Goal: Task Accomplishment & Management: Use online tool/utility

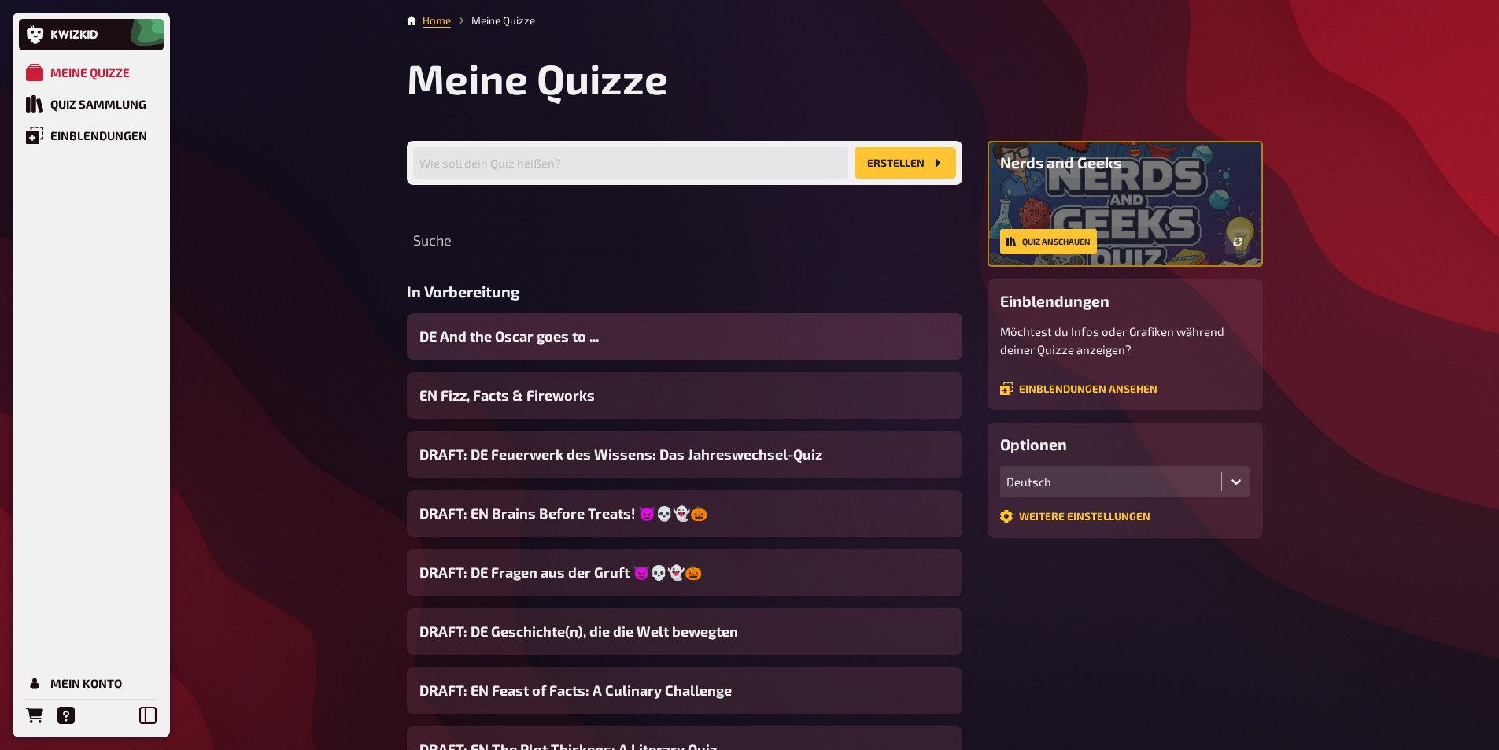
click at [501, 334] on span "DE And the Oscar goes to ..." at bounding box center [508, 336] width 179 height 21
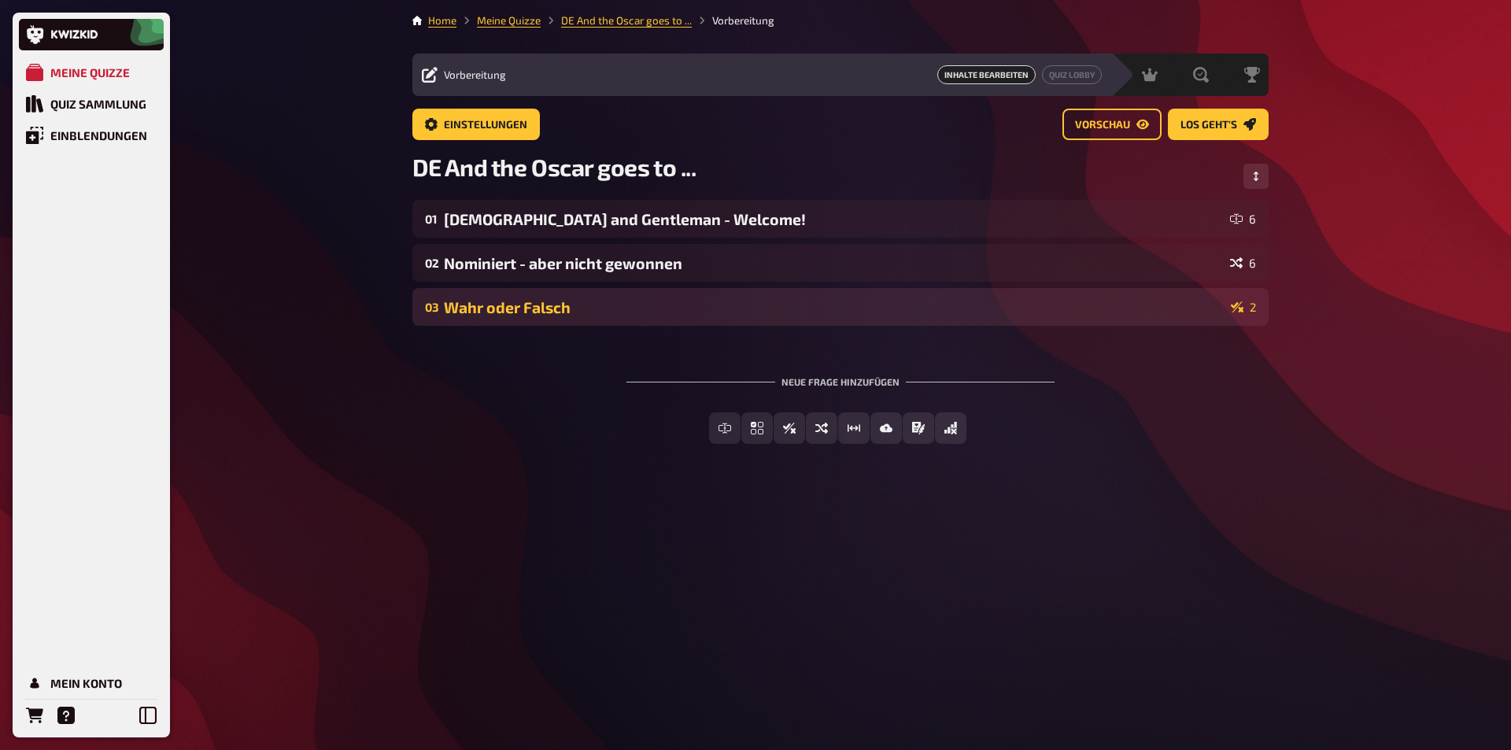
click at [514, 310] on div "Wahr oder Falsch" at bounding box center [834, 307] width 780 height 18
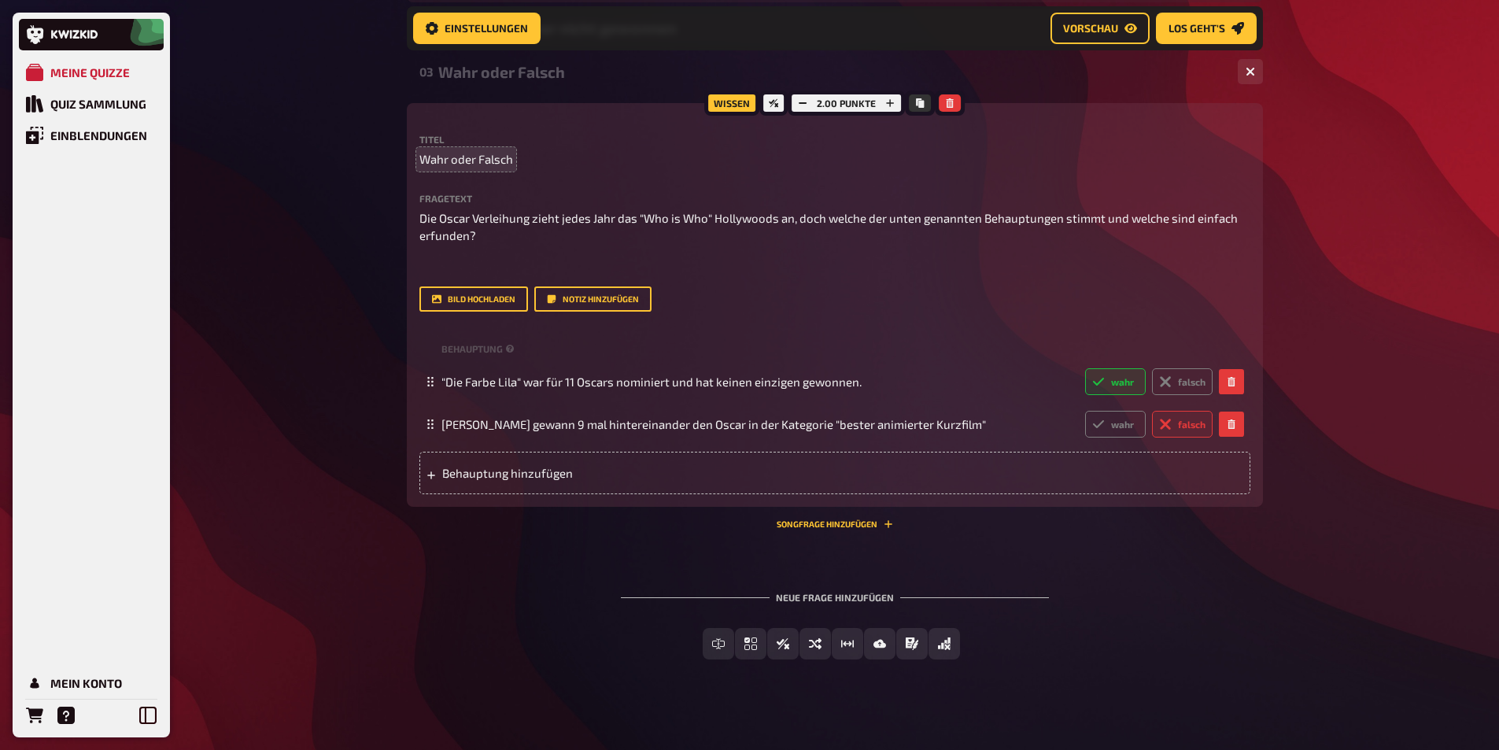
scroll to position [249, 0]
click at [500, 470] on span "Behauptung hinzufügen" at bounding box center [564, 472] width 245 height 14
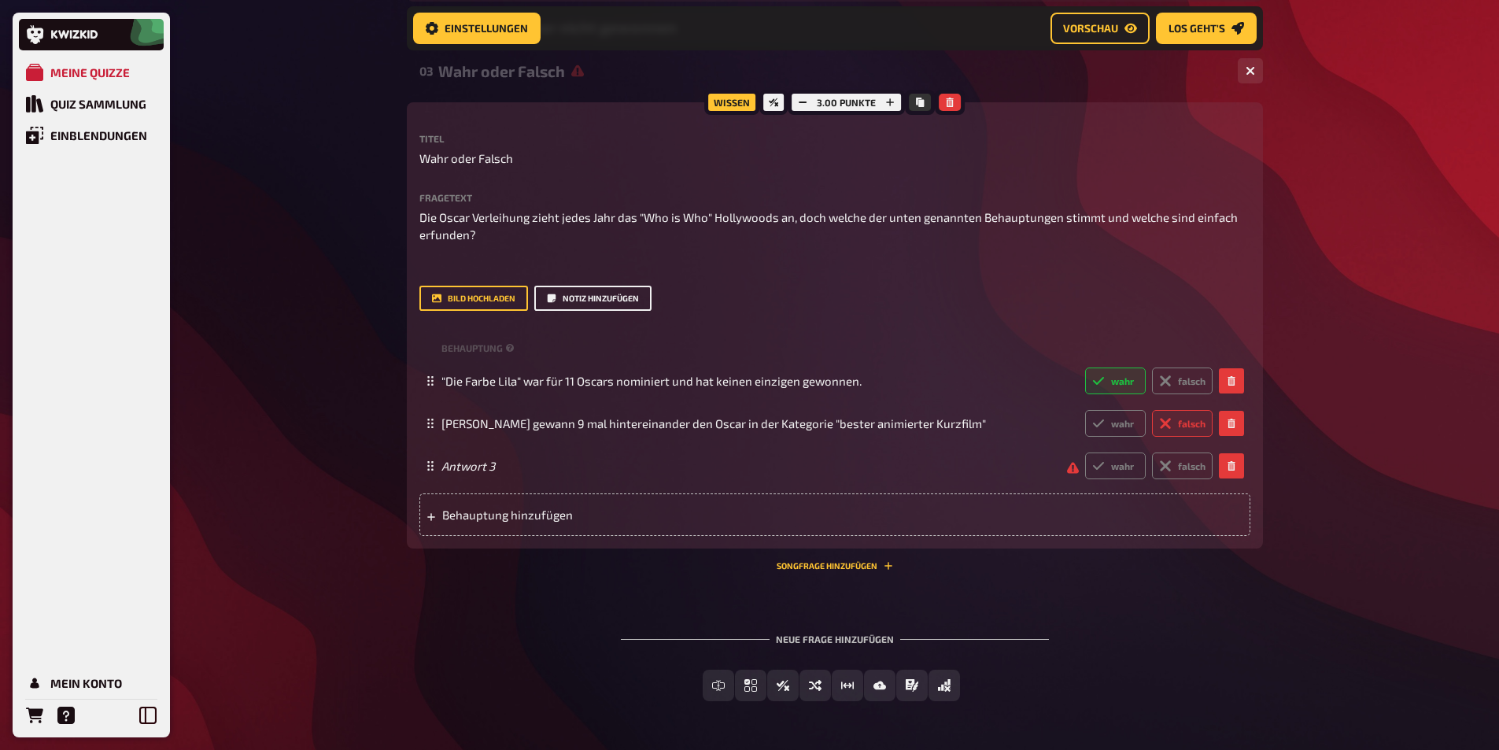
click at [556, 305] on button "Notiz hinzufügen" at bounding box center [592, 298] width 117 height 25
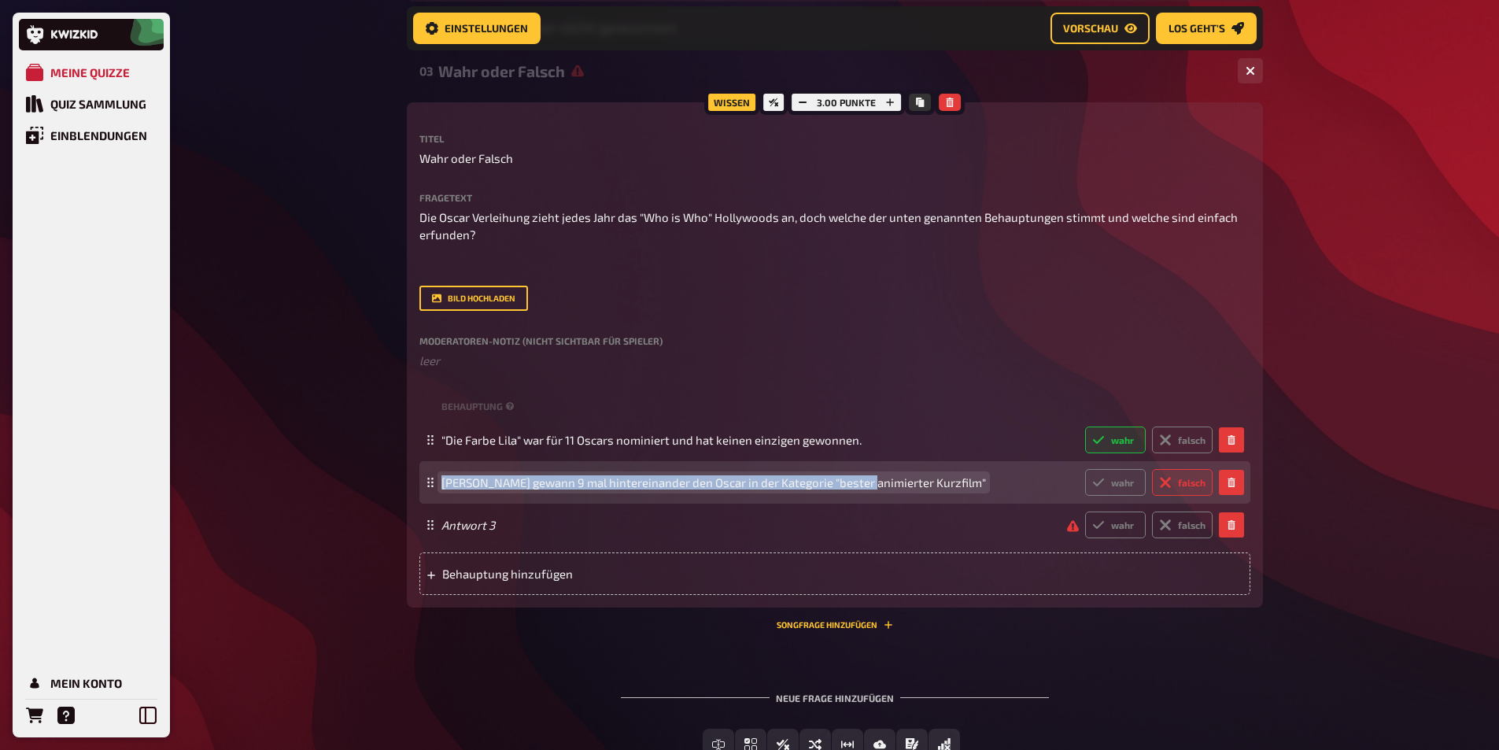
drag, startPoint x: 441, startPoint y: 480, endPoint x: 863, endPoint y: 488, distance: 421.8
click at [863, 488] on span "[PERSON_NAME] gewann 9 mal hintereinander den Oscar in der Kategorie "bester an…" at bounding box center [713, 482] width 544 height 14
drag, startPoint x: 959, startPoint y: 484, endPoint x: 445, endPoint y: 474, distance: 514.6
click at [445, 474] on div "[PERSON_NAME] gewann 9 mal hintereinander den Oscar in der Kategorie "bester an…" at bounding box center [826, 482] width 771 height 27
copy span "[PERSON_NAME] gewann 9 mal hintereinander den Oscar in der Kategorie "bester an…"
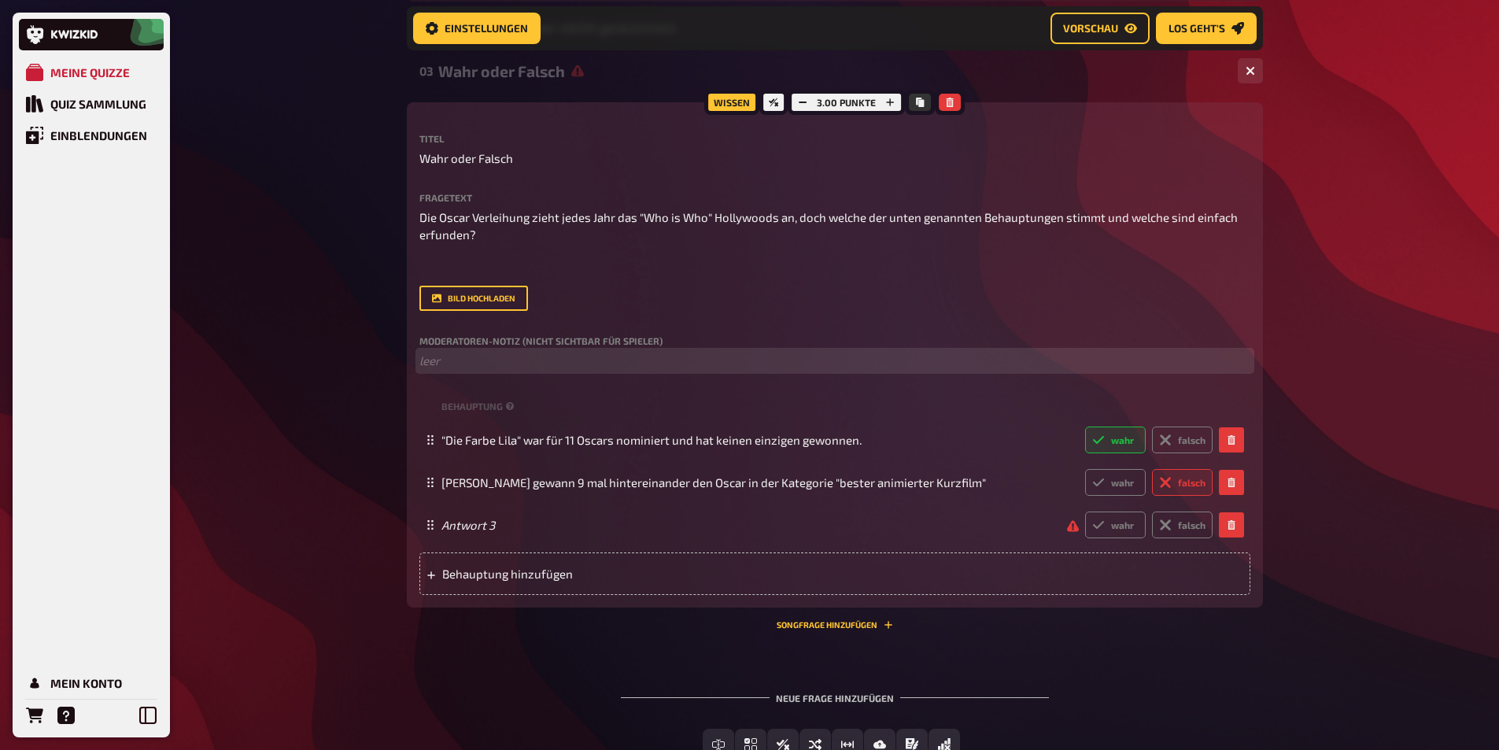
click at [453, 366] on p "﻿ leer" at bounding box center [834, 361] width 831 height 18
click at [540, 367] on span "[PERSON_NAME] gewann 9 mal hintereinander den Oscar in der Kategorie "bester an…" at bounding box center [691, 360] width 544 height 14
click at [478, 359] on p "[PERSON_NAME] gewann 8 mal hintereinander den Oscar in der Kategorie "bester an…" at bounding box center [834, 361] width 831 height 18
click at [948, 367] on p "[PERSON_NAME] gewann 8 mal hintereinander den Oscar in der Kategorie "bester an…" at bounding box center [834, 361] width 831 height 18
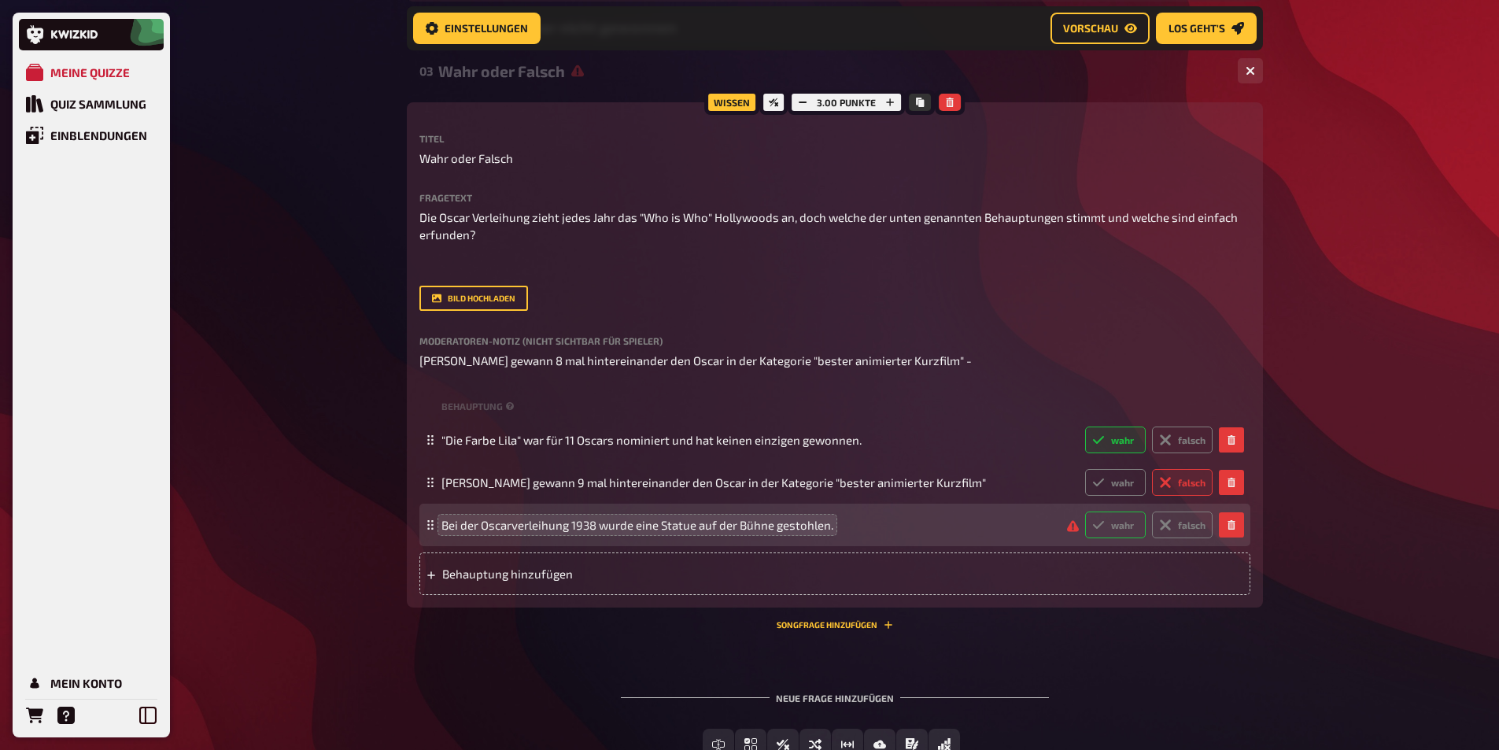
click at [1122, 538] on label "wahr" at bounding box center [1115, 524] width 61 height 27
click at [1085, 511] on input "wahr" at bounding box center [1084, 511] width 1 height 1
radio input "true"
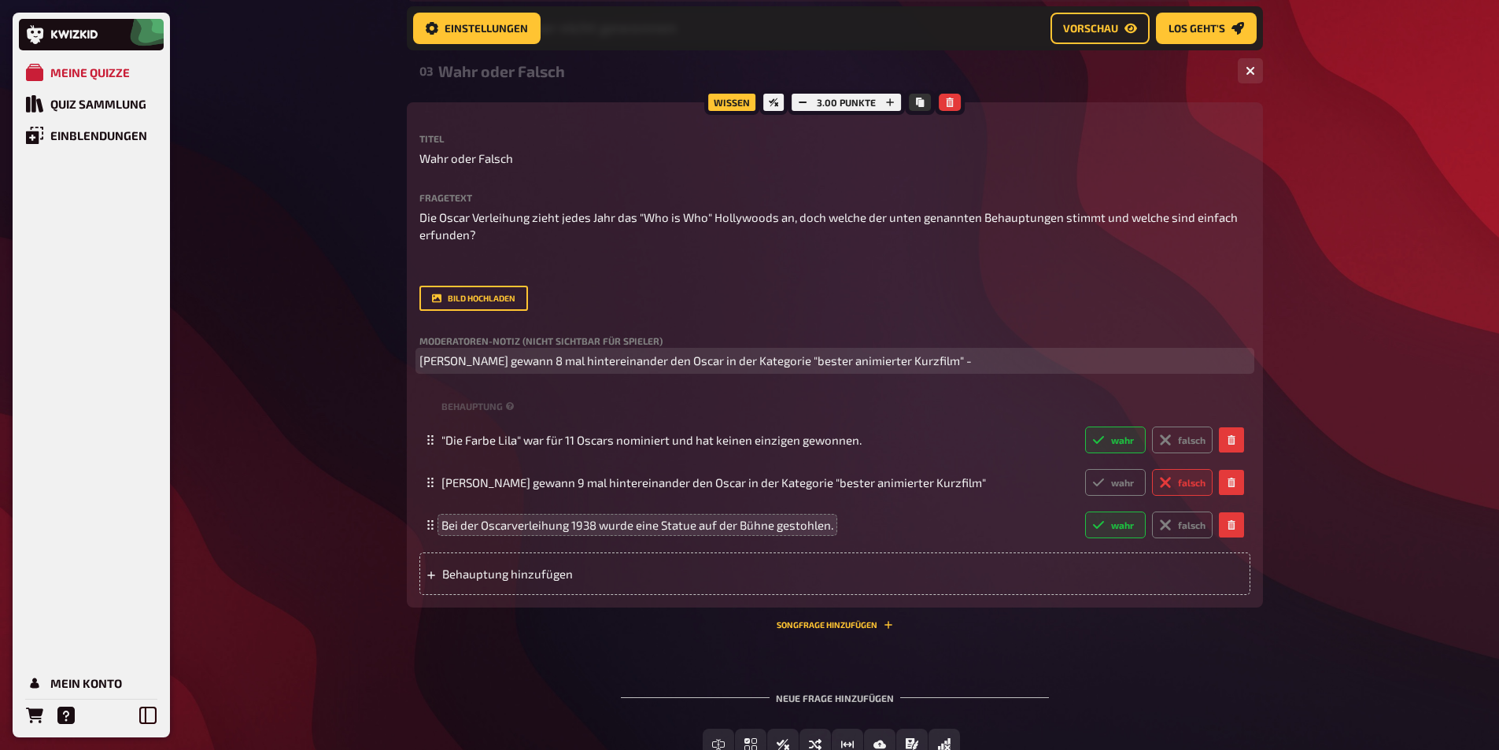
click at [485, 370] on p "[PERSON_NAME] gewann 8 mal hintereinander den Oscar in der Kategorie "bester an…" at bounding box center [834, 361] width 831 height 18
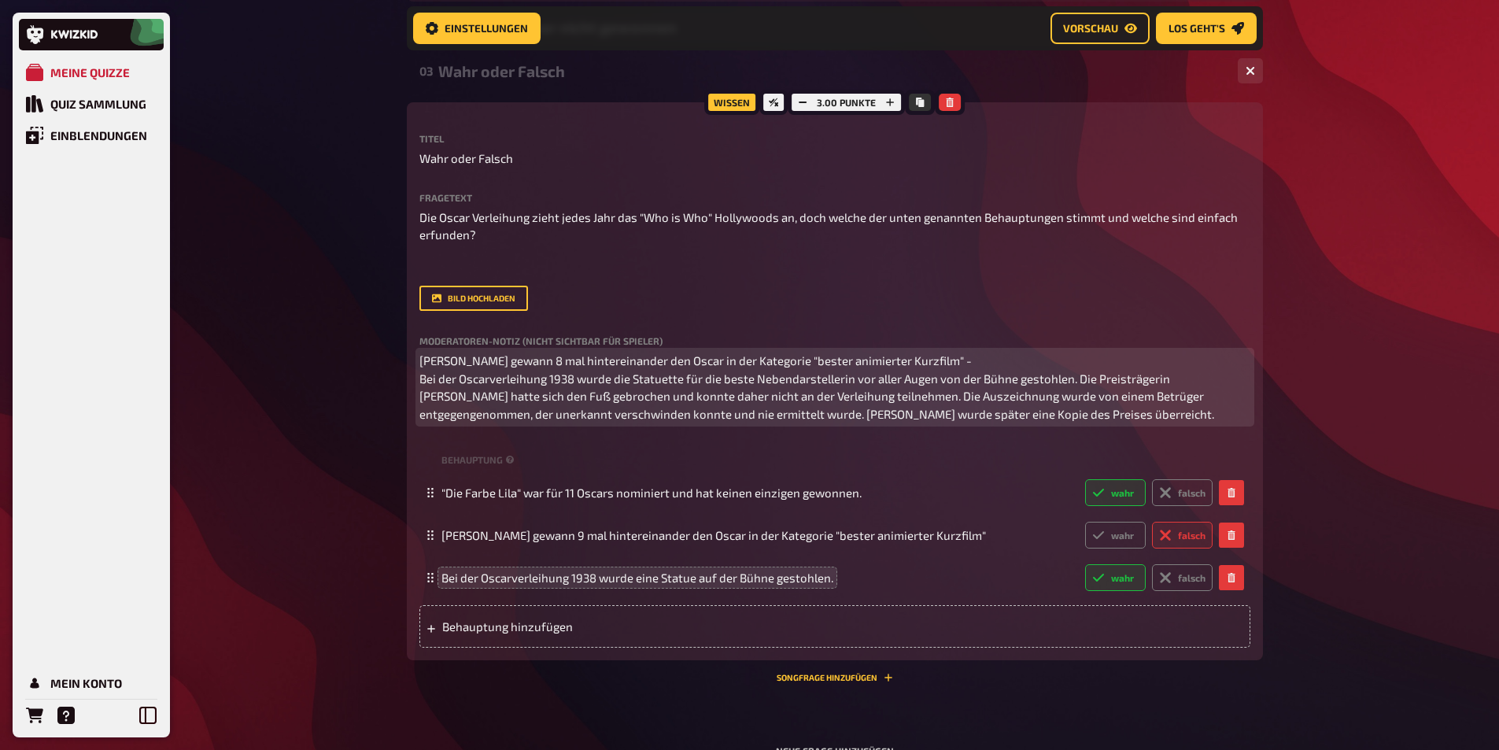
click at [961, 363] on p "[PERSON_NAME] gewann 8 mal hintereinander den Oscar in der Kategorie "bester an…" at bounding box center [834, 387] width 831 height 71
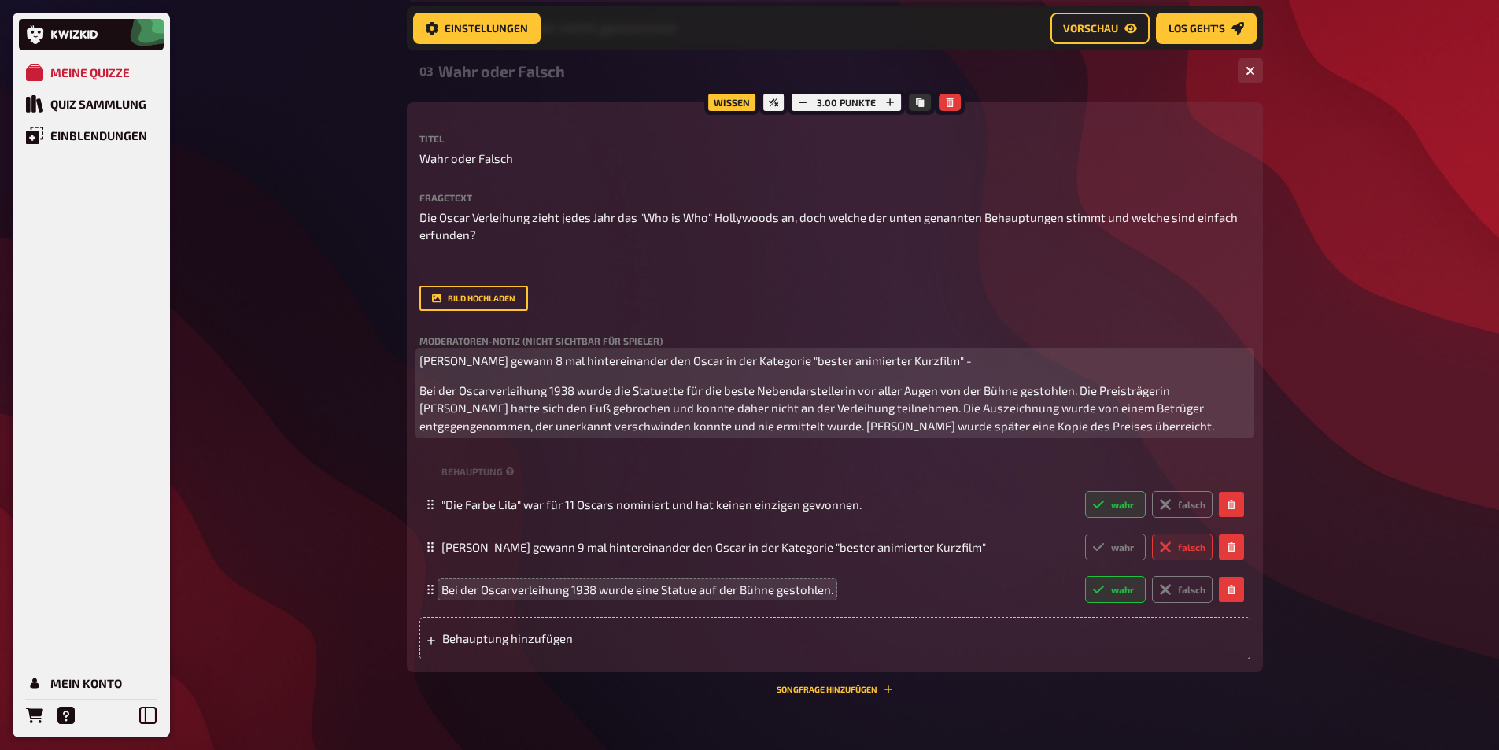
click at [1027, 435] on p "Bei der Oscarverleihung 1938 wurde die Statuette für die beste Nebendarstelleri…" at bounding box center [834, 408] width 831 height 53
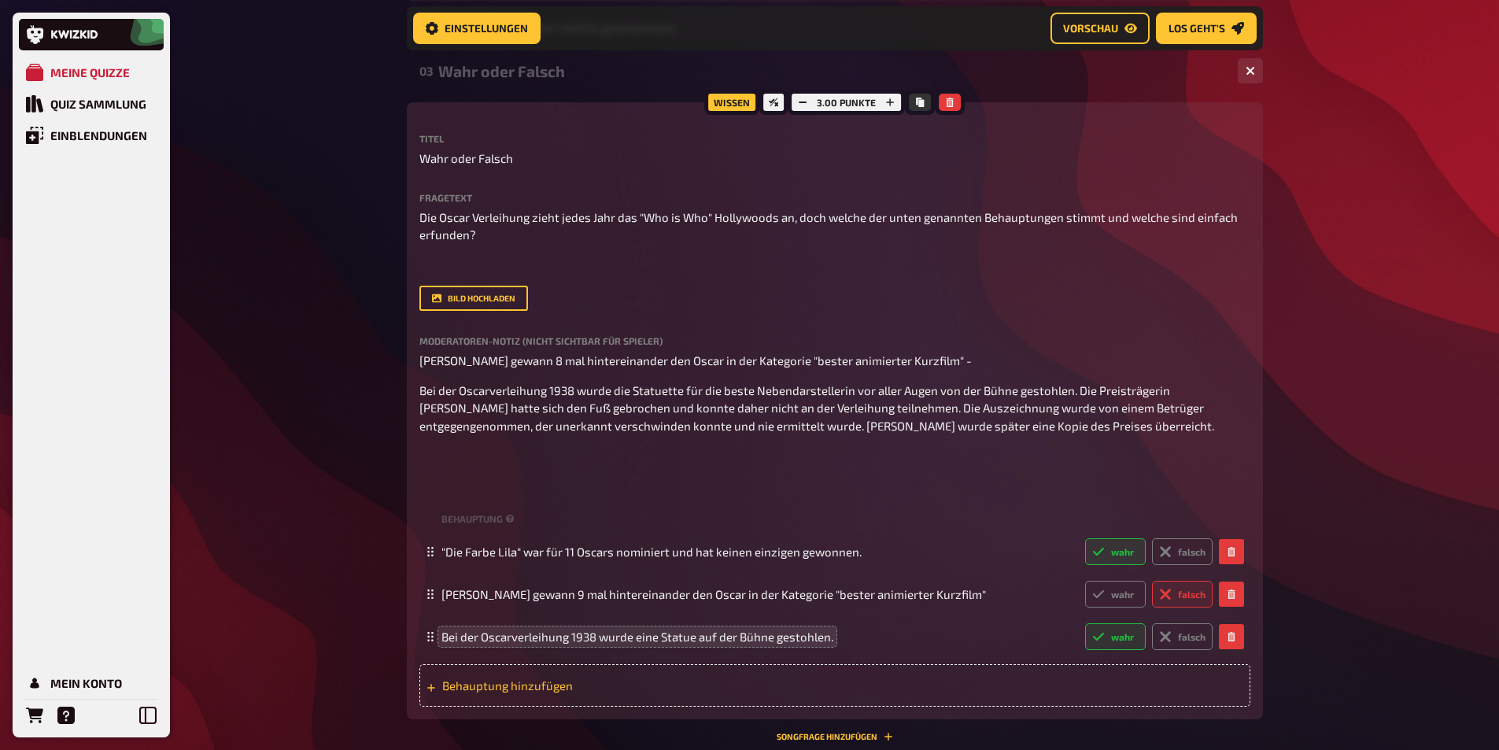
click at [517, 692] on span "Behauptung hinzufügen" at bounding box center [564, 685] width 245 height 14
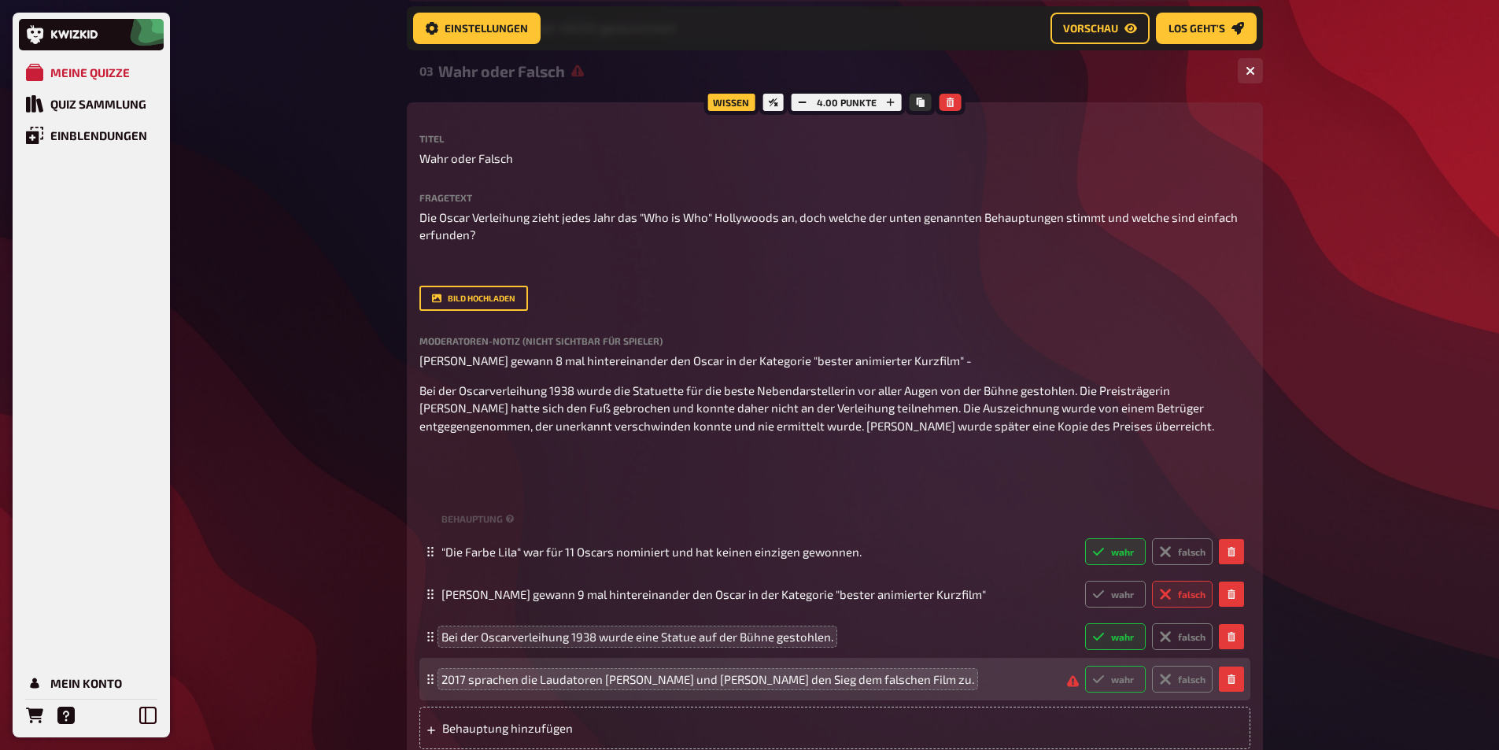
click at [1107, 692] on label "wahr" at bounding box center [1115, 679] width 61 height 27
click at [1085, 666] on input "wahr" at bounding box center [1084, 665] width 1 height 1
radio input "true"
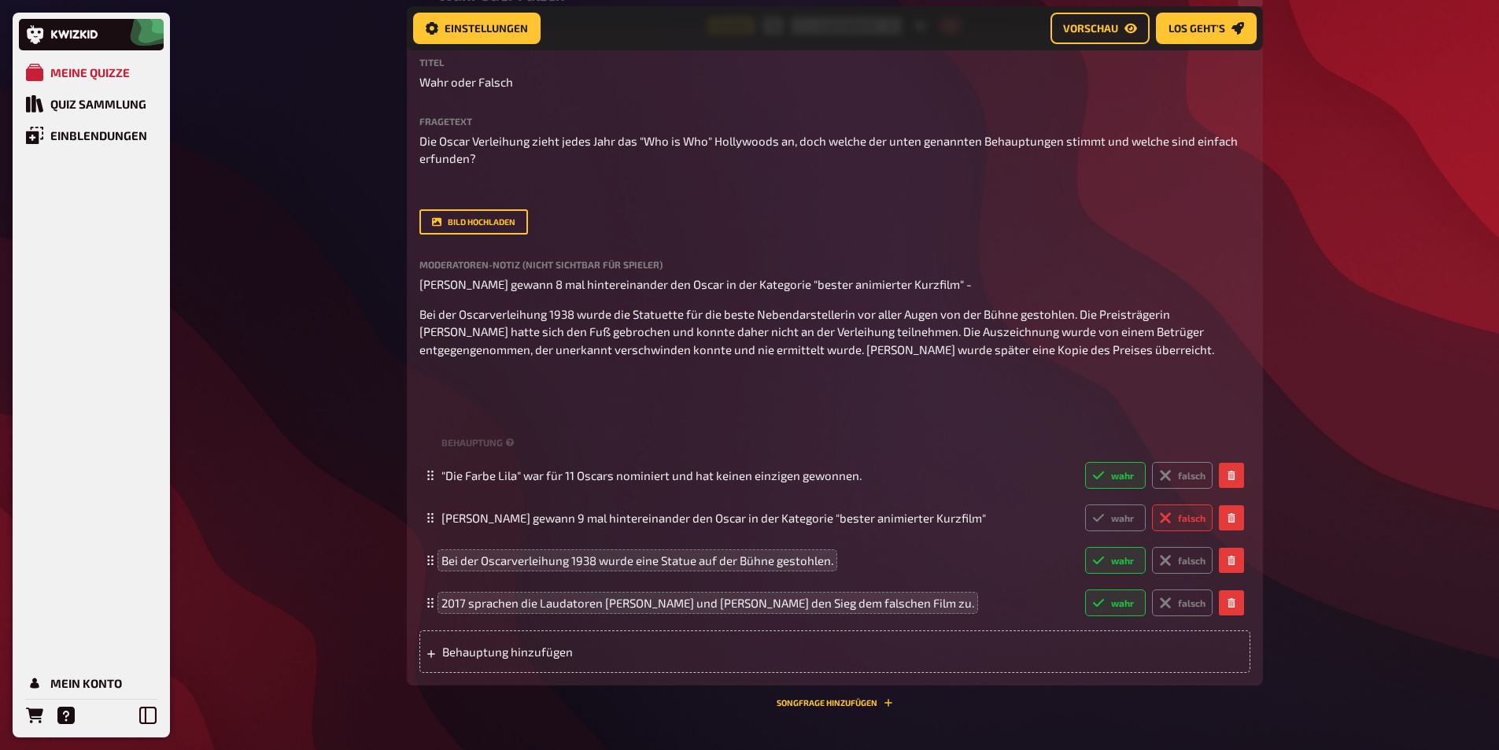
scroll to position [532, 0]
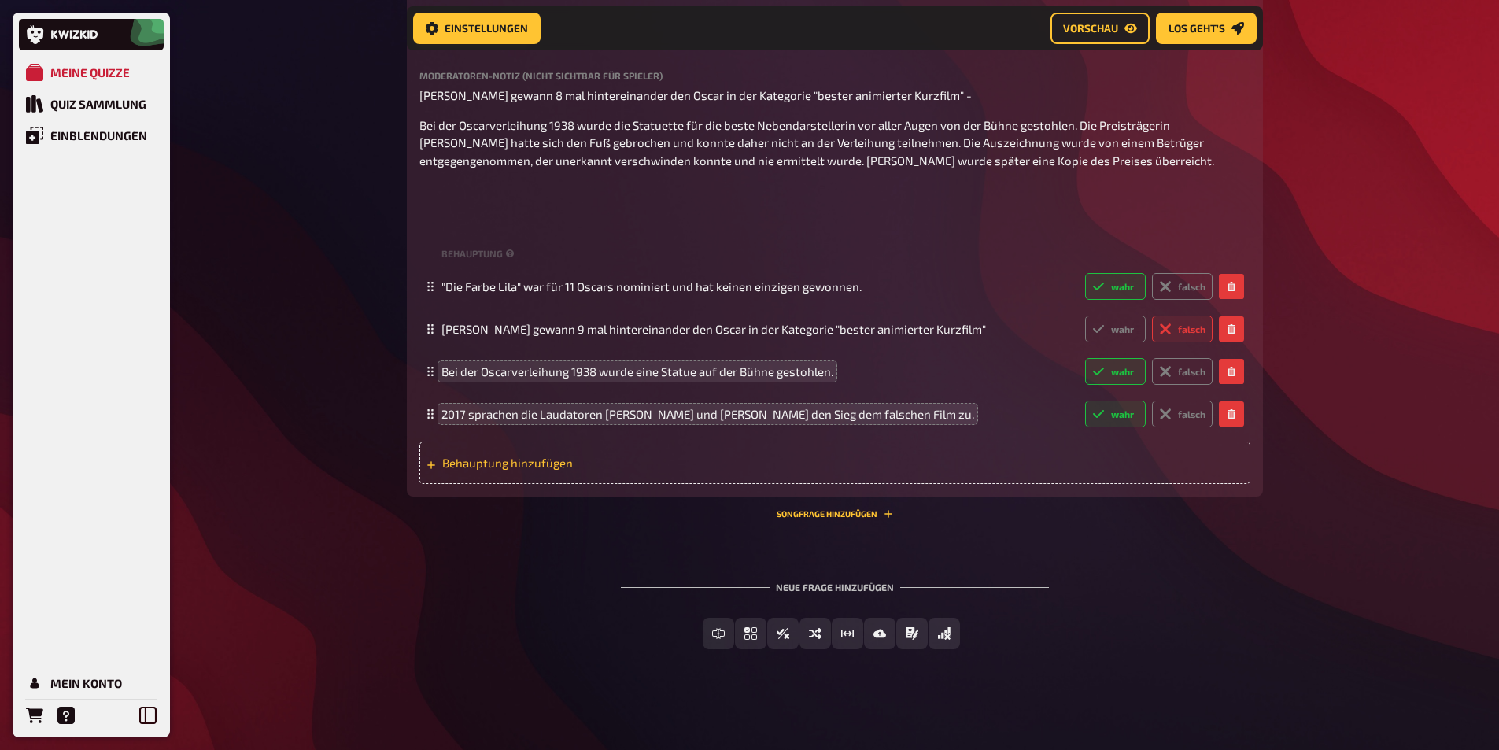
click at [531, 461] on span "Behauptung hinzufügen" at bounding box center [564, 463] width 245 height 14
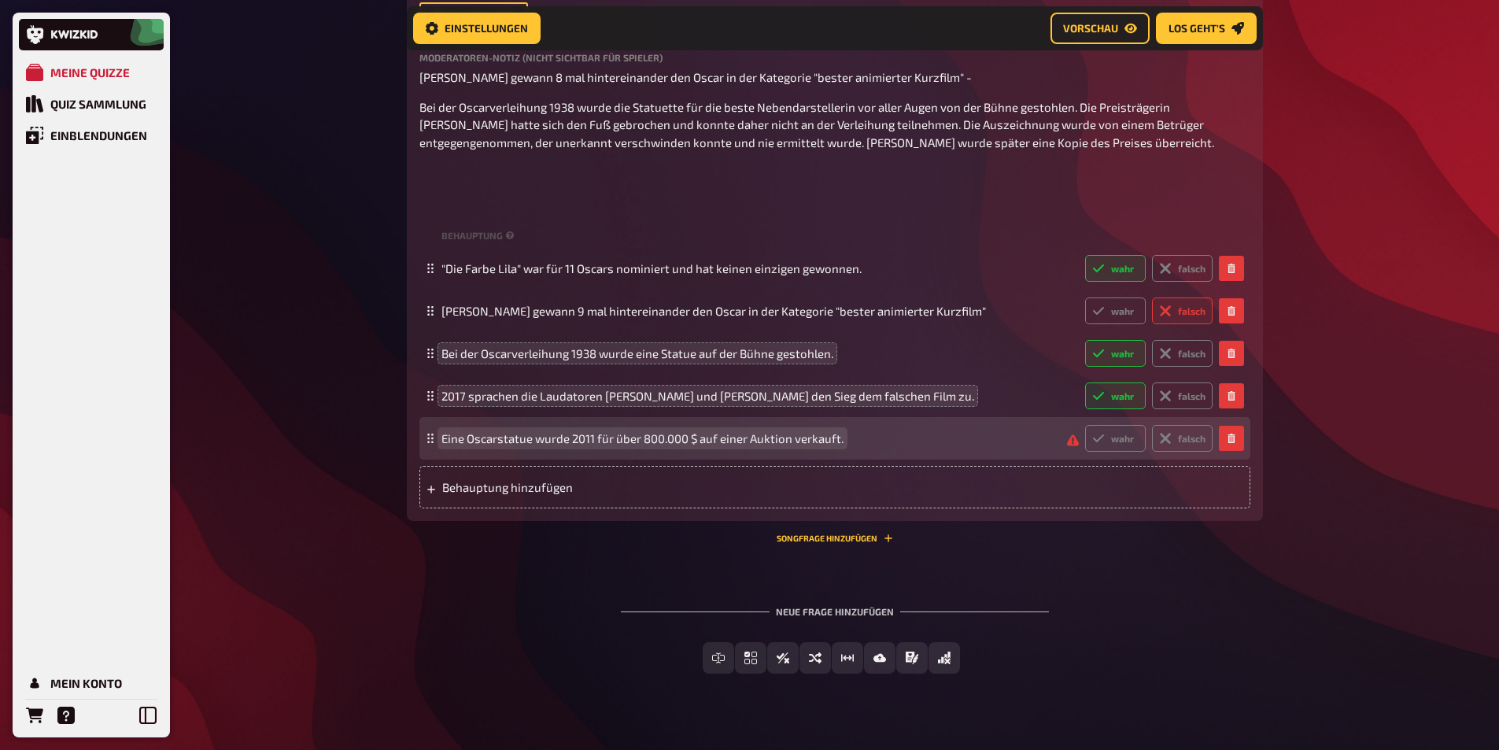
click at [647, 445] on span "Eine Oscarstatue wurde 2011 für über 800.000 $ auf einer Auktion verkauft." at bounding box center [642, 438] width 402 height 14
click at [1179, 452] on label "falsch" at bounding box center [1182, 438] width 61 height 27
click at [1085, 425] on input "falsch" at bounding box center [1084, 424] width 1 height 1
radio input "true"
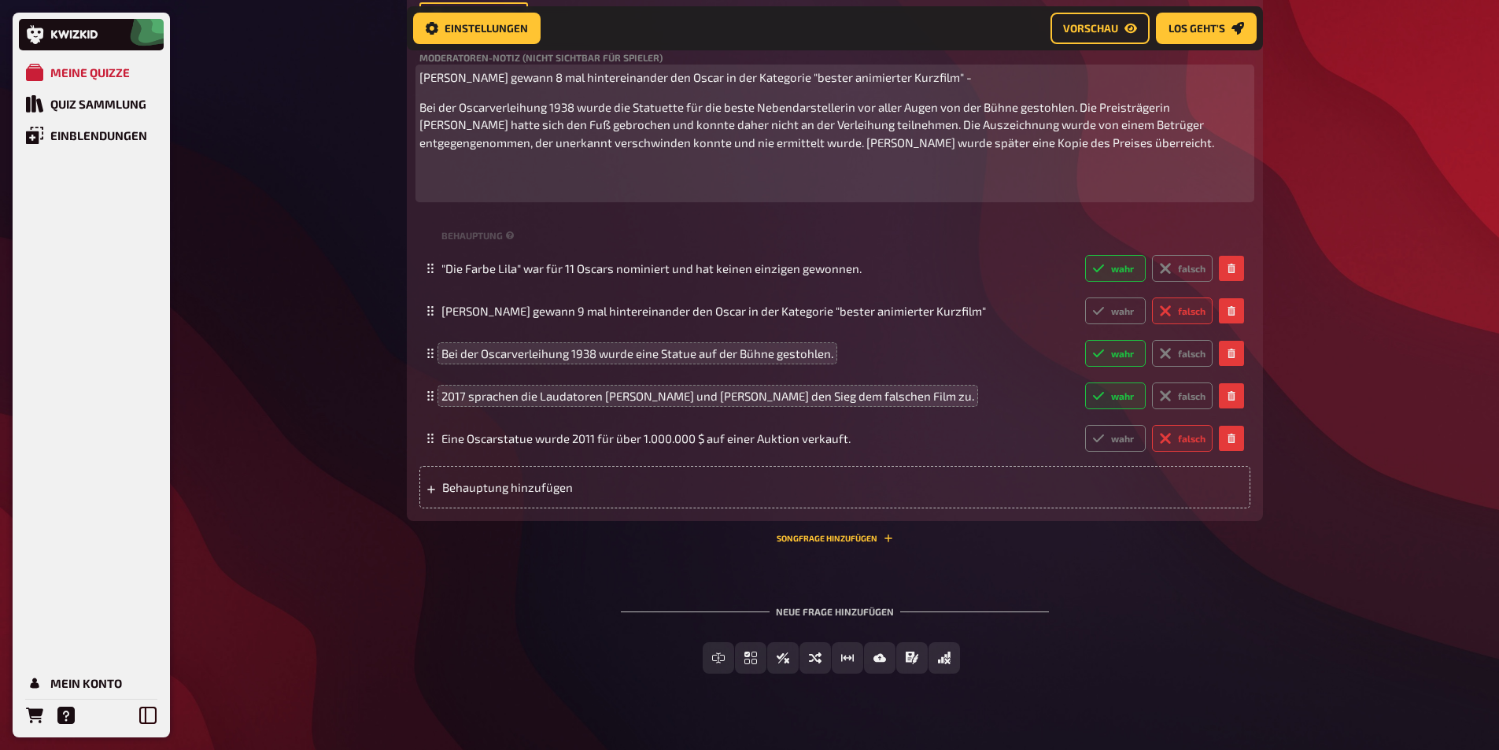
click at [438, 198] on p at bounding box center [834, 180] width 831 height 35
click at [430, 194] on p at bounding box center [834, 180] width 831 height 35
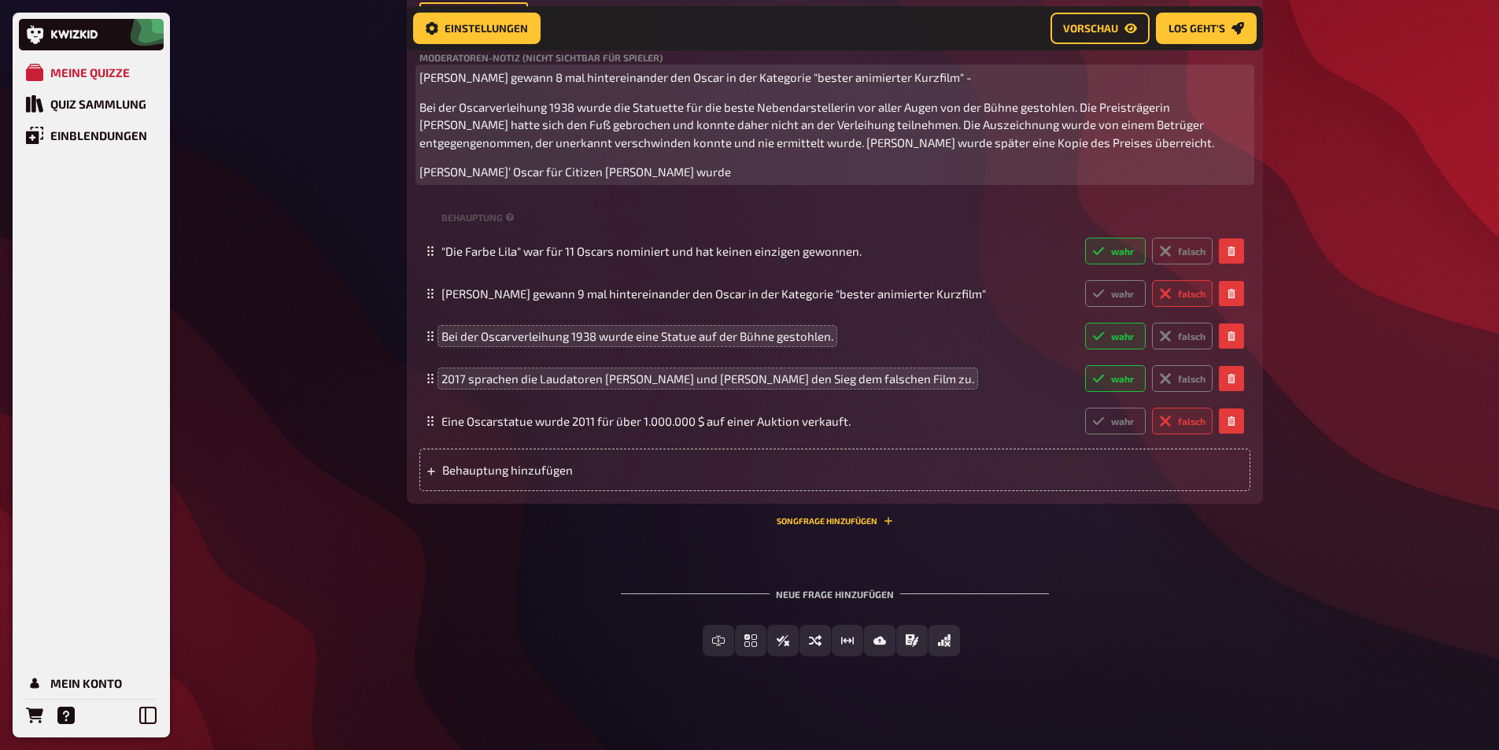
click at [668, 181] on p "[PERSON_NAME]’ Oscar für Citizen [PERSON_NAME] wurde" at bounding box center [834, 172] width 831 height 18
click at [457, 103] on p "Bei der Oscarverleihung 1938 wurde die Statuette für die beste Nebendarstelleri…" at bounding box center [834, 124] width 831 height 53
click at [947, 80] on p "[PERSON_NAME] gewann 8 mal hintereinander den Oscar in der Kategorie "bester an…" at bounding box center [834, 77] width 831 height 18
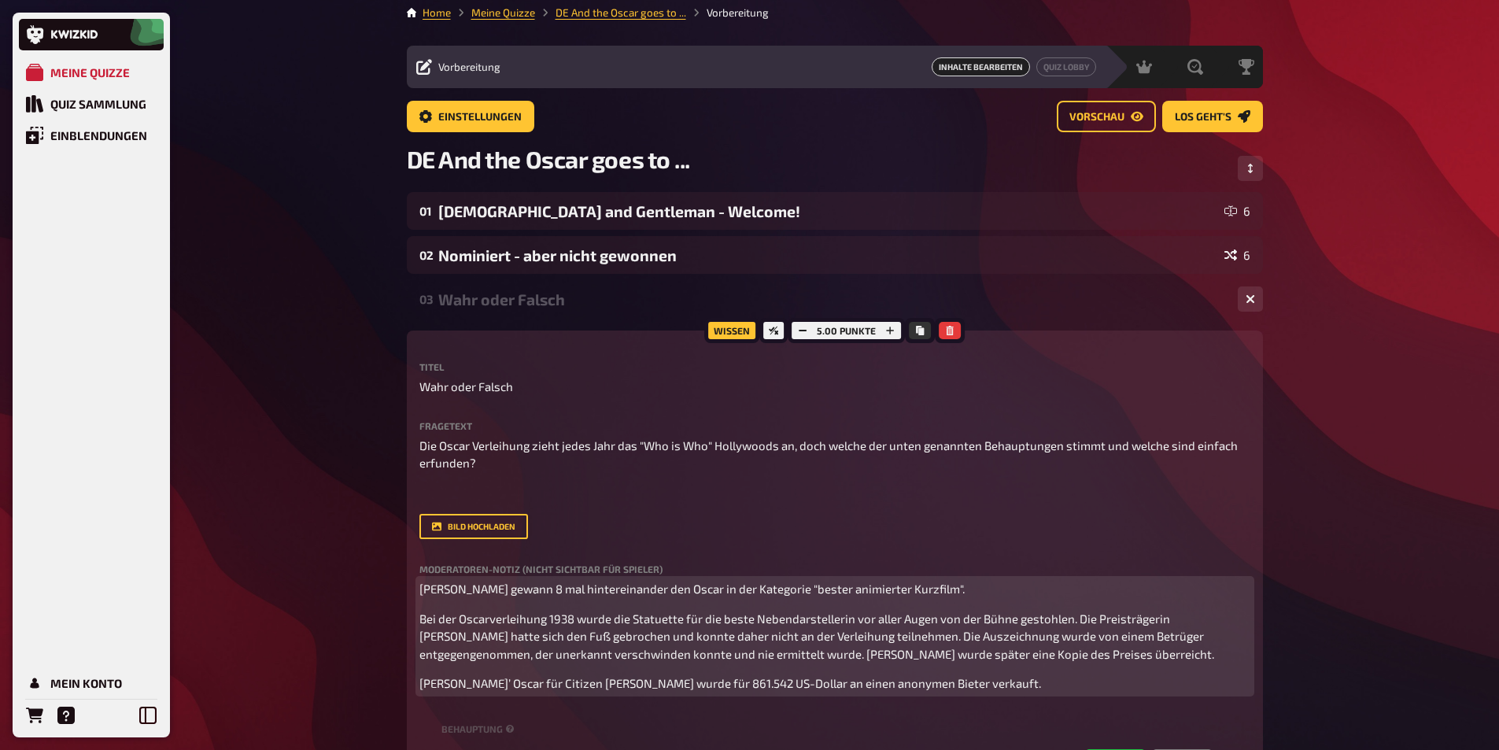
scroll to position [0, 0]
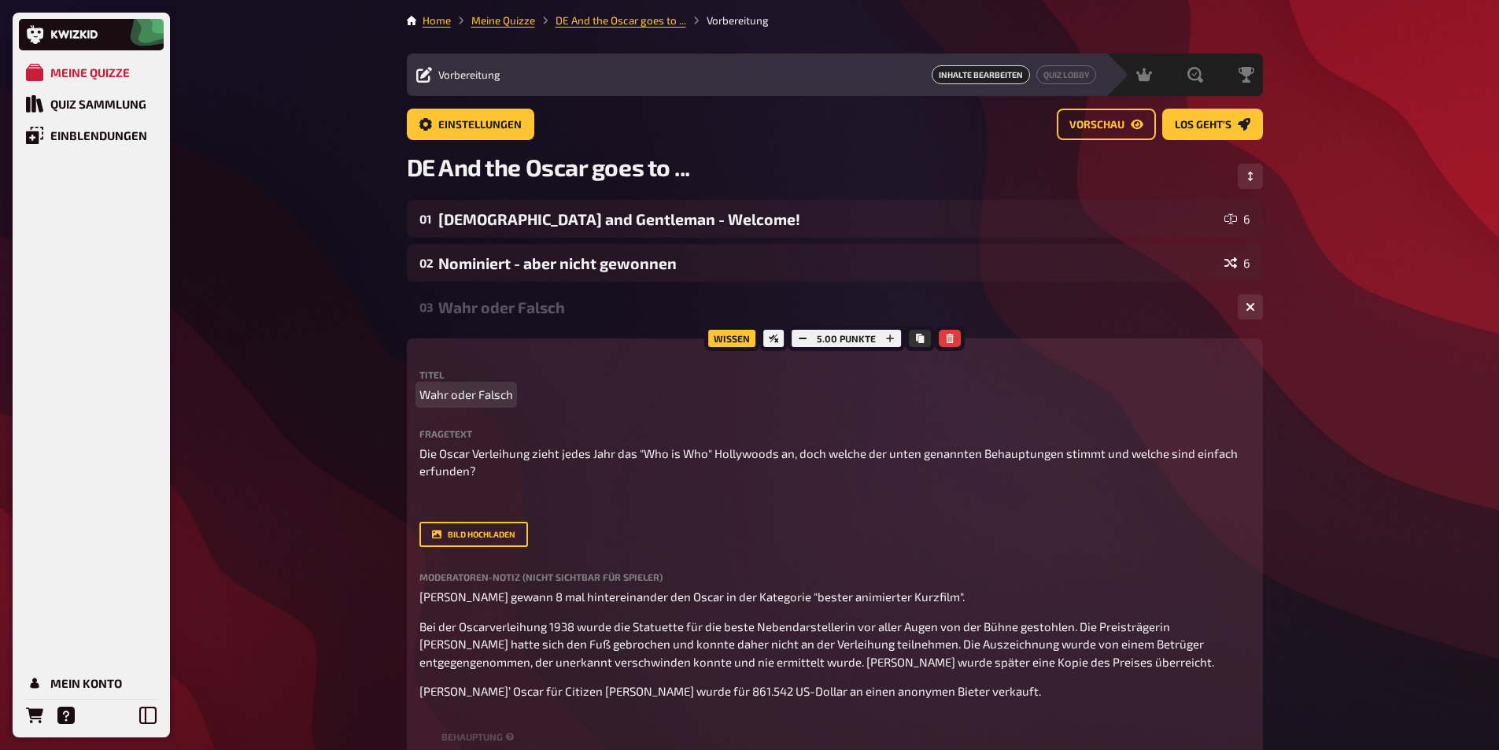
click at [350, 381] on div "Meine Quizze Quiz Sammlung Einblendungen Mein Konto Home Meine Quizze DE And th…" at bounding box center [749, 638] width 1499 height 1276
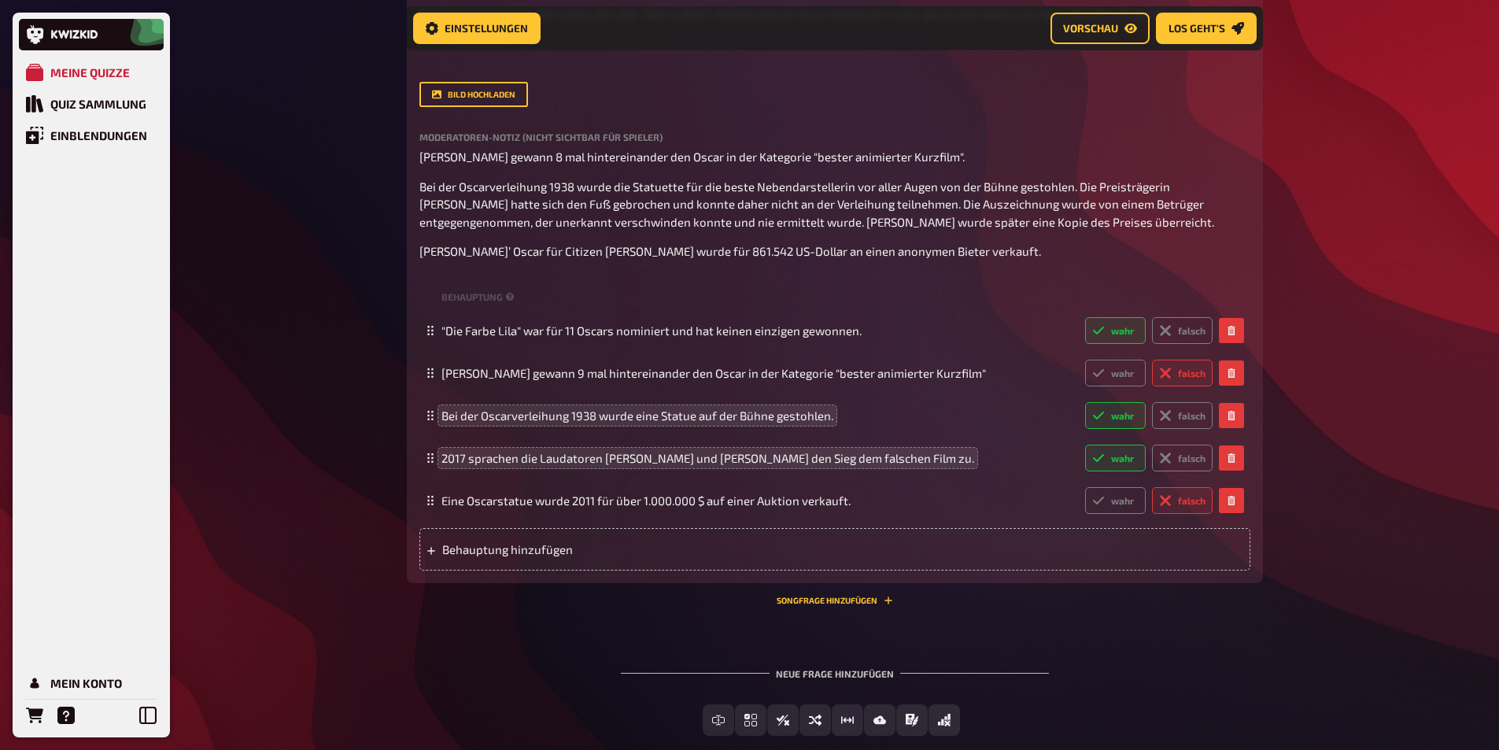
scroll to position [574, 0]
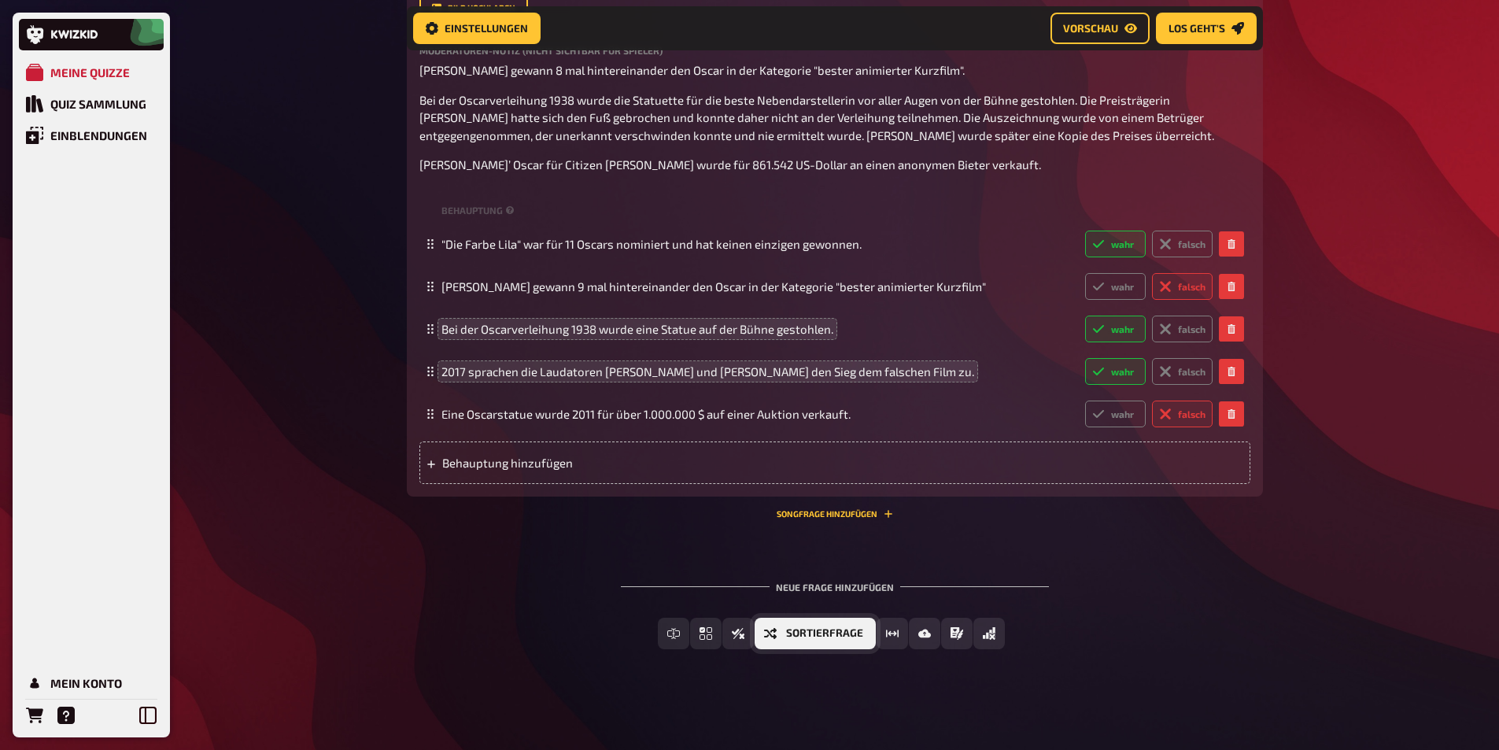
click at [809, 640] on button "Sortierfrage" at bounding box center [814, 633] width 121 height 31
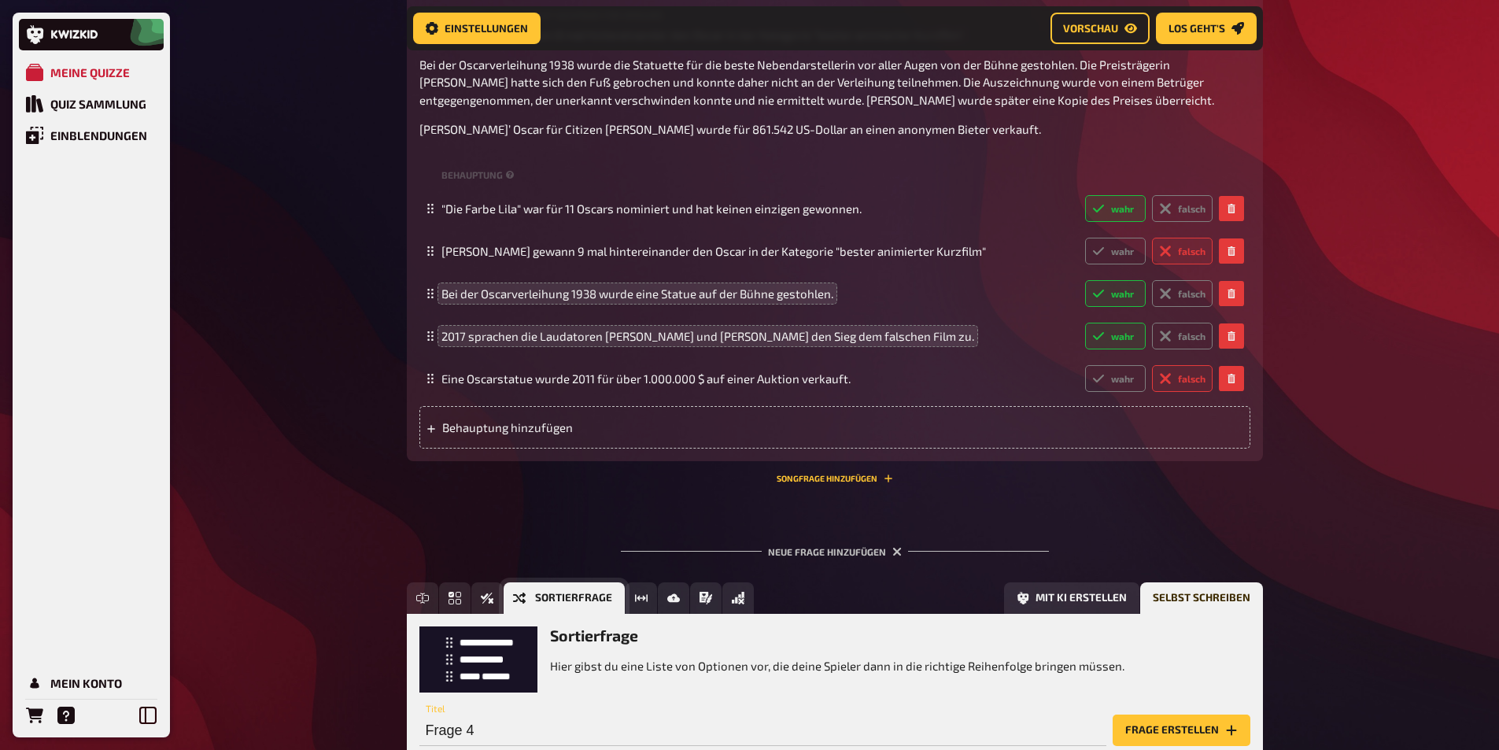
scroll to position [719, 0]
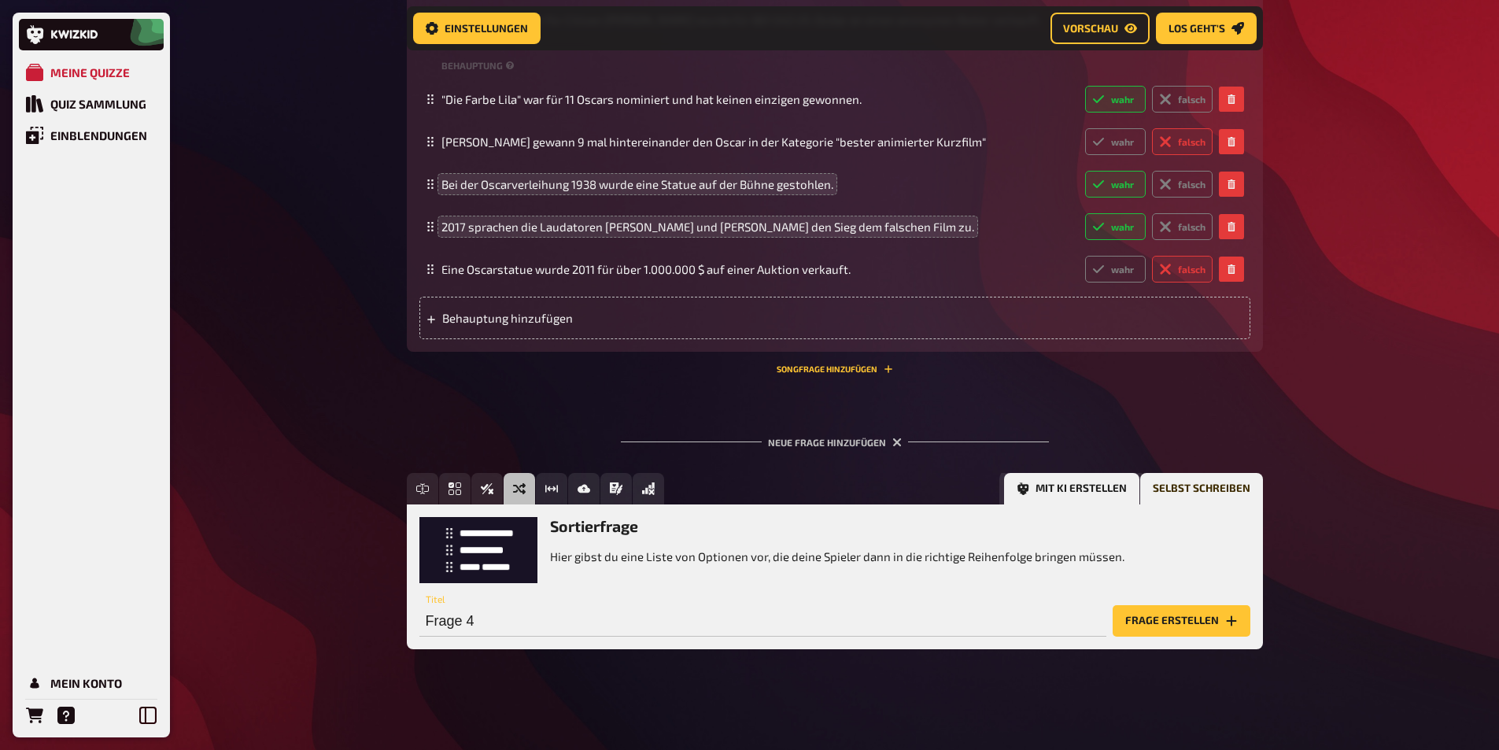
click at [1040, 493] on button "Mit KI erstellen" at bounding box center [1071, 488] width 135 height 31
click at [516, 614] on input "text" at bounding box center [736, 620] width 635 height 31
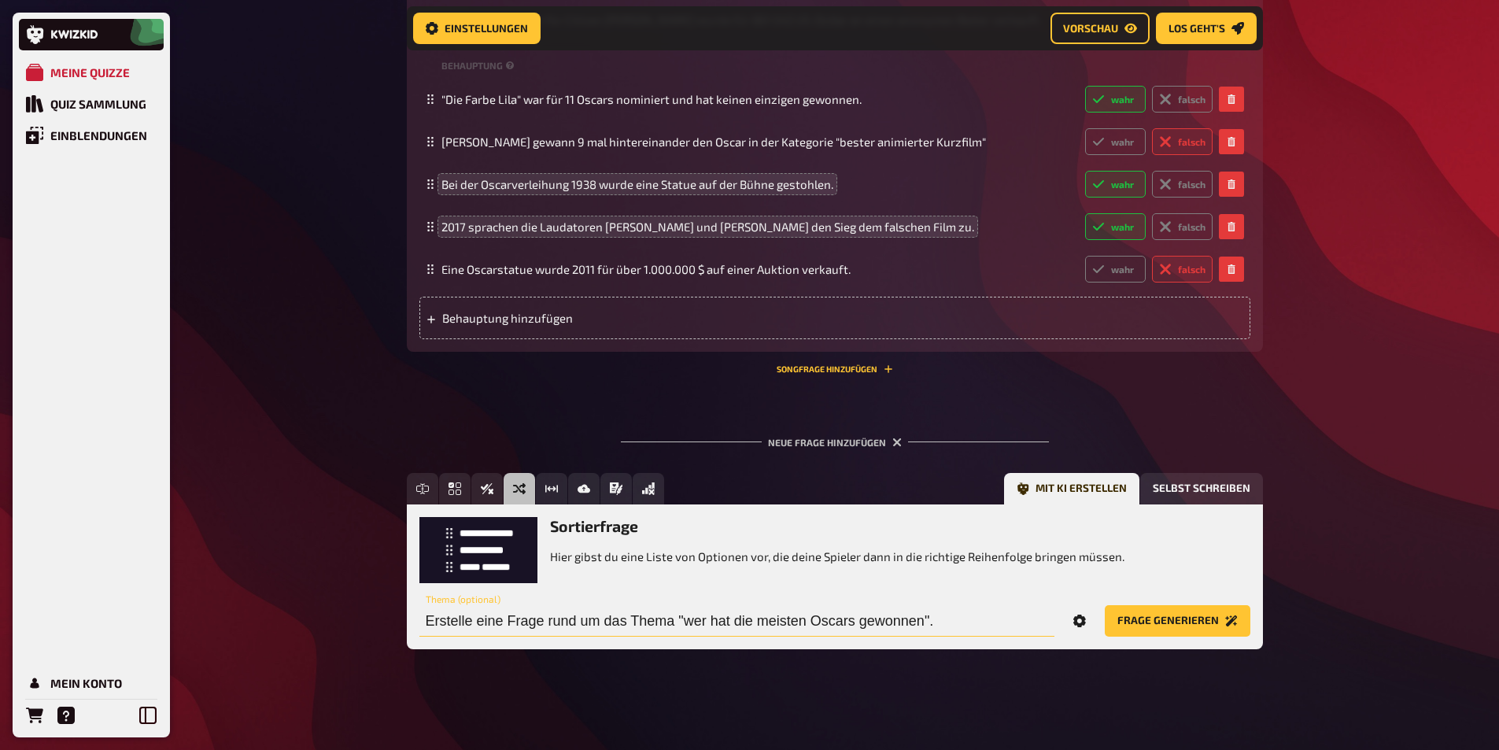
type input "Erstelle eine Frage rund um das Thema "wer hat die meisten Oscars gewonnen"."
click at [1086, 615] on icon "Options" at bounding box center [1079, 620] width 13 height 13
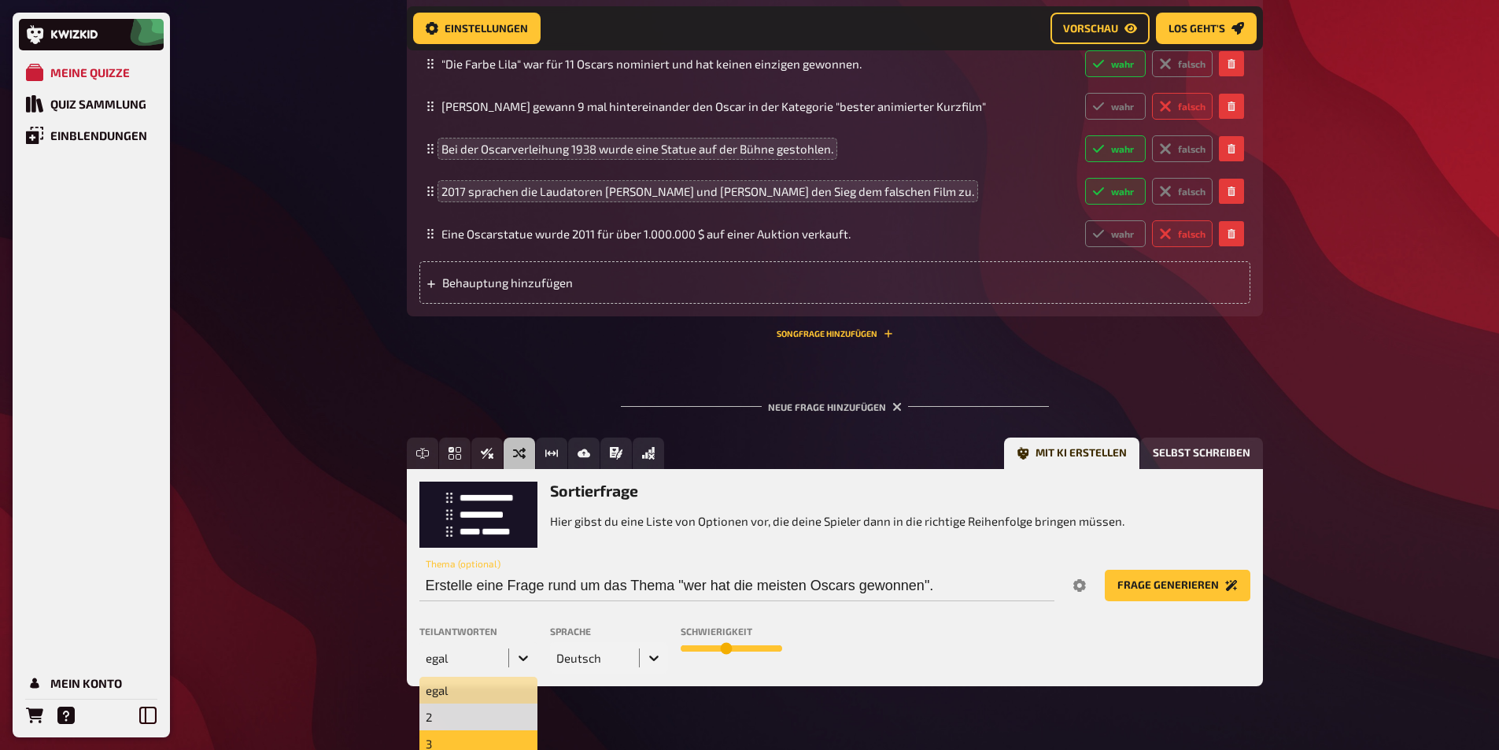
scroll to position [791, 0]
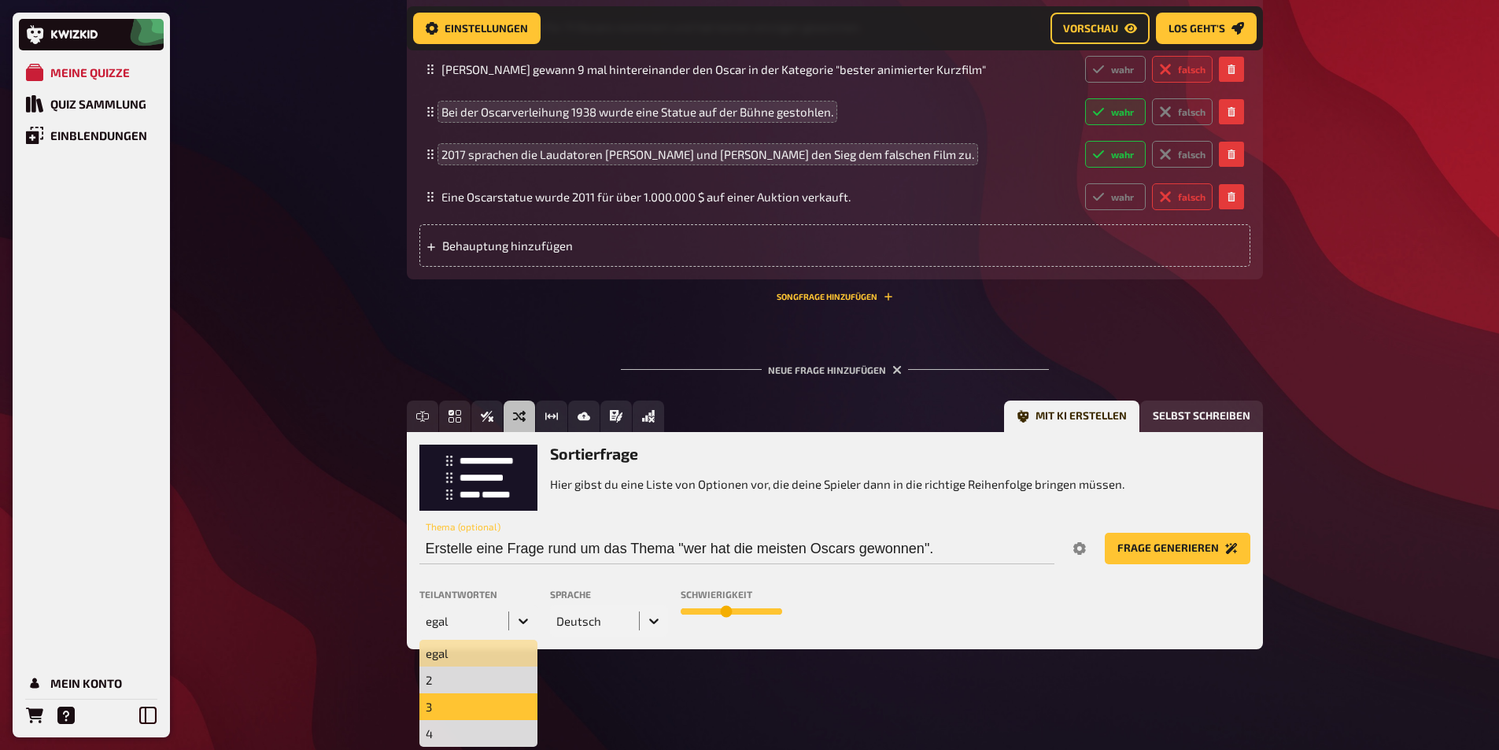
click at [516, 636] on div "9 results available. Use Up and Down to choose options, press Enter to select t…" at bounding box center [478, 620] width 118 height 31
click at [471, 729] on div "4" at bounding box center [478, 733] width 118 height 27
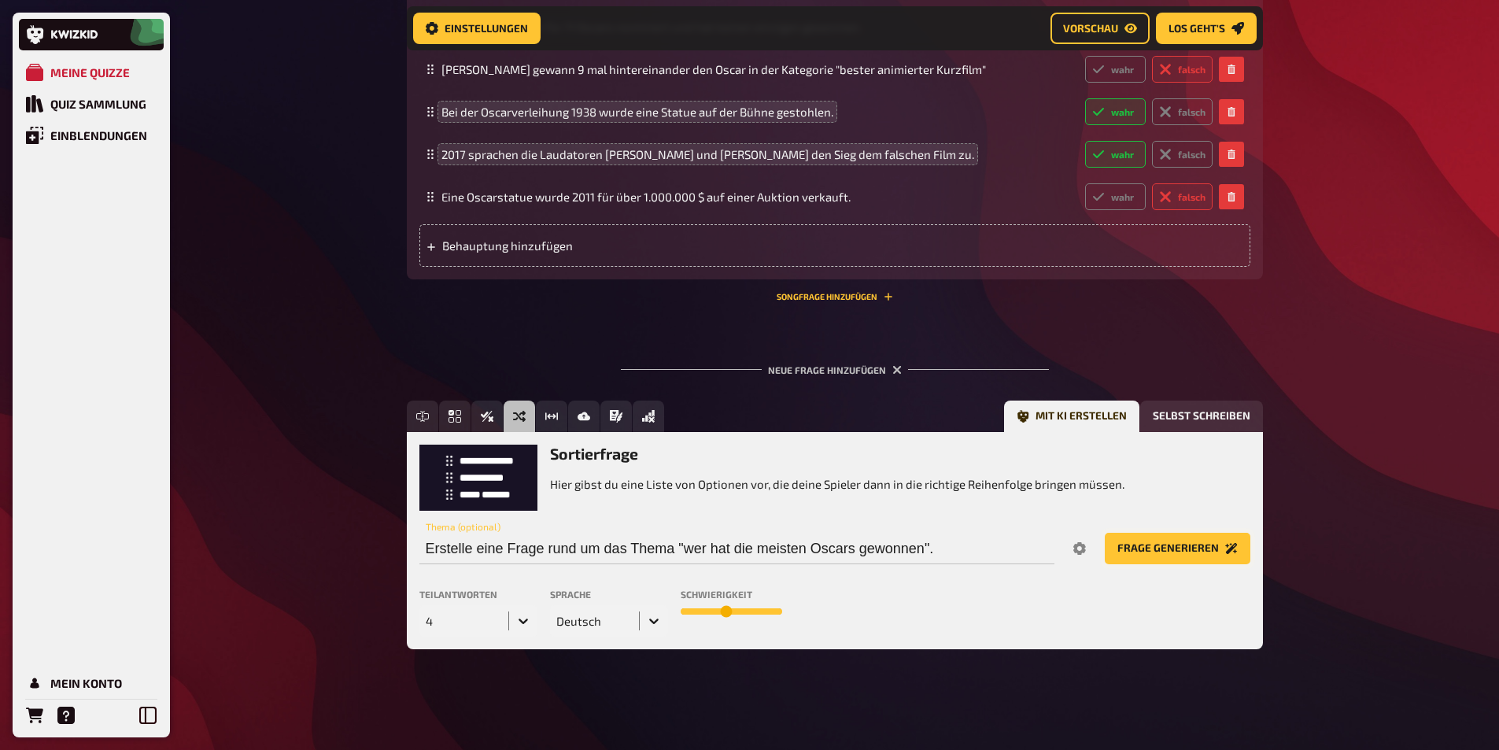
click at [1158, 552] on button "Frage generieren" at bounding box center [1178, 548] width 146 height 31
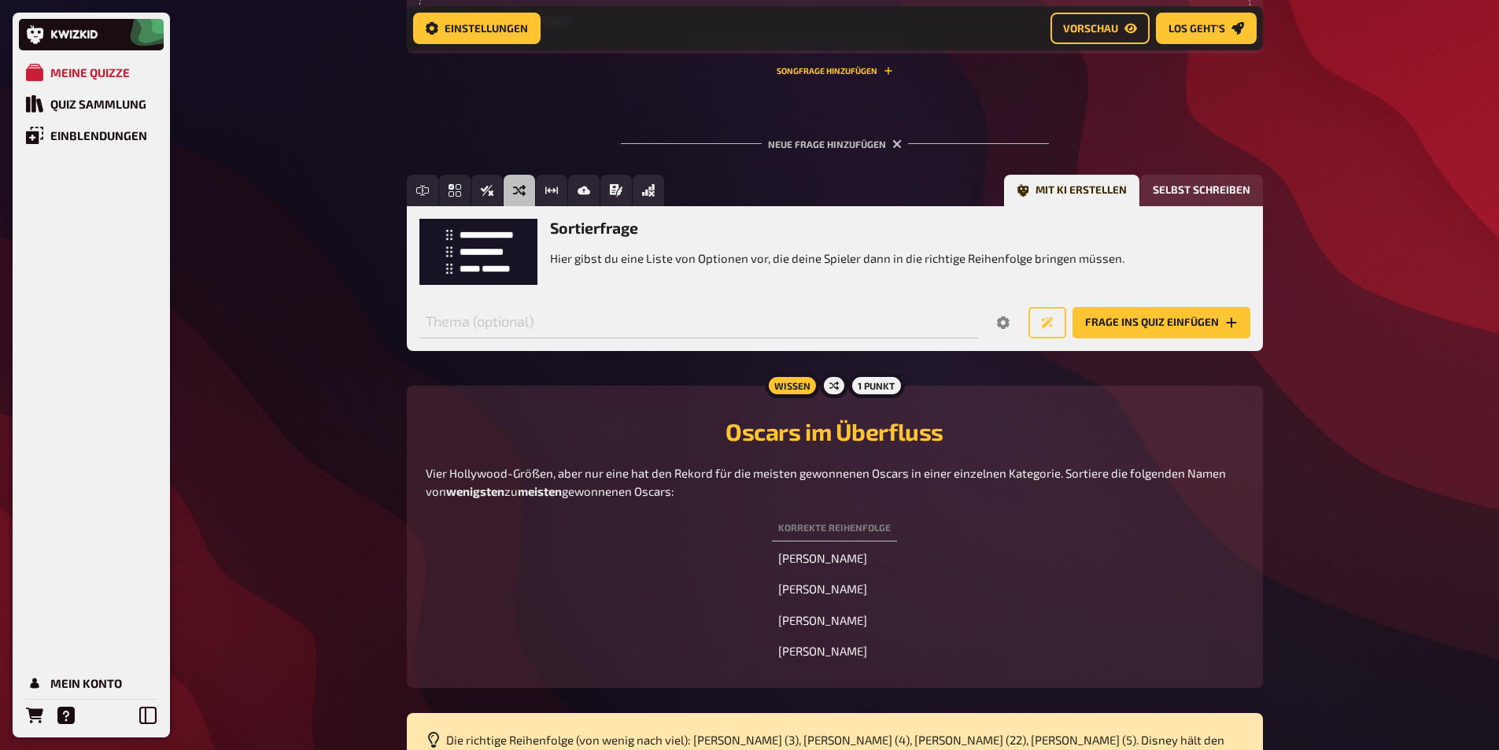
scroll to position [762, 0]
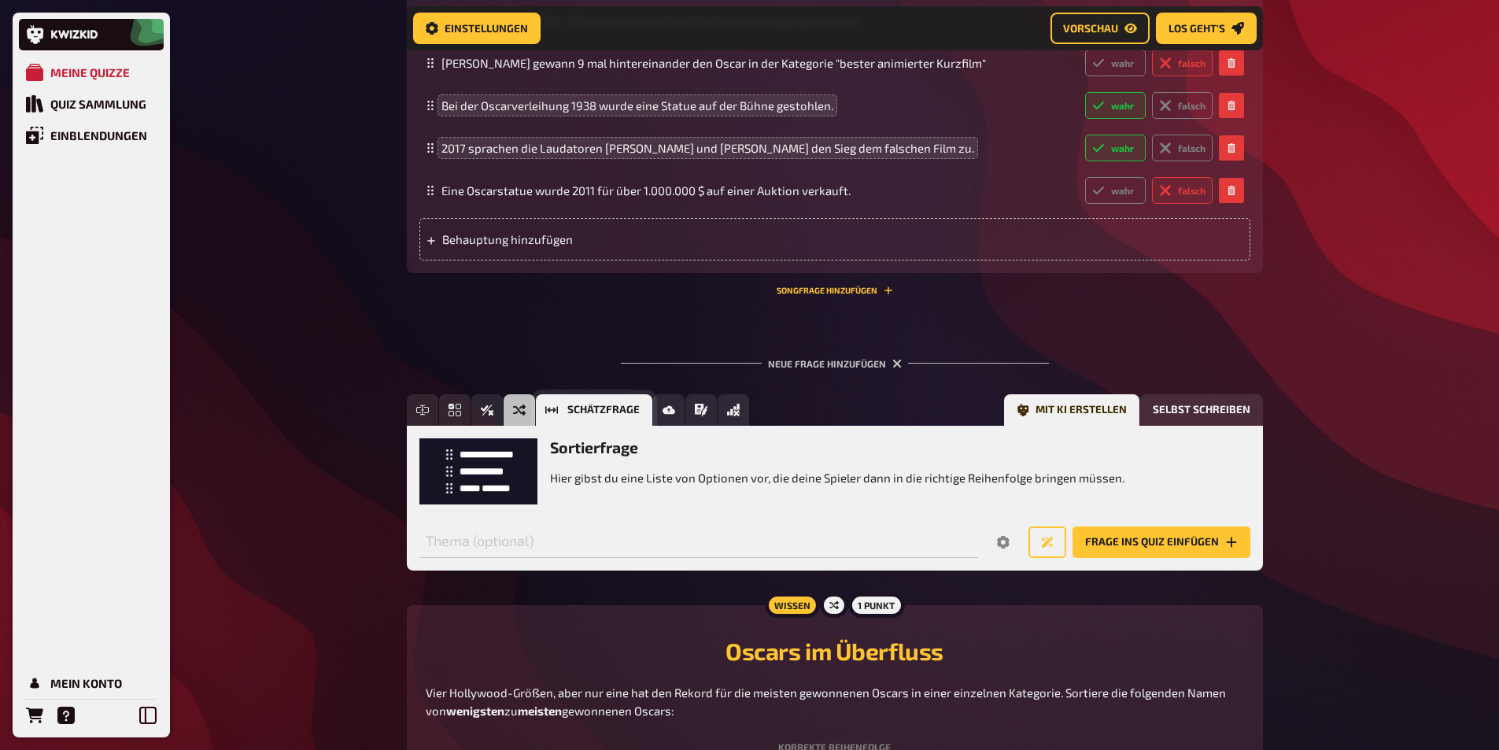
click at [564, 426] on button "Schätzfrage" at bounding box center [594, 409] width 116 height 31
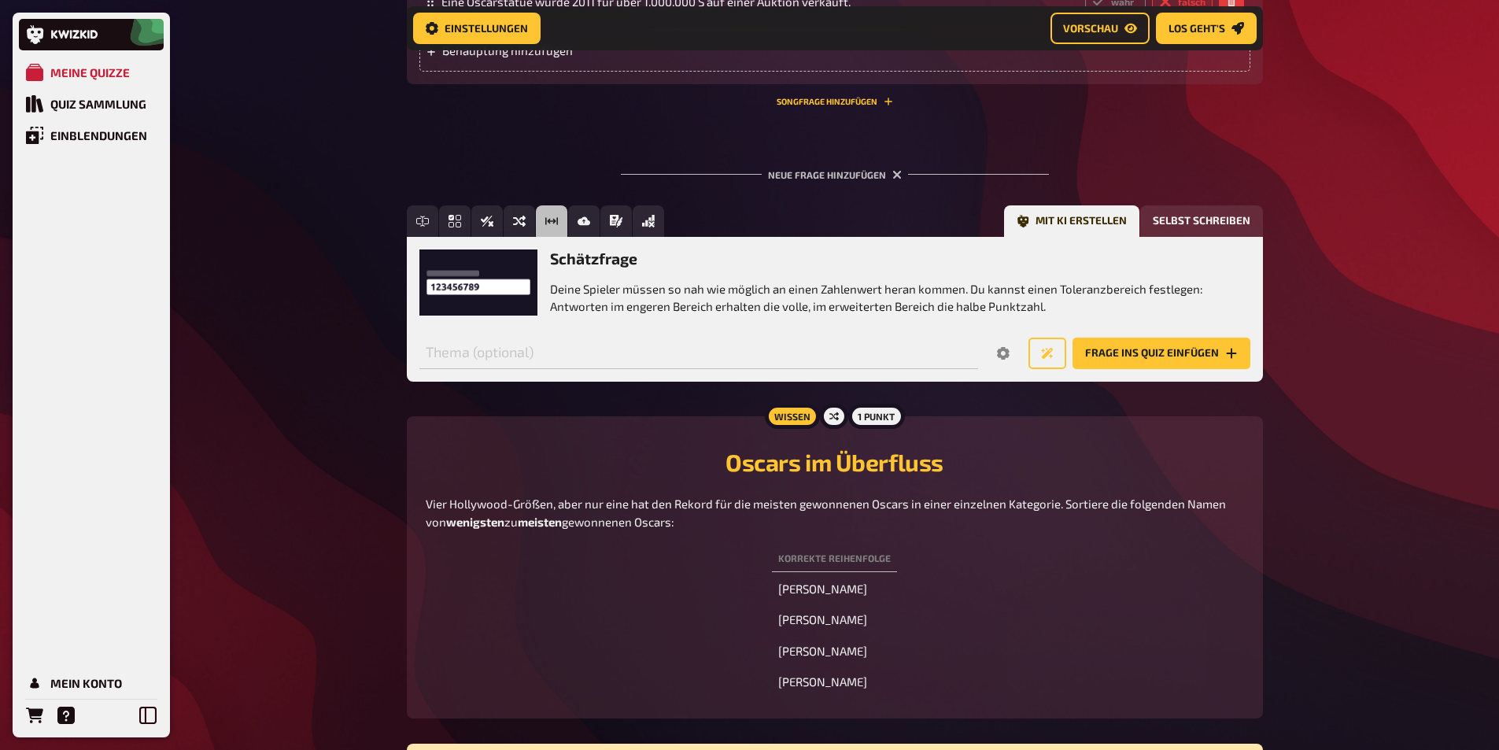
scroll to position [877, 0]
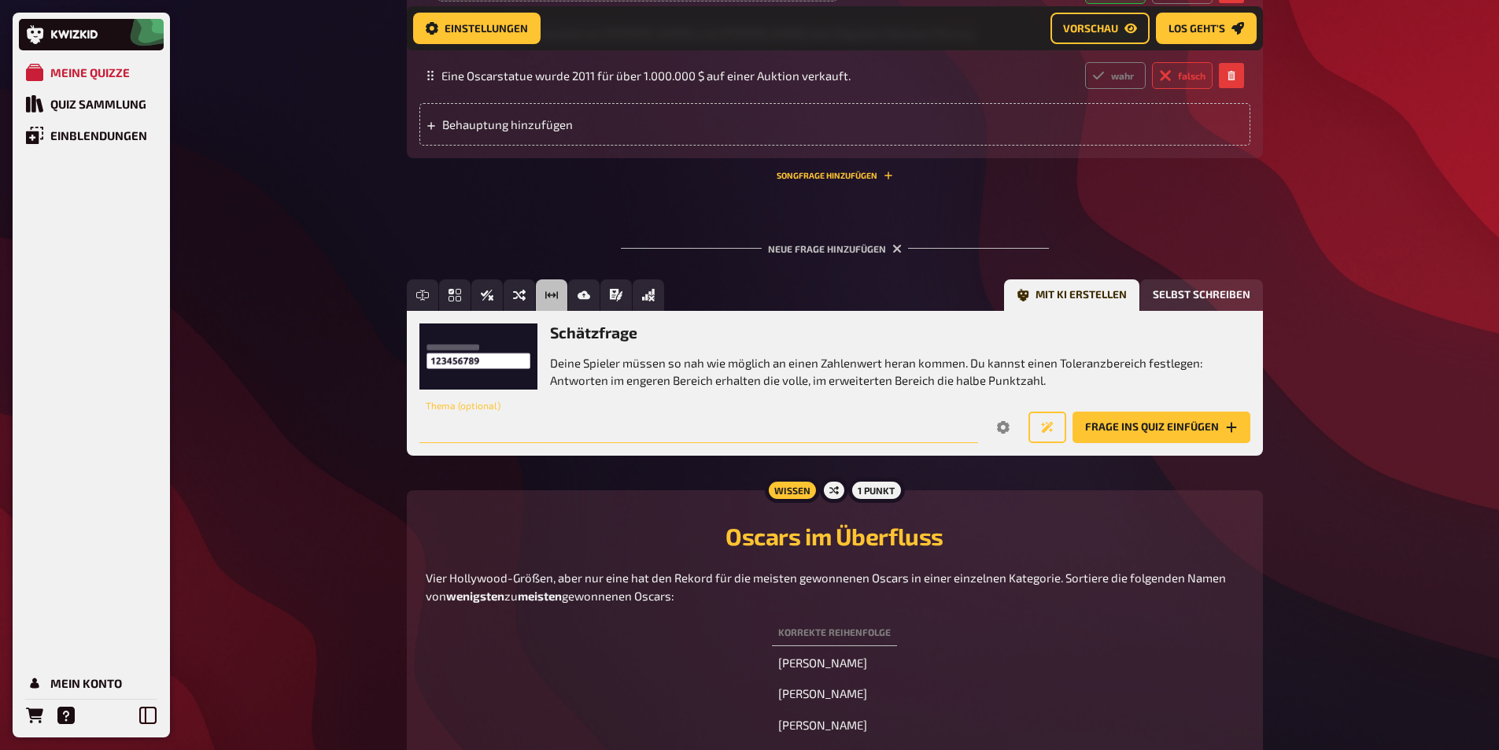
click at [511, 443] on input "text" at bounding box center [698, 426] width 559 height 31
type input "Erstelle eine Frage rund um die Dauer der ersten Oscar Preisverleihung"
click at [1111, 443] on button "Frage ins Quiz einfügen" at bounding box center [1161, 426] width 178 height 31
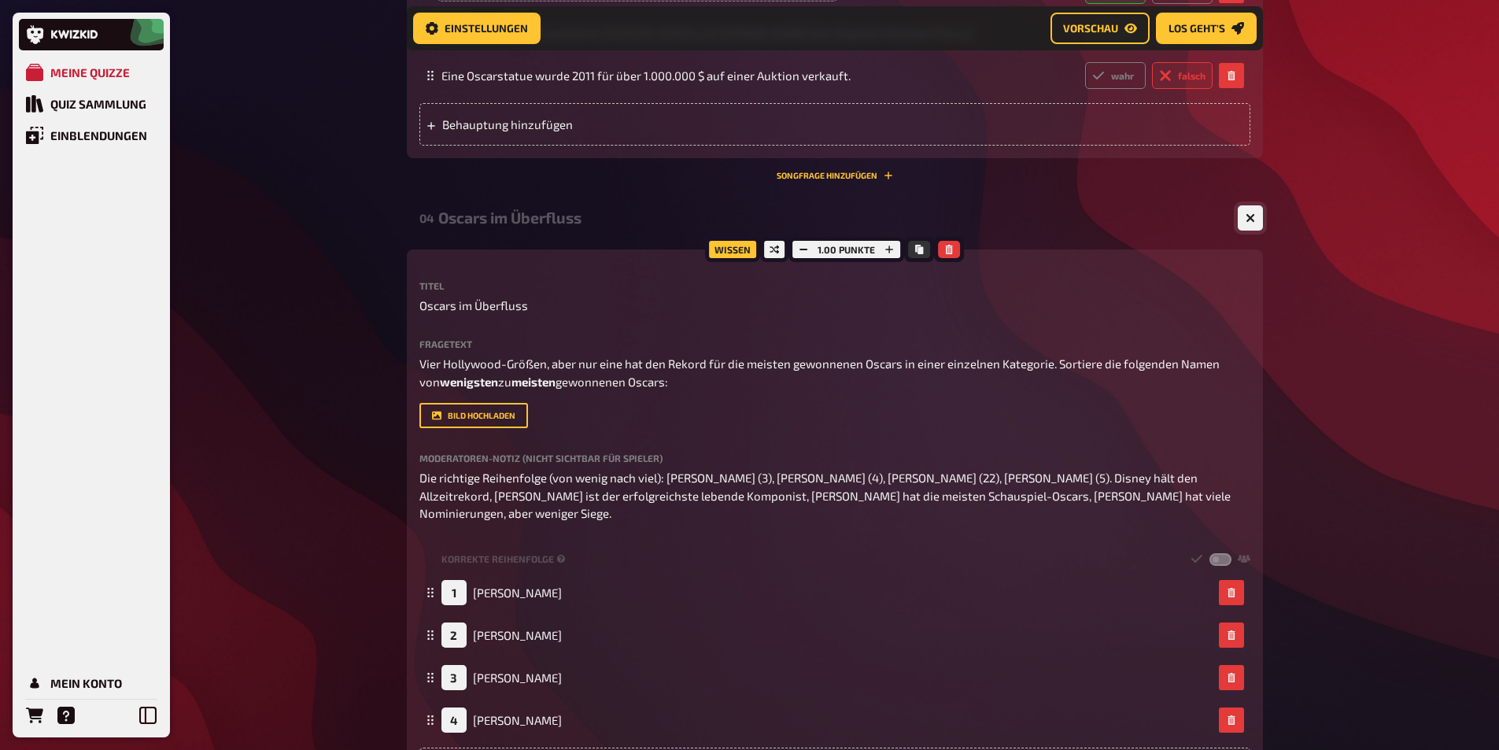
click at [1245, 223] on icon "button" at bounding box center [1249, 217] width 9 height 9
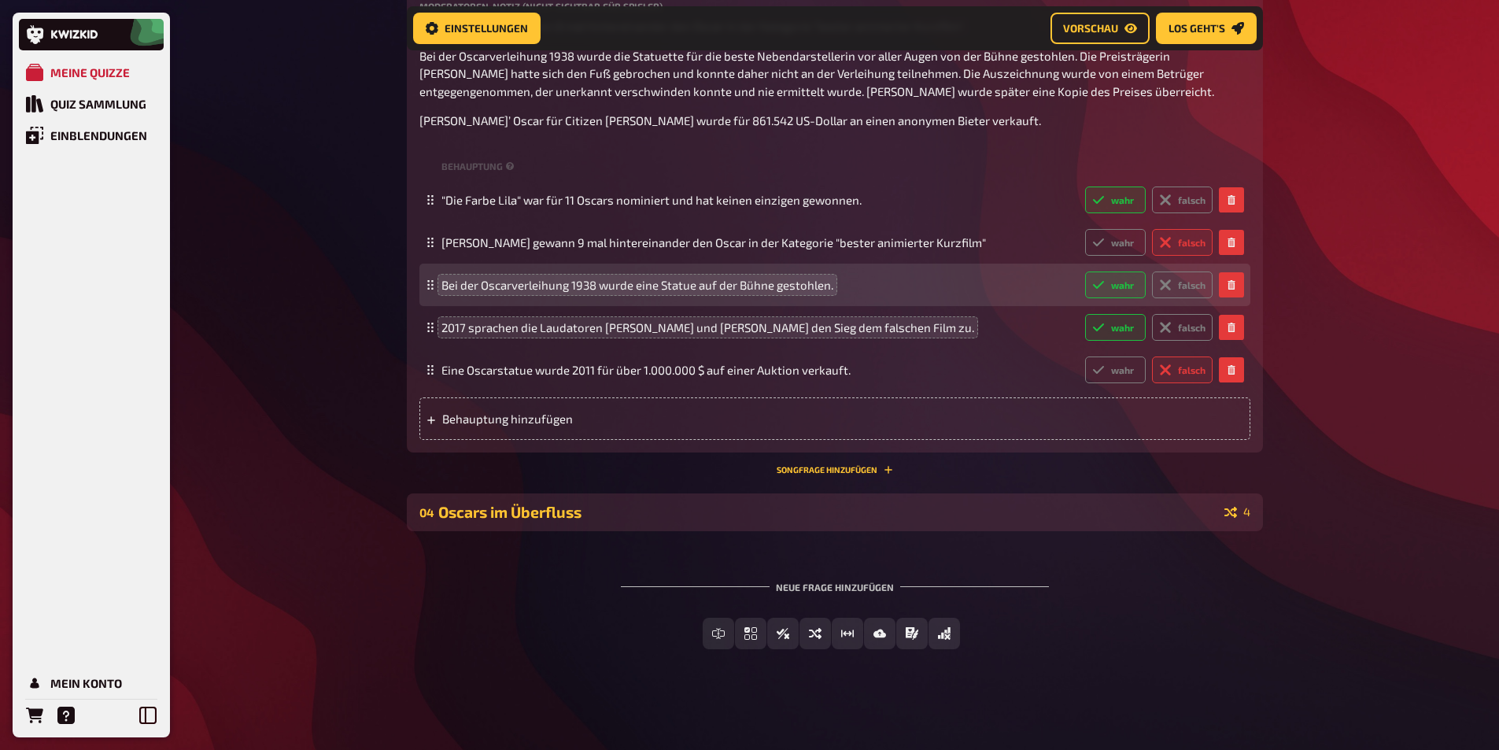
scroll to position [618, 0]
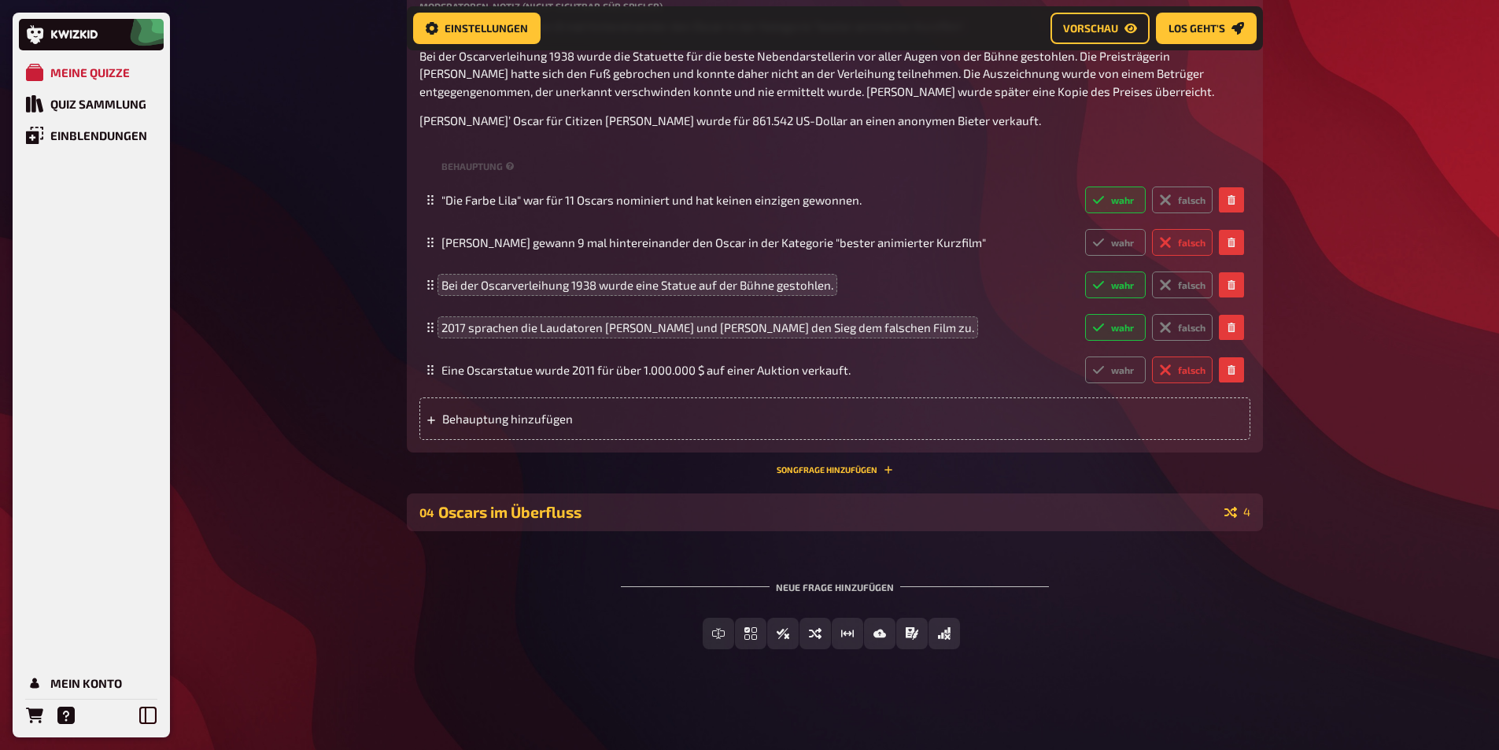
click at [941, 501] on div "04 Oscars im Überfluss 4" at bounding box center [835, 512] width 856 height 38
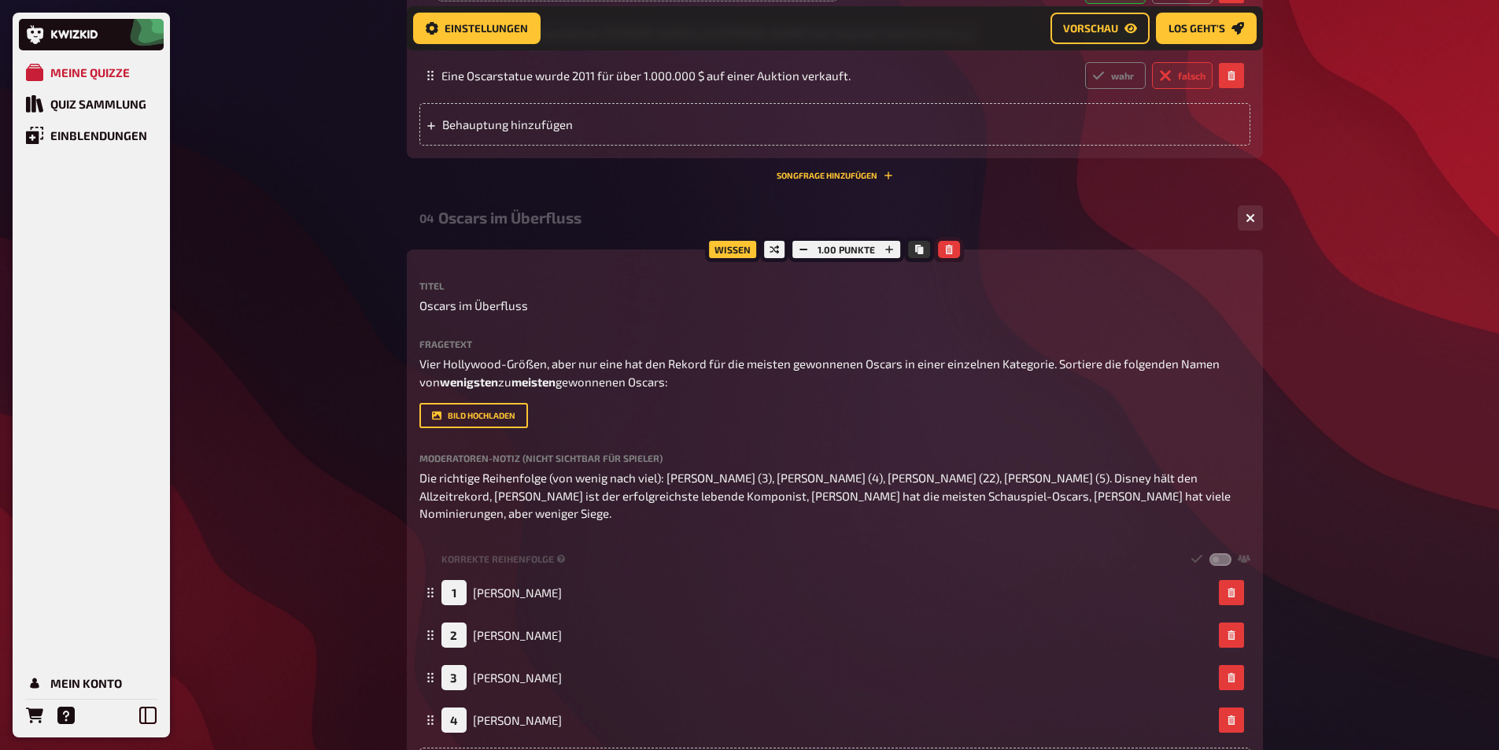
click at [954, 258] on button "button" at bounding box center [949, 249] width 22 height 17
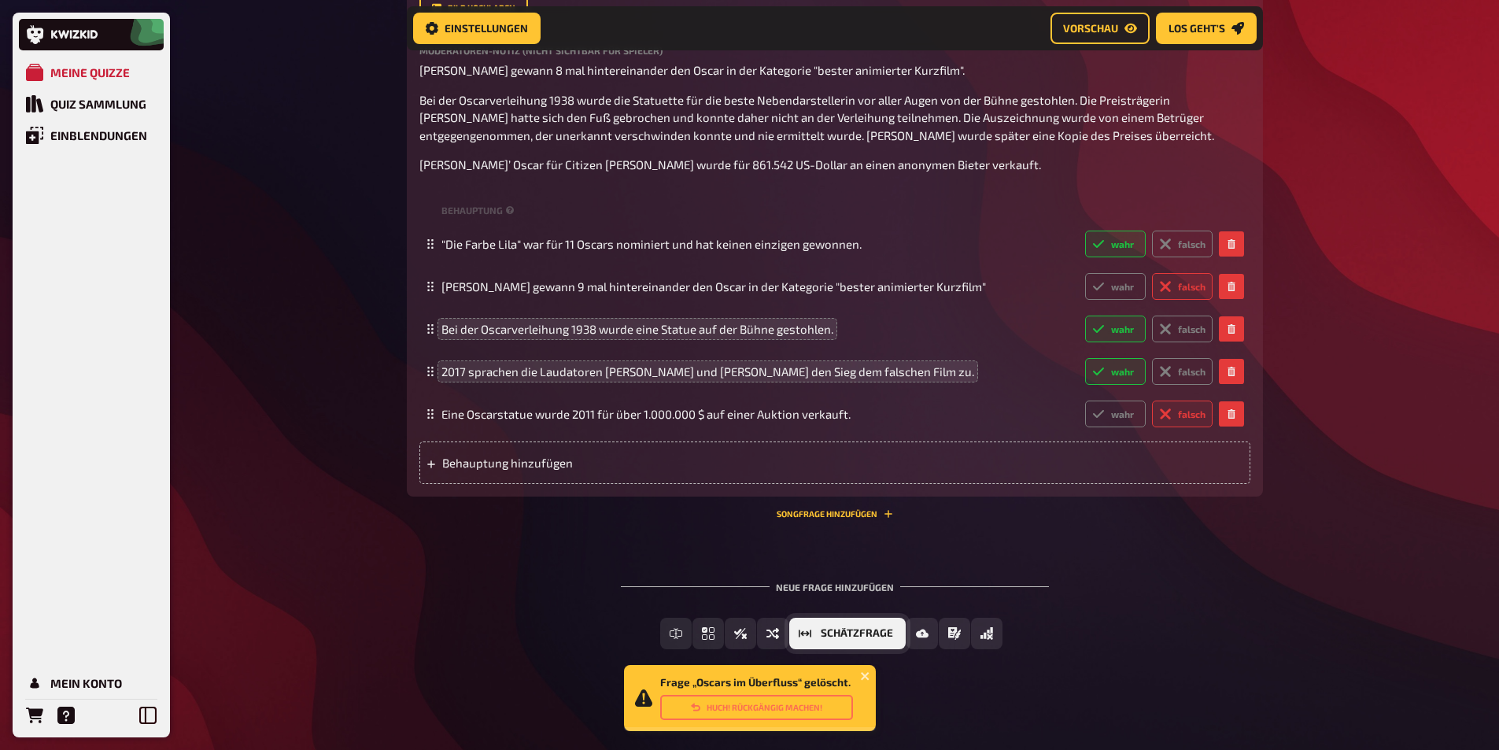
click at [865, 631] on span "Schätzfrage" at bounding box center [857, 633] width 72 height 11
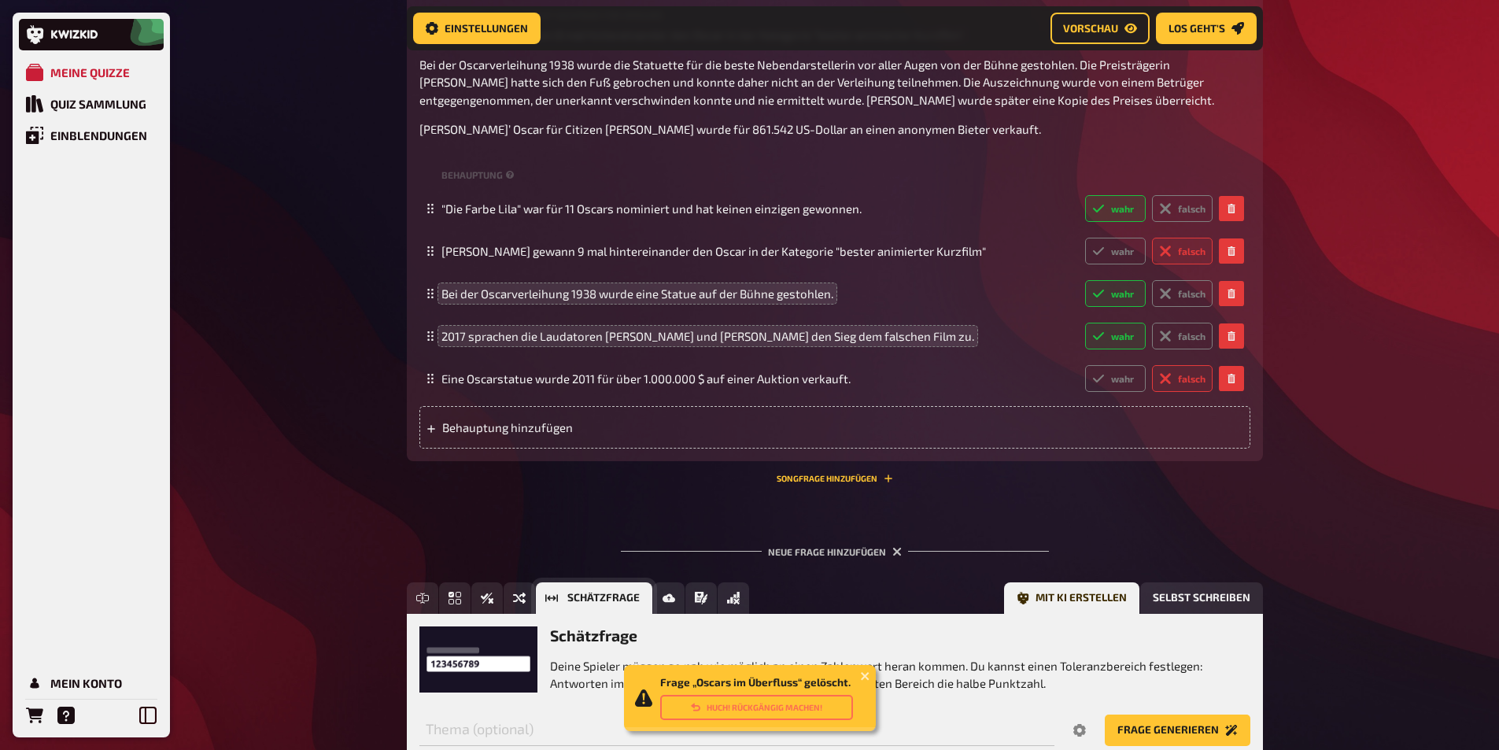
scroll to position [719, 0]
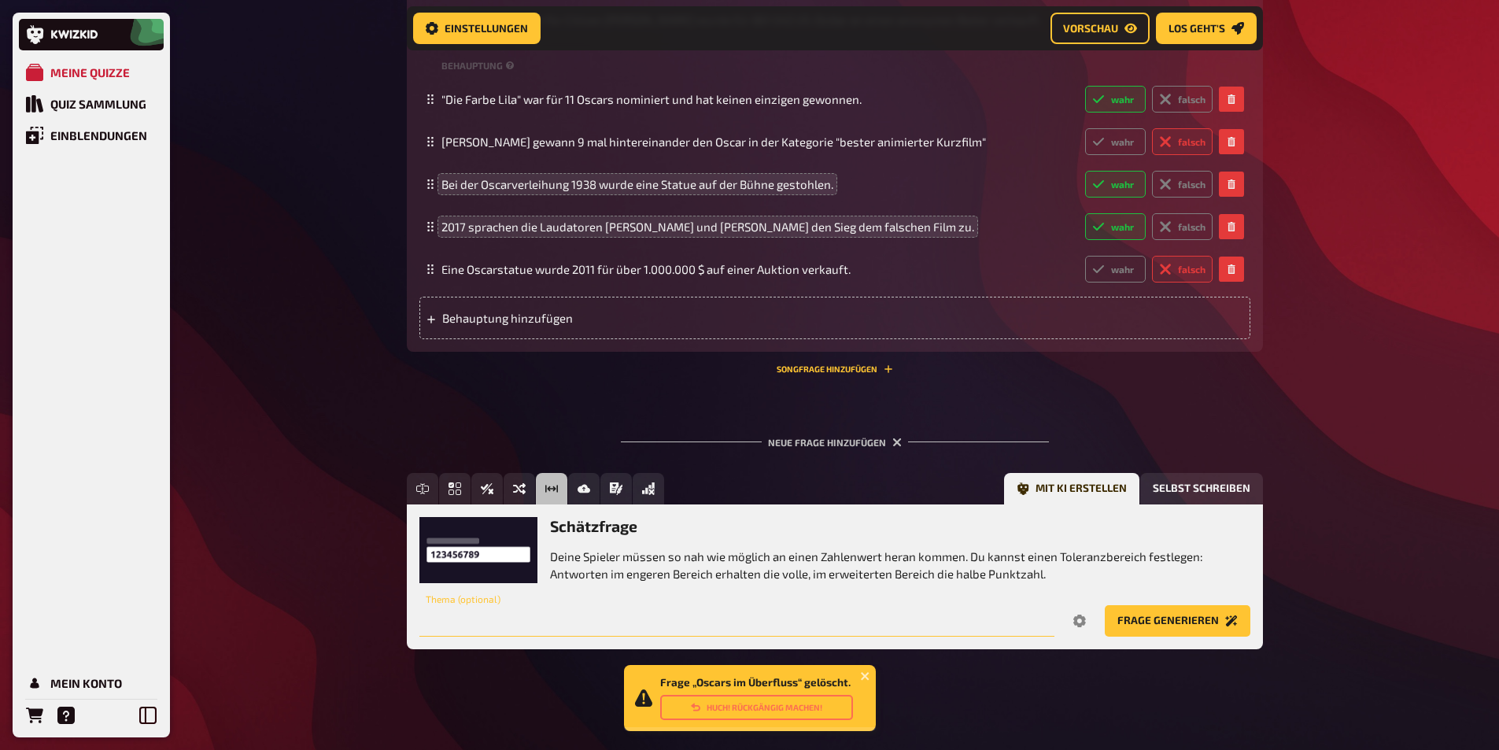
click at [610, 607] on input "text" at bounding box center [736, 620] width 635 height 31
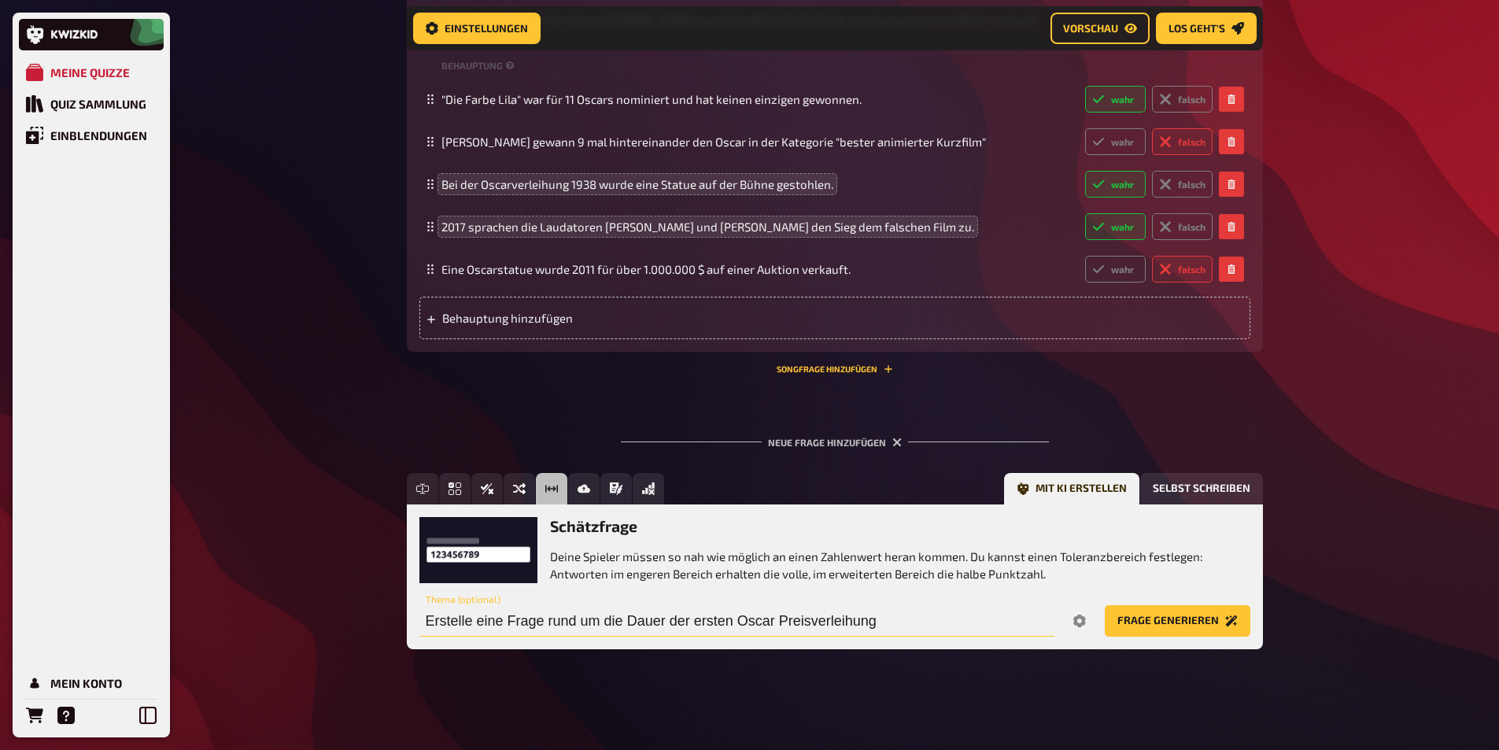
type input "Erstelle eine Frage rund um die Dauer der ersten Oscar Preisverleihung"
click at [1105, 605] on button "Frage generieren" at bounding box center [1178, 620] width 146 height 31
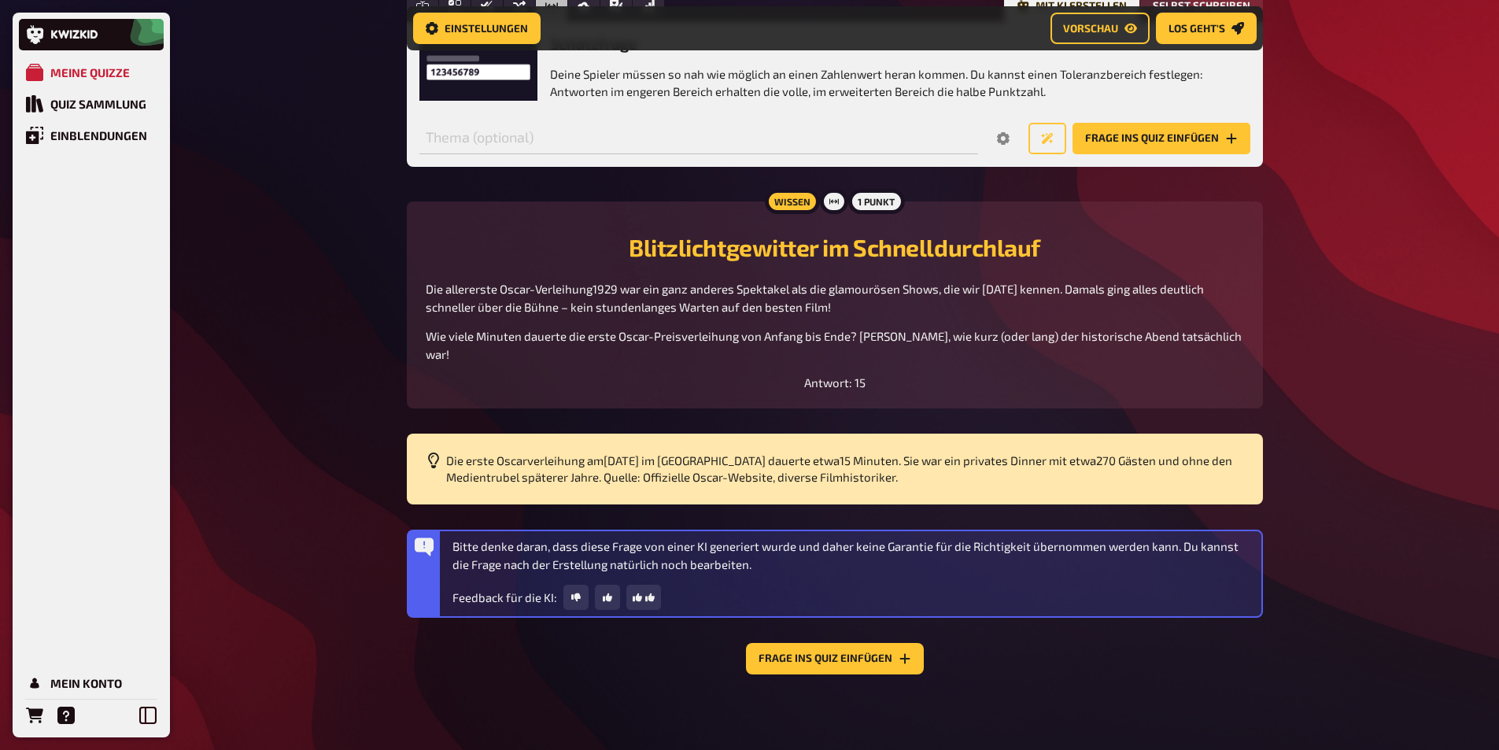
scroll to position [1184, 0]
click at [839, 656] on button "Frage ins Quiz einfügen" at bounding box center [835, 658] width 178 height 31
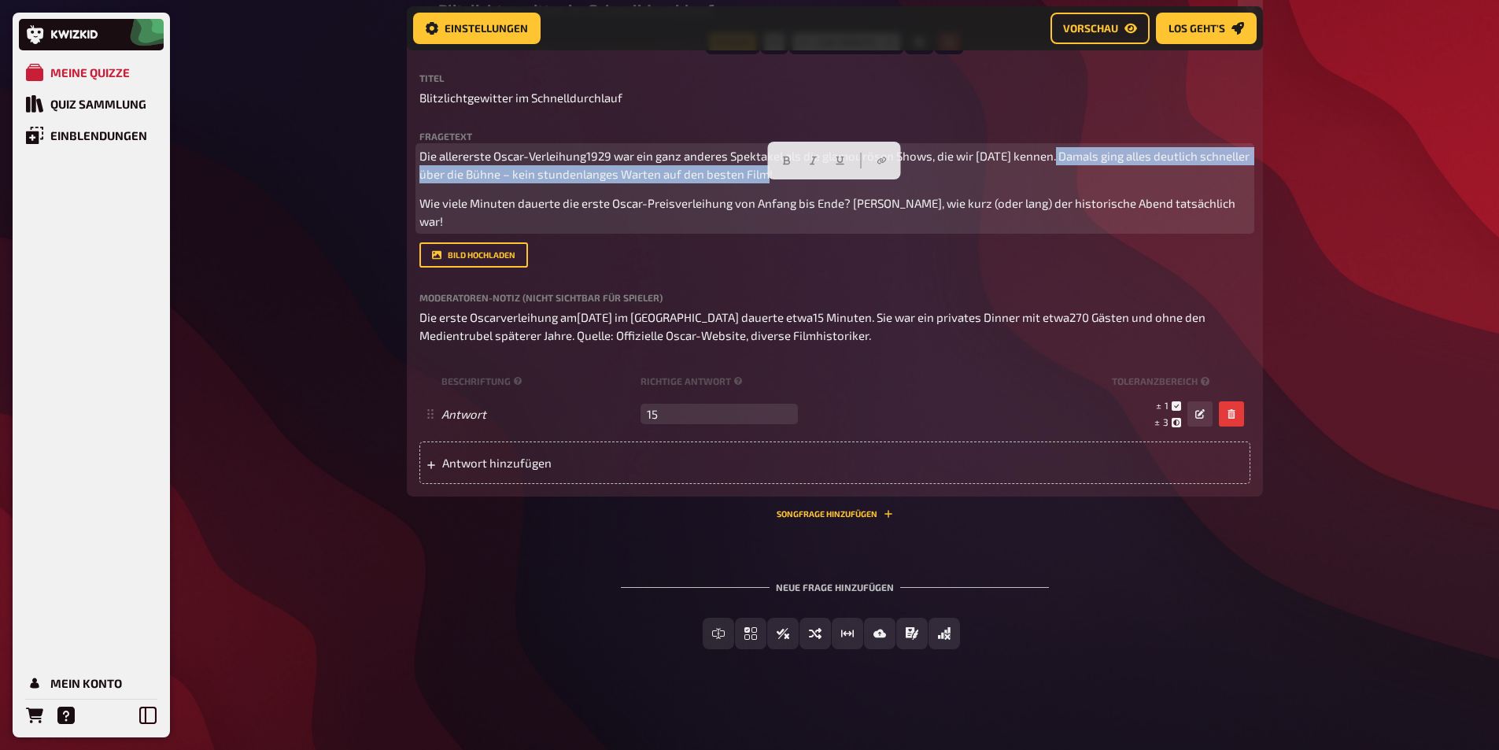
drag, startPoint x: 1053, startPoint y: 172, endPoint x: 1056, endPoint y: 185, distance: 13.0
click at [1056, 183] on p "Die allererste Oscar-Verleihung1929 war ein ganz anderes Spektakel als die glam…" at bounding box center [834, 164] width 831 height 35
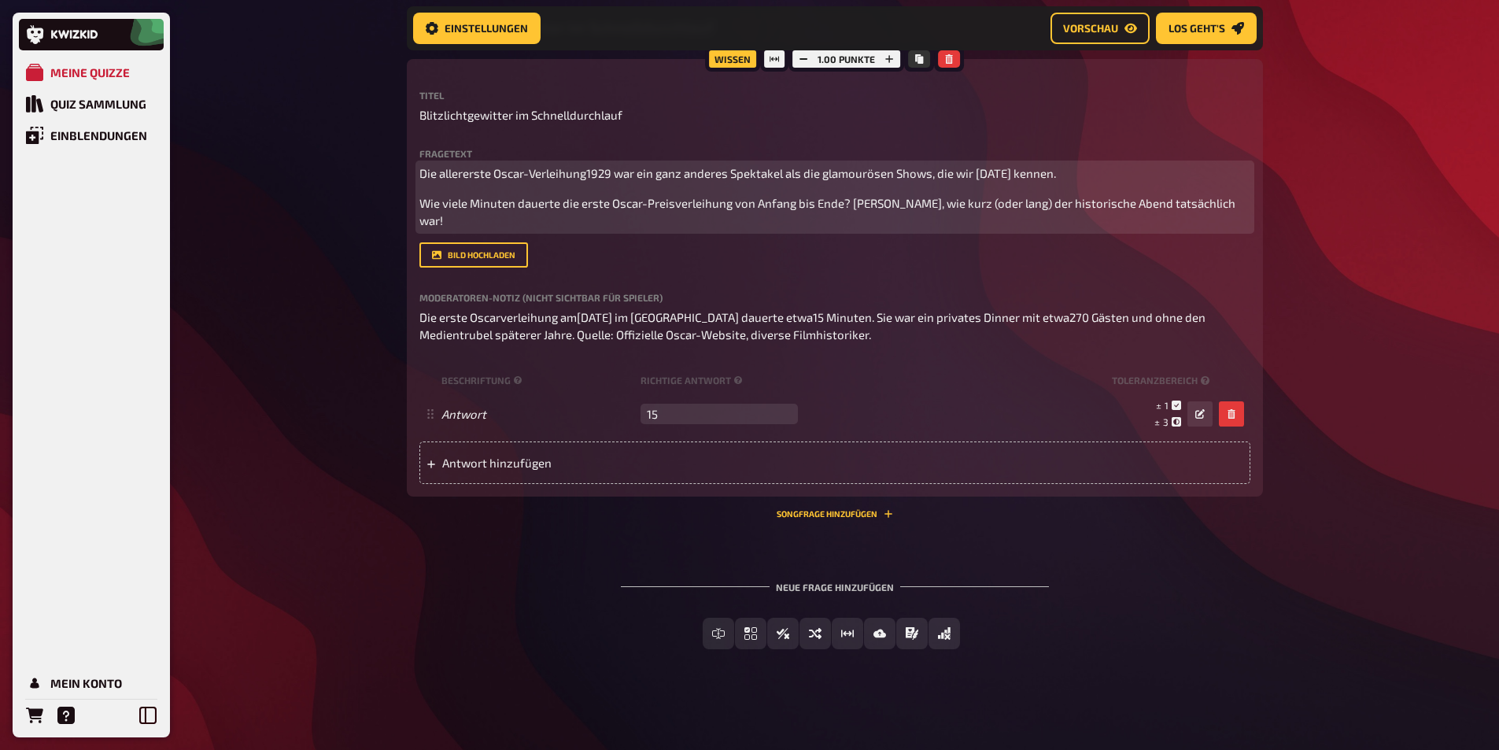
scroll to position [1085, 0]
click at [586, 180] on span "Die allererste Oscar-Verleihung1929 war ein ganz anderes Spektakel als die glam…" at bounding box center [737, 173] width 636 height 14
click at [1083, 183] on p "Die allererste Oscar-Verleihung 1929 war ein ganz anderes Spektakel als die gla…" at bounding box center [834, 173] width 831 height 18
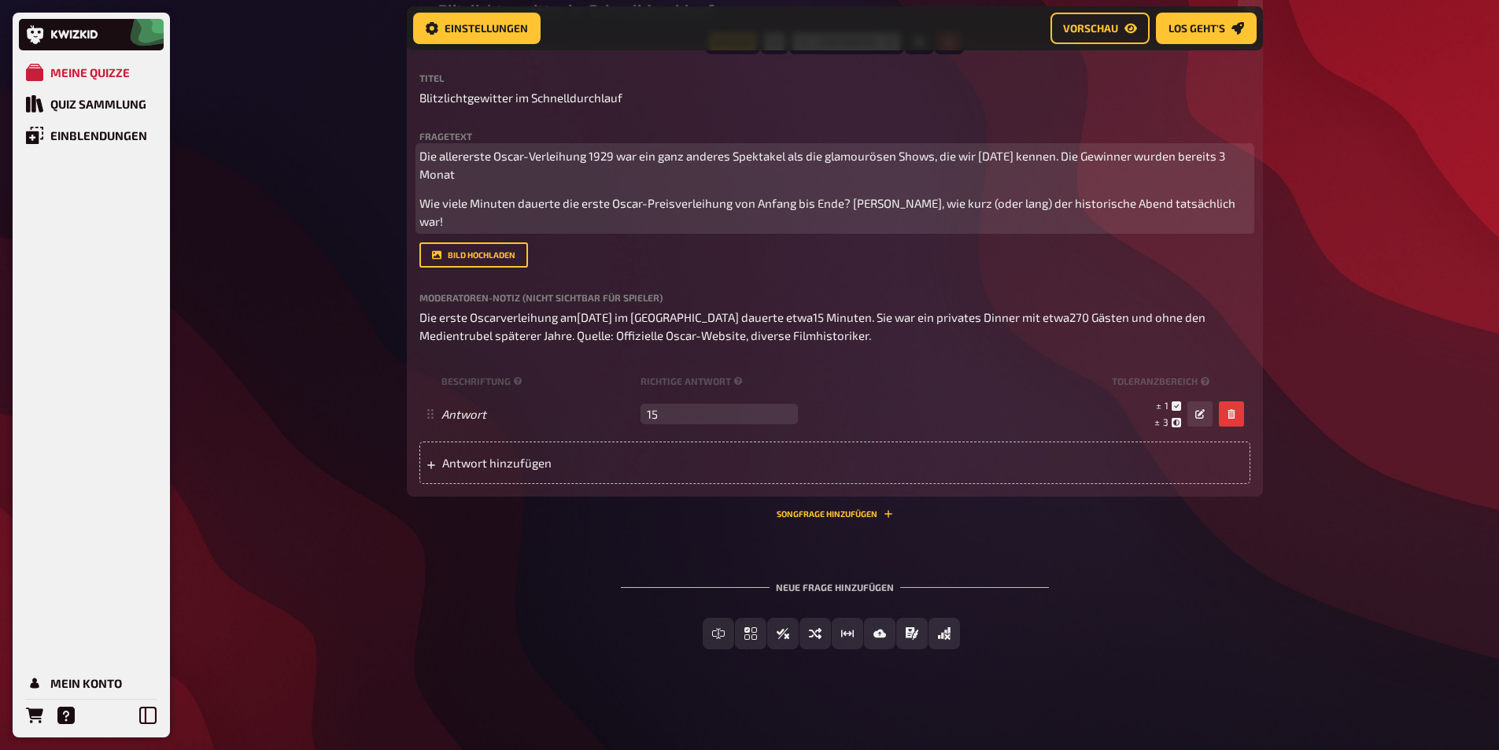
scroll to position [1103, 0]
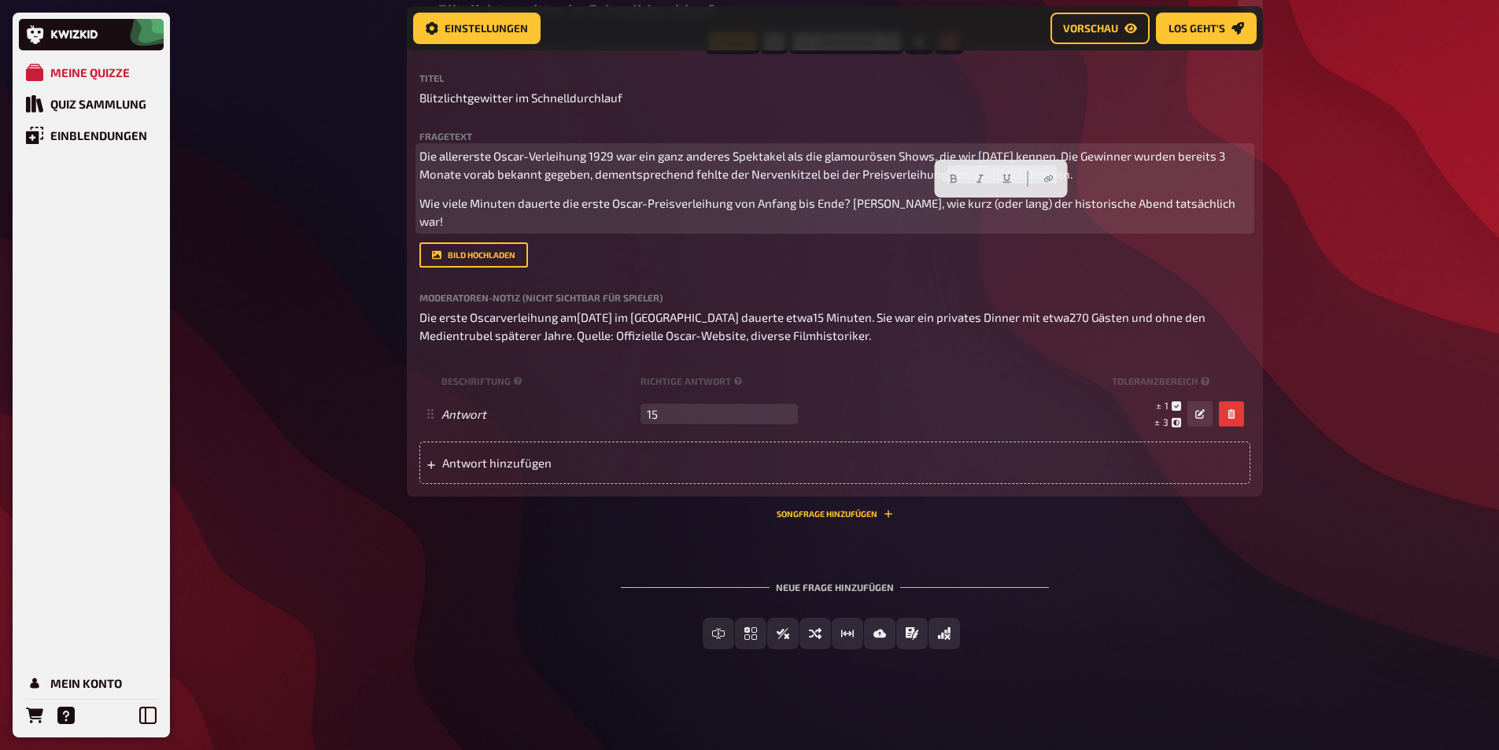
drag, startPoint x: 943, startPoint y: 193, endPoint x: 1056, endPoint y: 195, distance: 112.5
click at [1056, 181] on span "Die allererste Oscar-Verleihung 1929 war ein ganz anderes Spektakel als die gla…" at bounding box center [823, 165] width 808 height 32
click at [814, 181] on span "Die allererste Oscar-Verleihung 1929 war ein ganz anderes Spektakel als die gla…" at bounding box center [823, 165] width 808 height 32
click at [1066, 181] on span "Die allererste Oscar-Verleihung 1929 war ein ganz anderes Spektakel als die gla…" at bounding box center [823, 165] width 808 height 32
drag, startPoint x: 972, startPoint y: 216, endPoint x: 920, endPoint y: 216, distance: 51.9
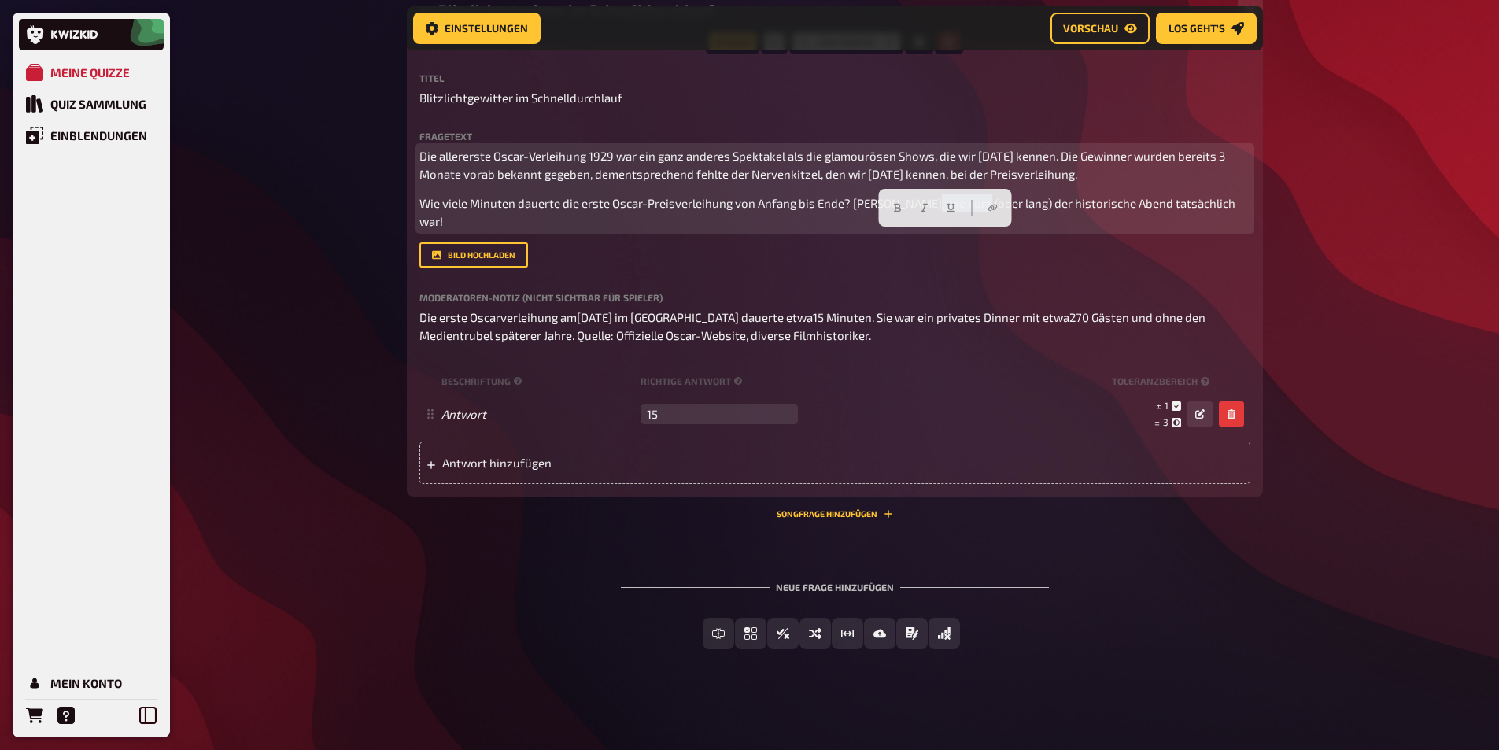
click at [920, 216] on span "Wie viele Minuten dauerte die erste Oscar-Preisverleihung von Anfang bis Ende? …" at bounding box center [828, 212] width 818 height 32
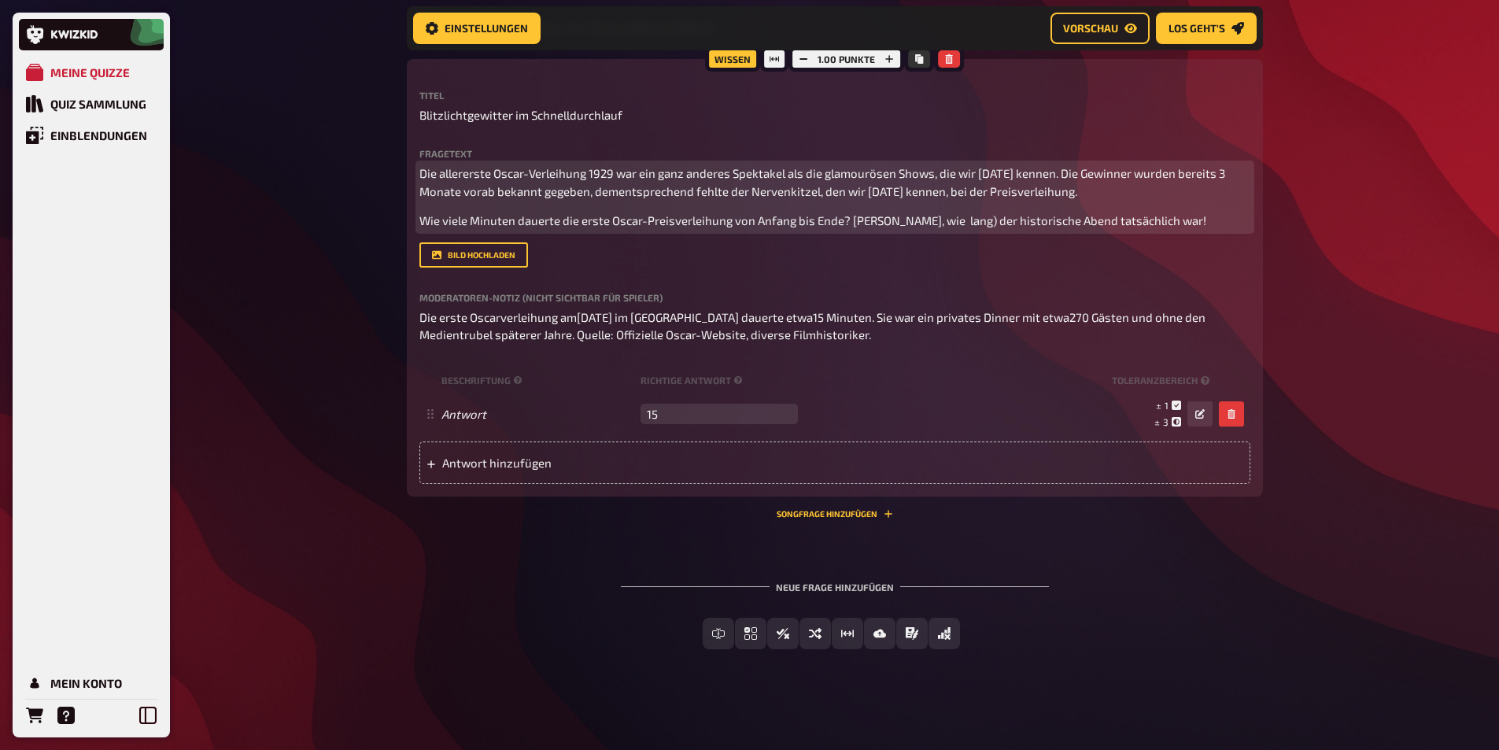
click at [954, 218] on span "Wie viele Minuten dauerte die erste Oscar-Preisverleihung von Anfang bis Ende? …" at bounding box center [812, 220] width 787 height 14
click at [920, 217] on span "Wie viele Minuten dauerte die erste Oscar-Preisverleihung von Anfang bis Ende? …" at bounding box center [810, 220] width 783 height 14
click at [840, 220] on span "Wie viele Minuten dauerte die erste Oscar-Preisverleihung von Anfang bis Ende? …" at bounding box center [809, 220] width 780 height 14
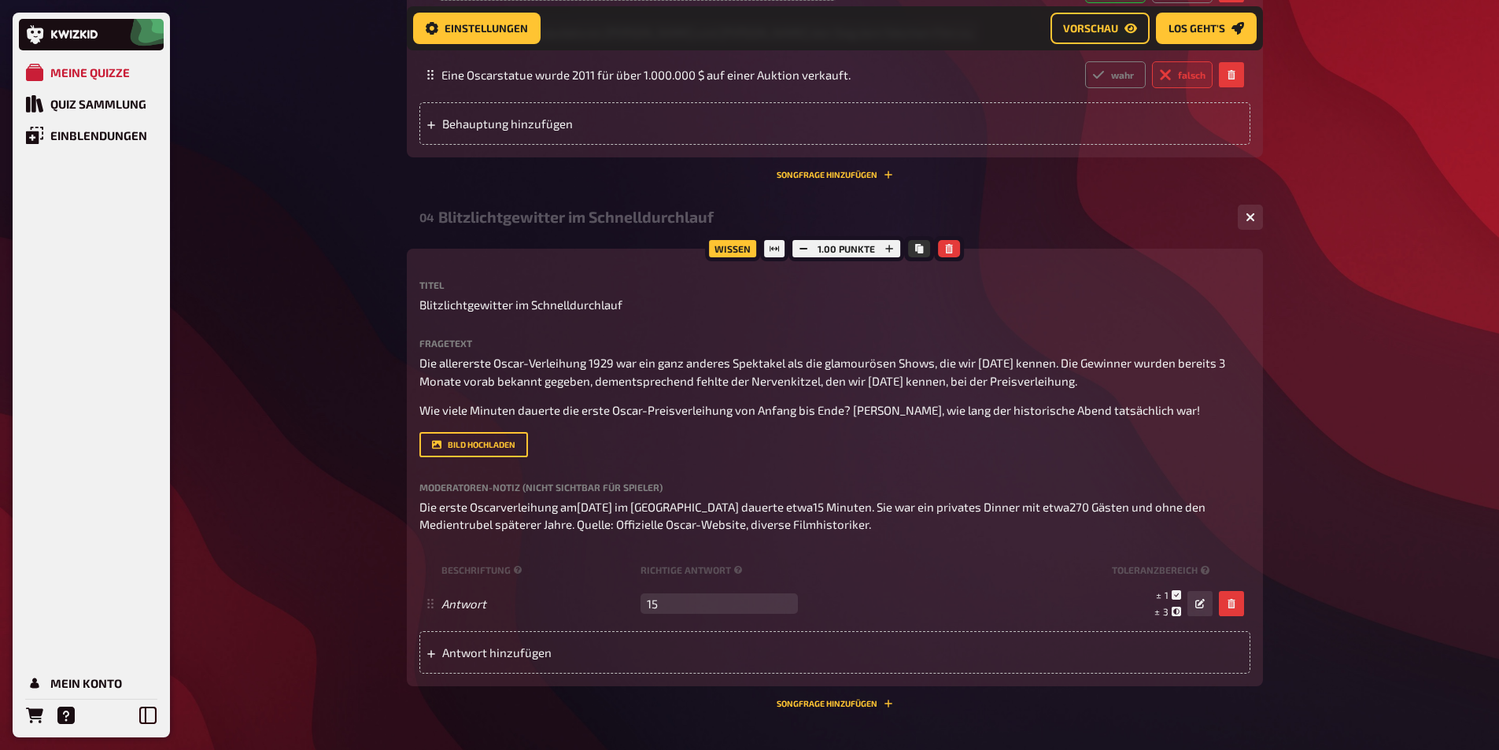
scroll to position [867, 0]
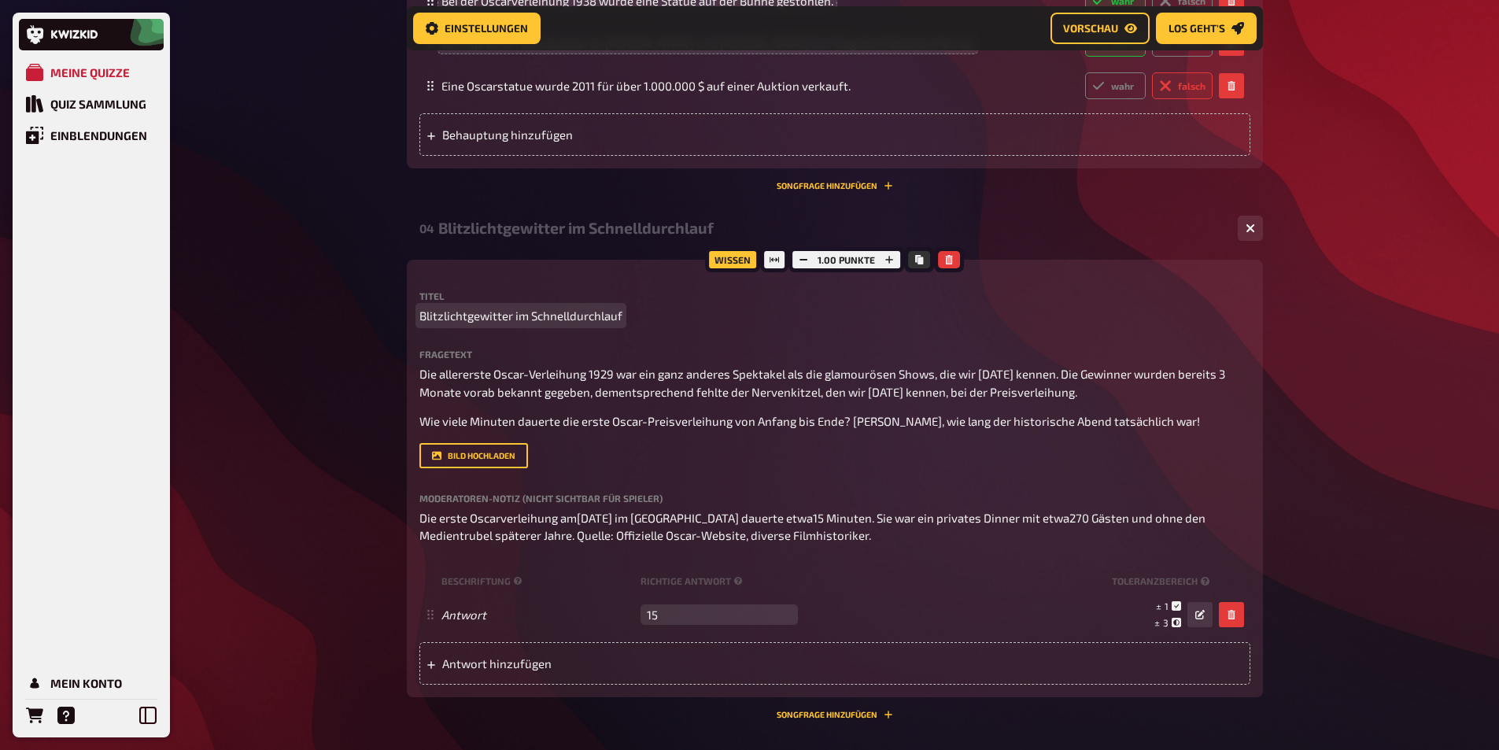
click at [562, 325] on span "Blitzlichtgewitter im Schnelldurchlauf" at bounding box center [520, 316] width 203 height 18
drag, startPoint x: 622, startPoint y: 349, endPoint x: 445, endPoint y: 339, distance: 176.5
click at [445, 325] on div "Titel Blitzlichtgewitter im Schnelldurchlauf" at bounding box center [834, 308] width 831 height 34
click at [315, 291] on div "Meine Quizze Quiz Sammlung Einblendungen Mein Konto Home Meine Quizze DE And th…" at bounding box center [749, 41] width 1499 height 1817
click at [890, 268] on button "button" at bounding box center [889, 259] width 22 height 17
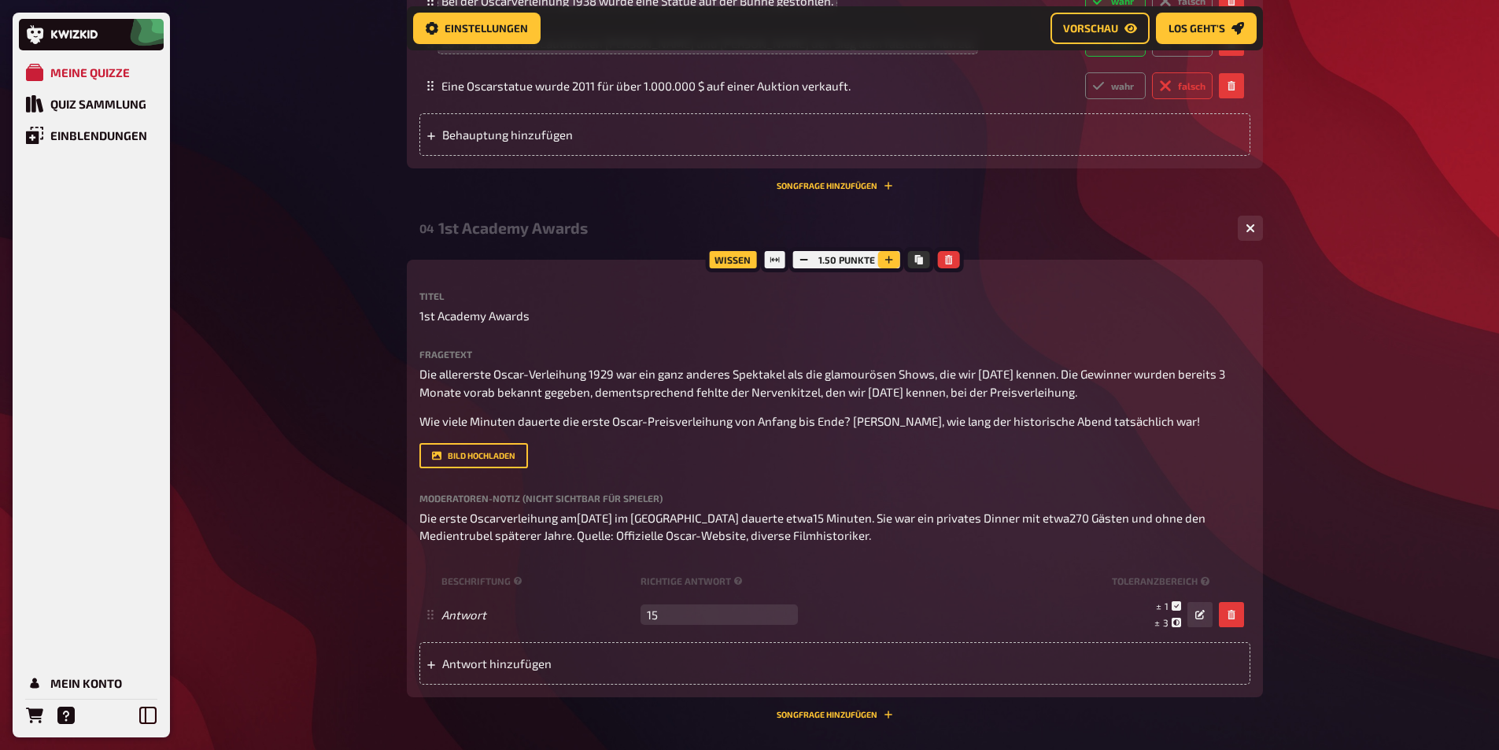
click at [890, 268] on button "button" at bounding box center [889, 259] width 22 height 17
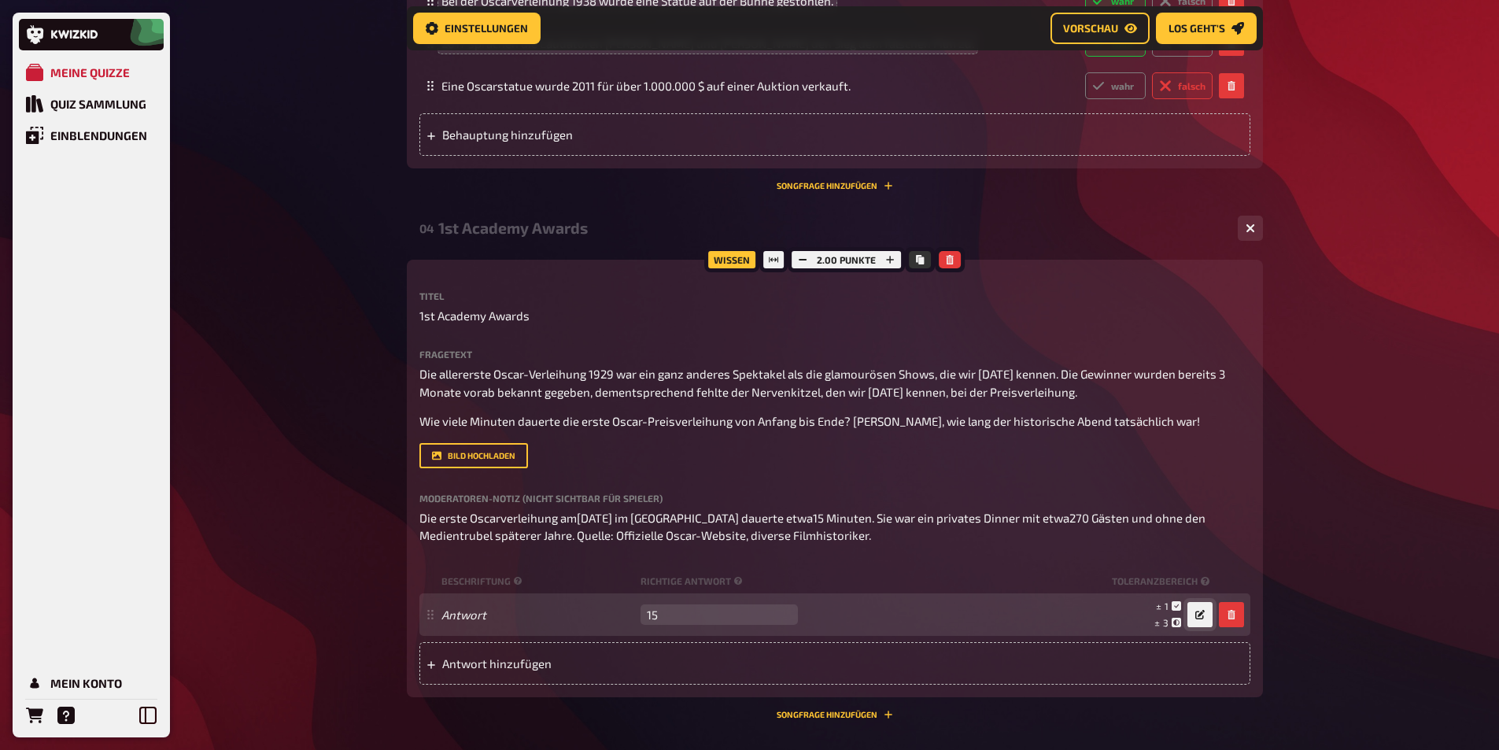
click at [1202, 619] on icon "button" at bounding box center [1199, 614] width 9 height 9
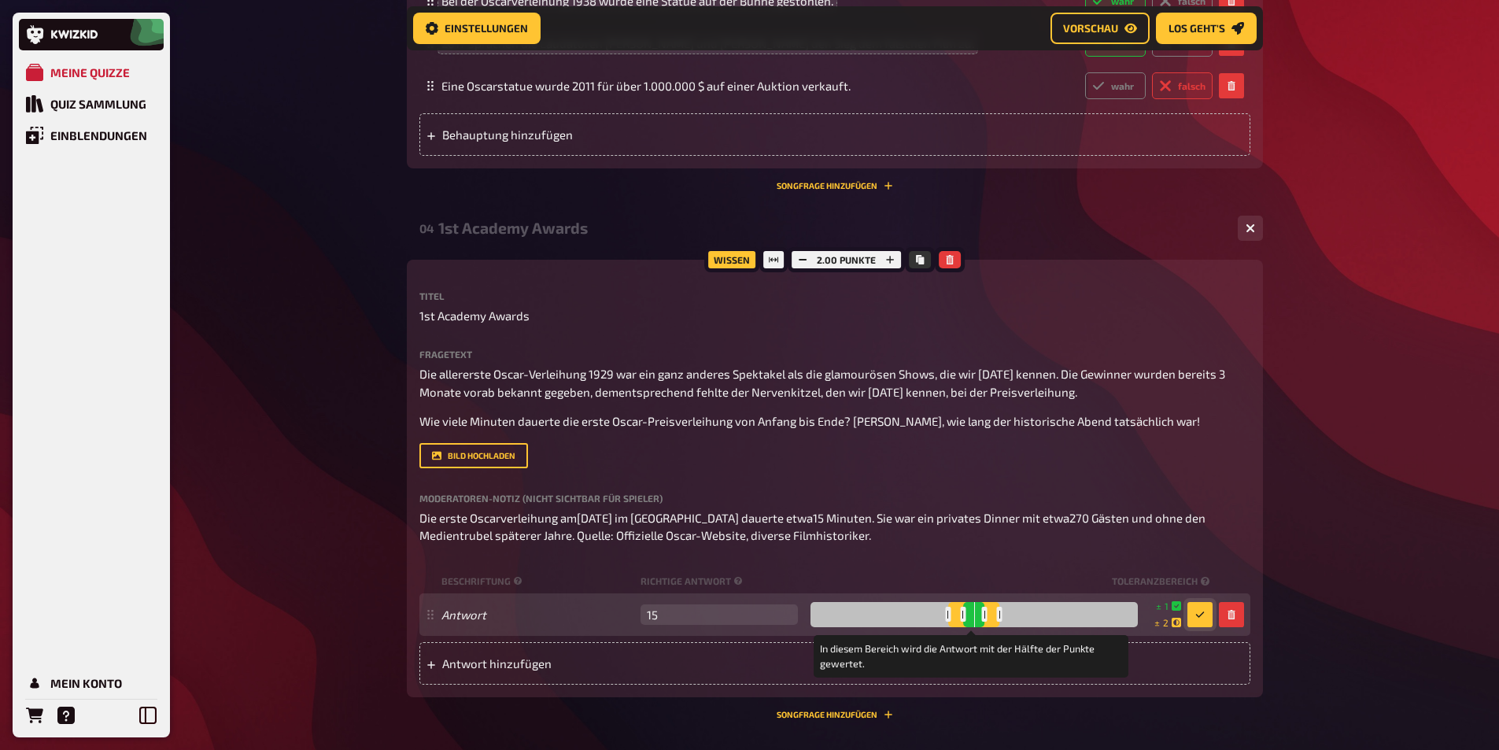
click at [997, 622] on div at bounding box center [1000, 614] width 6 height 15
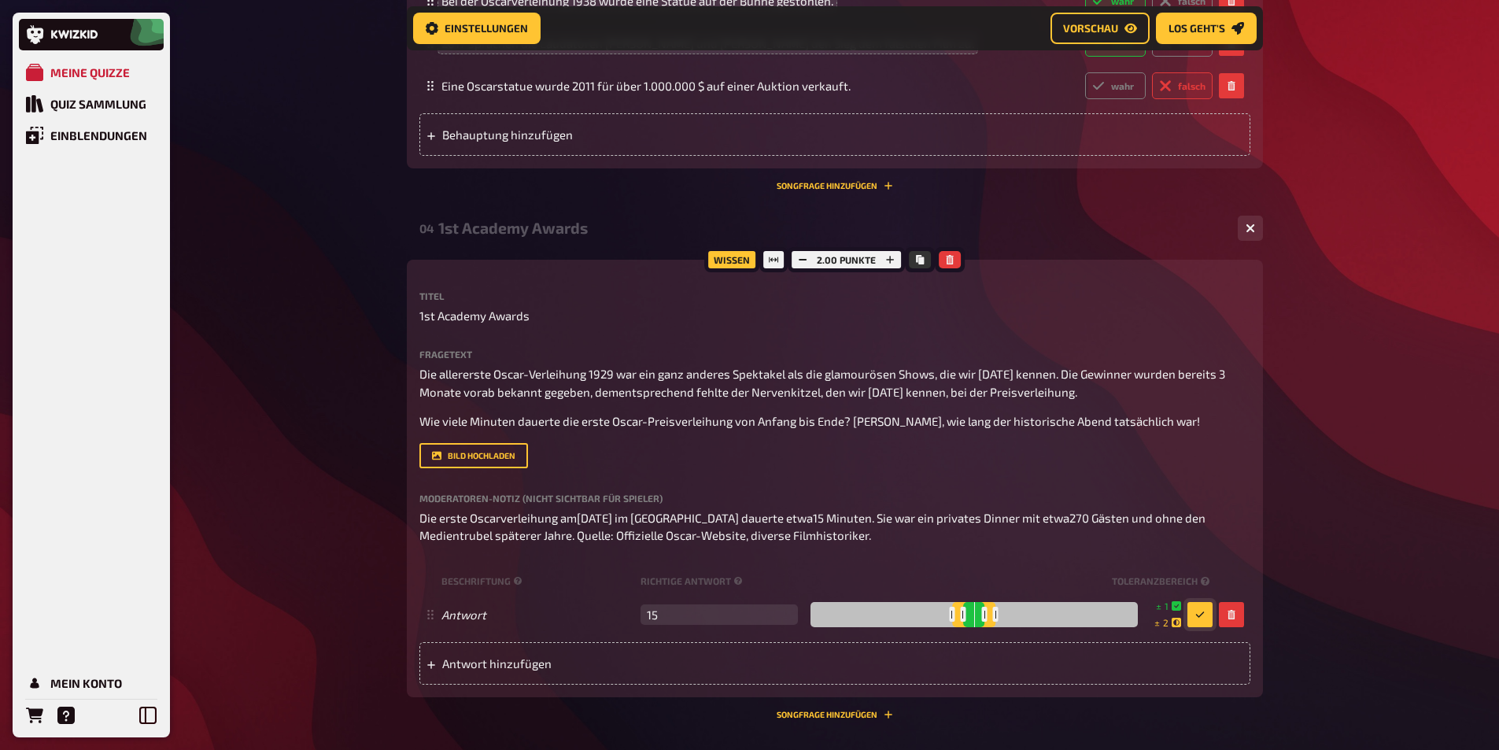
click at [1278, 581] on div "Meine Quizze Quiz Sammlung Einblendungen Mein Konto Home Meine Quizze DE And th…" at bounding box center [749, 41] width 1499 height 1817
click at [352, 334] on div "Meine Quizze Quiz Sammlung Einblendungen Mein Konto Home Meine Quizze DE And th…" at bounding box center [749, 41] width 1499 height 1817
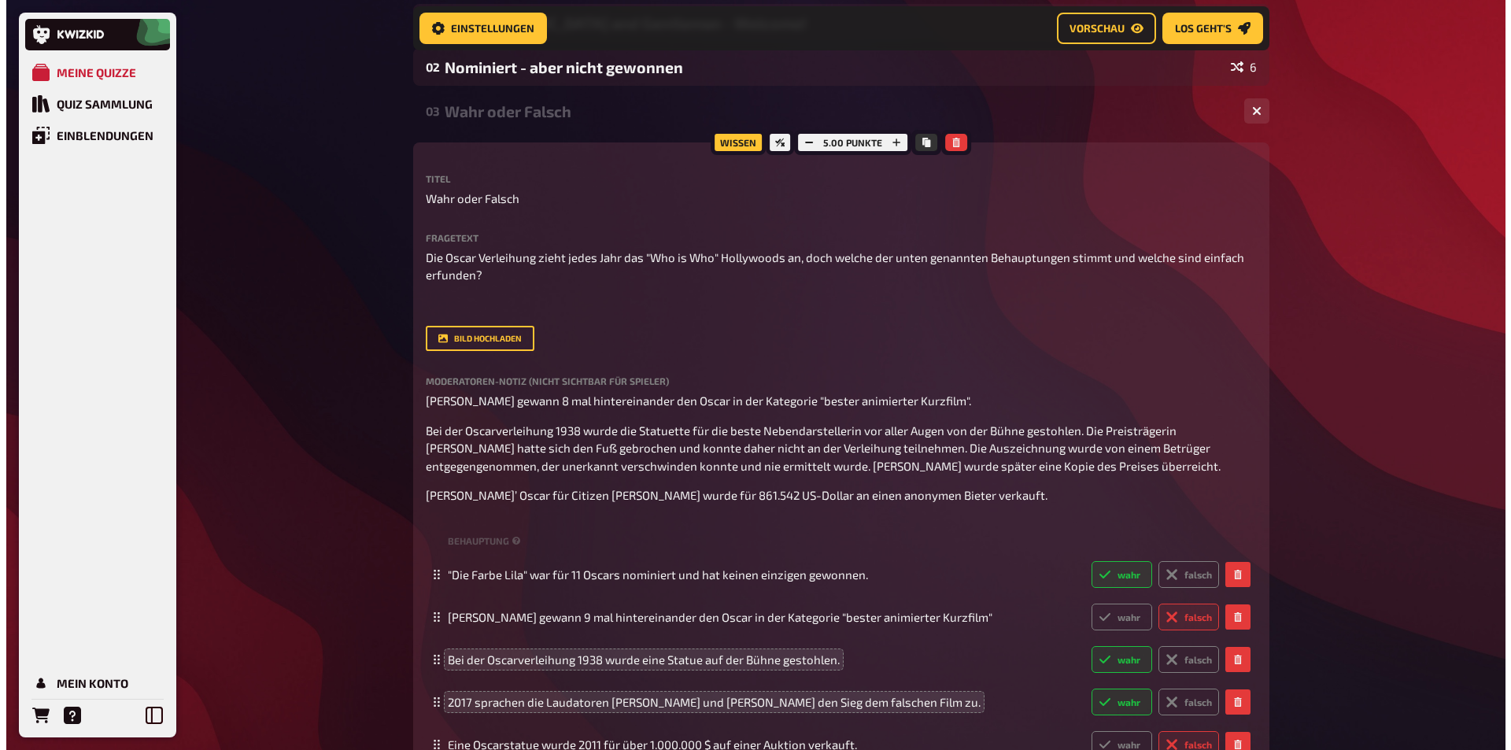
scroll to position [0, 0]
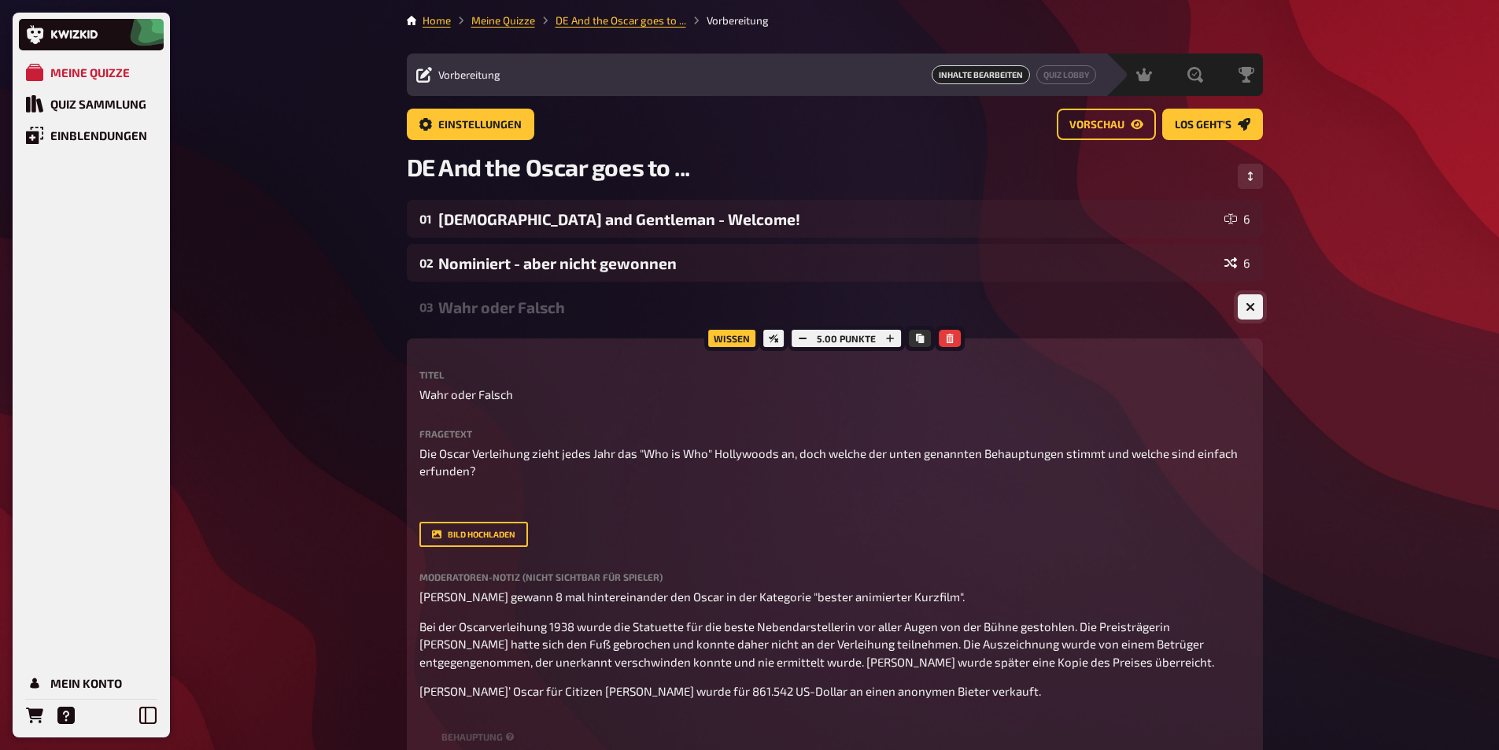
click at [1244, 308] on button "button" at bounding box center [1250, 306] width 25 height 25
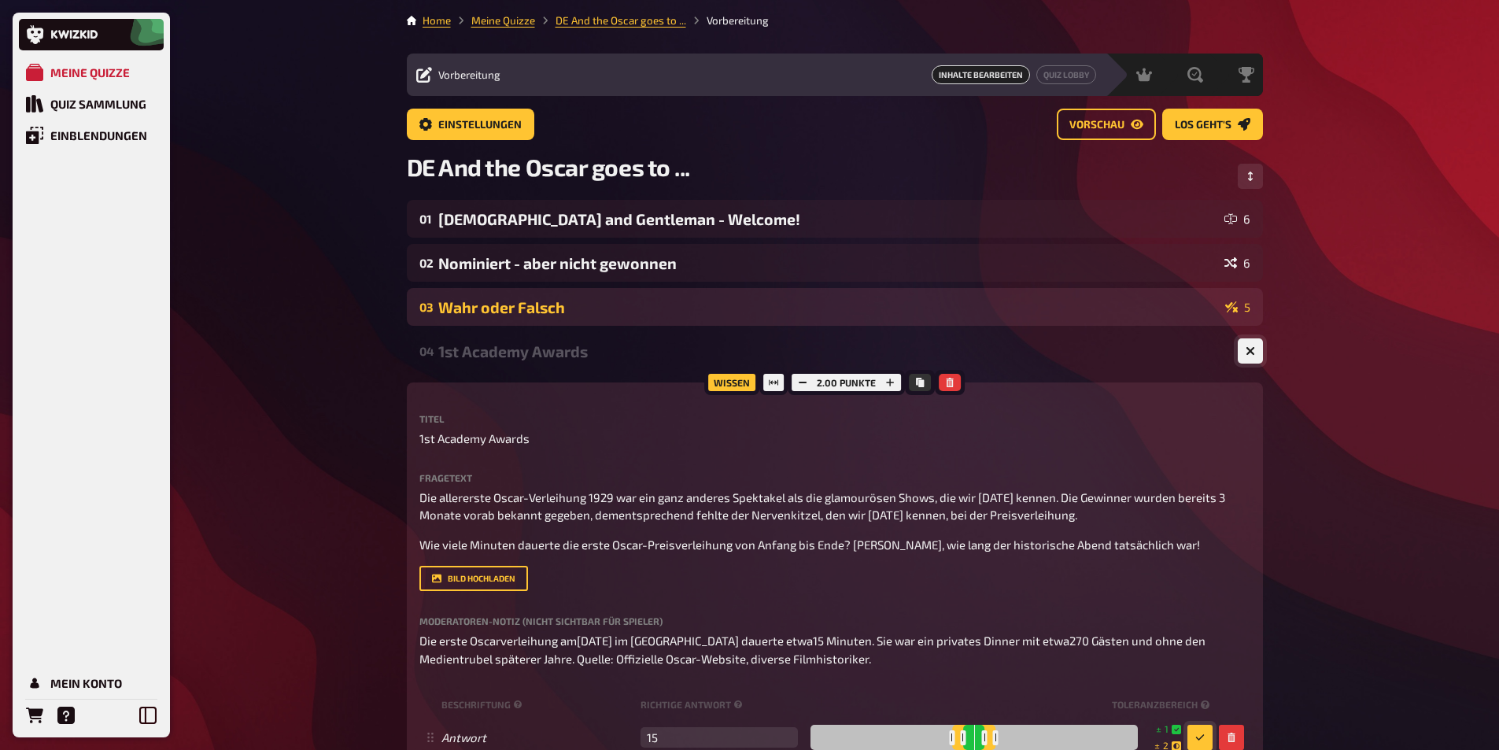
click at [1255, 347] on button "button" at bounding box center [1250, 350] width 25 height 25
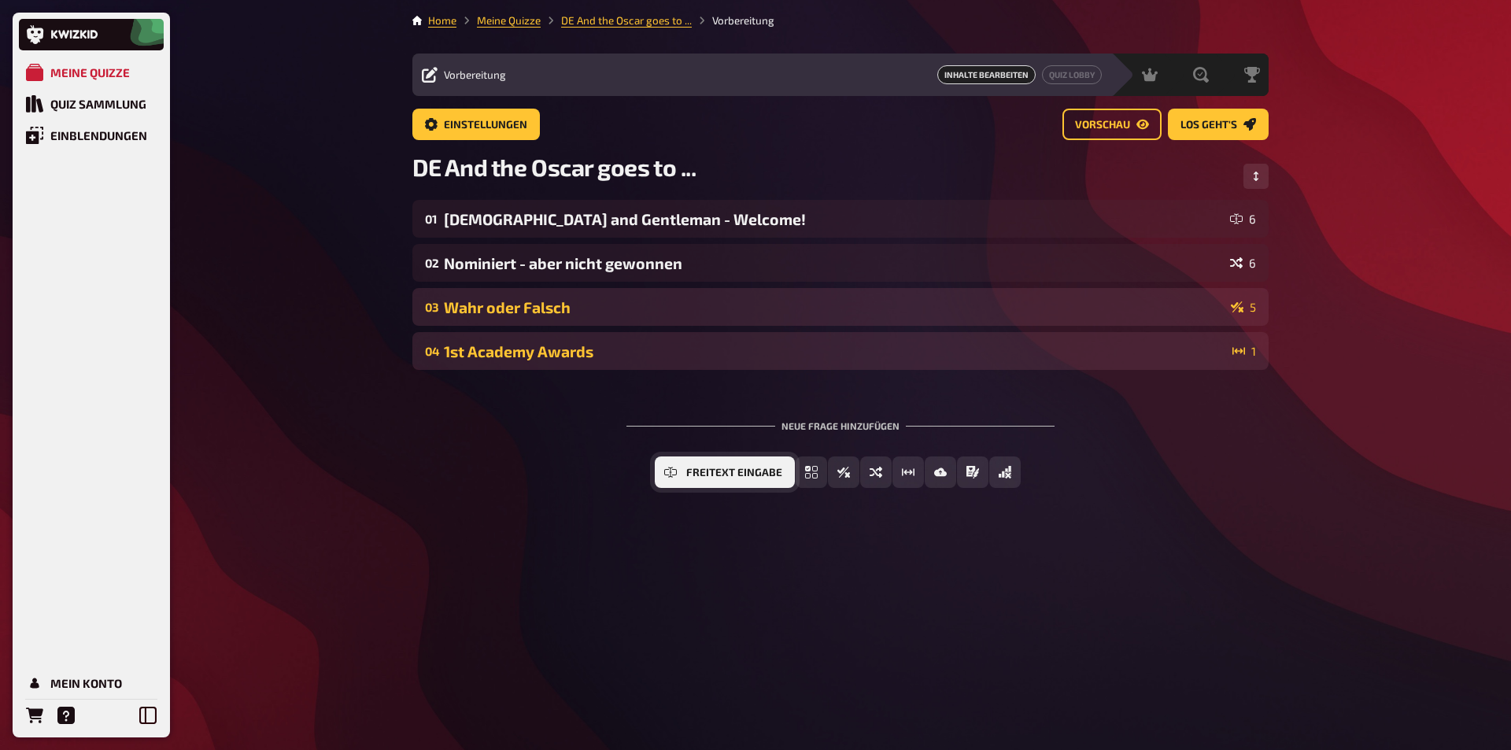
click at [683, 477] on button "Freitext Eingabe" at bounding box center [725, 471] width 140 height 31
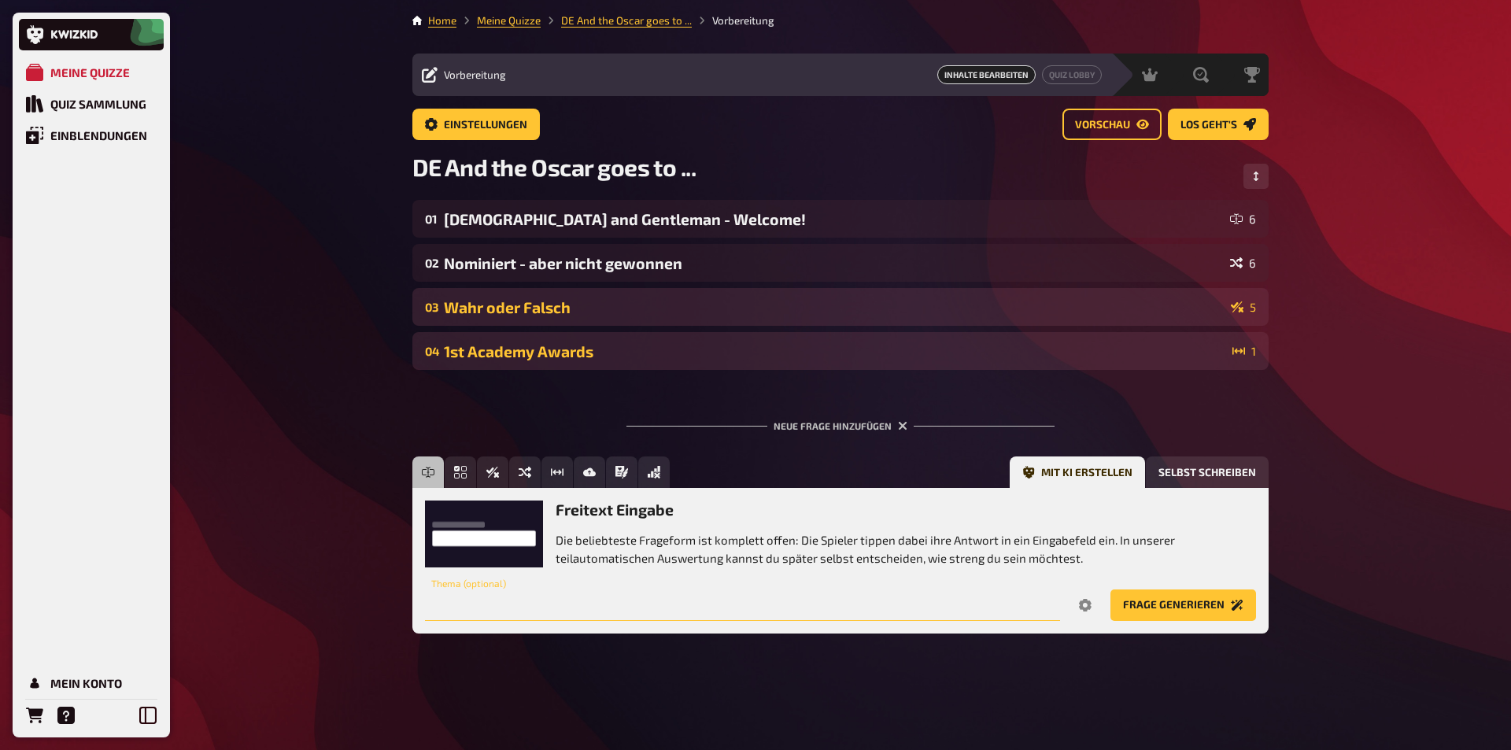
click at [509, 599] on input "text" at bounding box center [742, 604] width 635 height 31
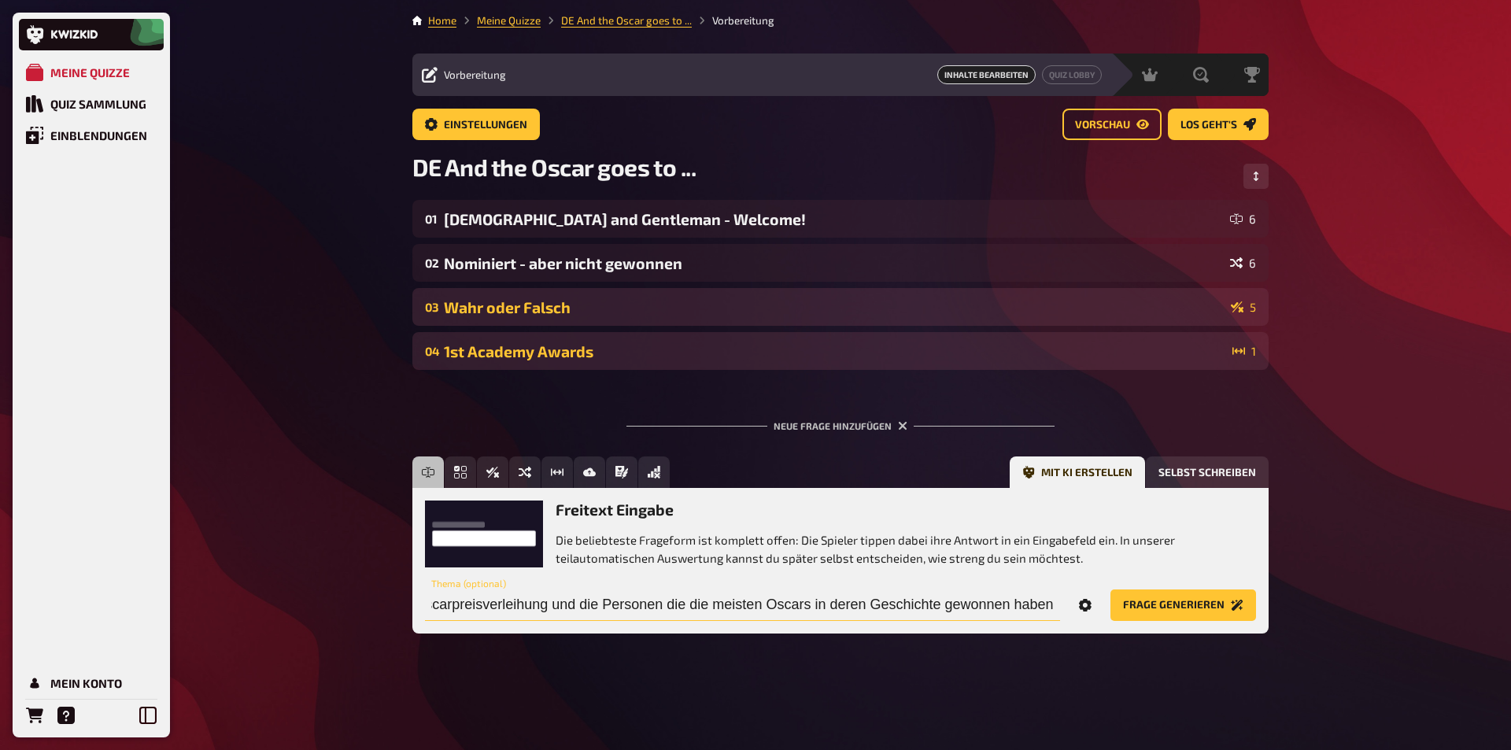
type input "Erstelle eine Frage rund um die Oscarpreisverleihung und die Personen die die m…"
click at [1083, 610] on icon "Options" at bounding box center [1085, 605] width 13 height 13
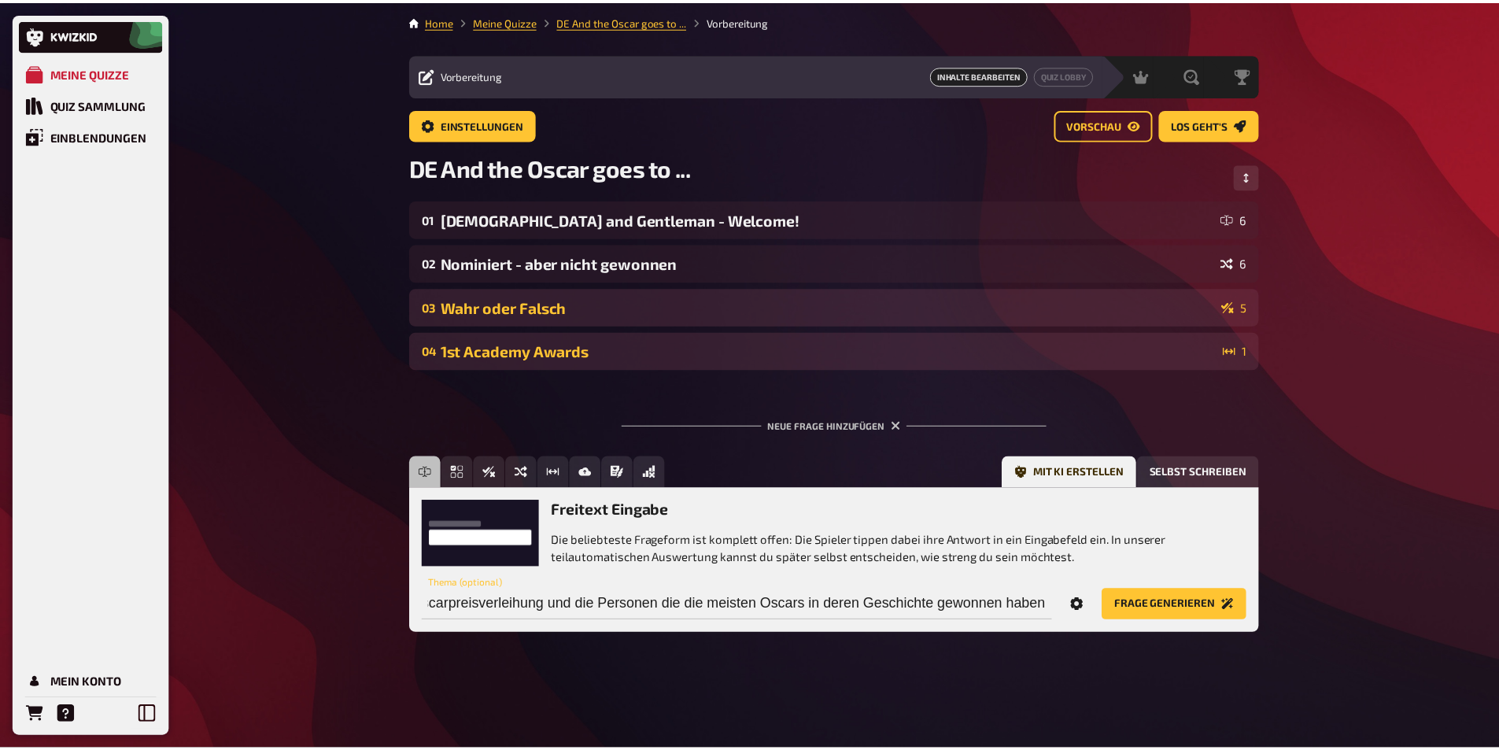
scroll to position [0, 0]
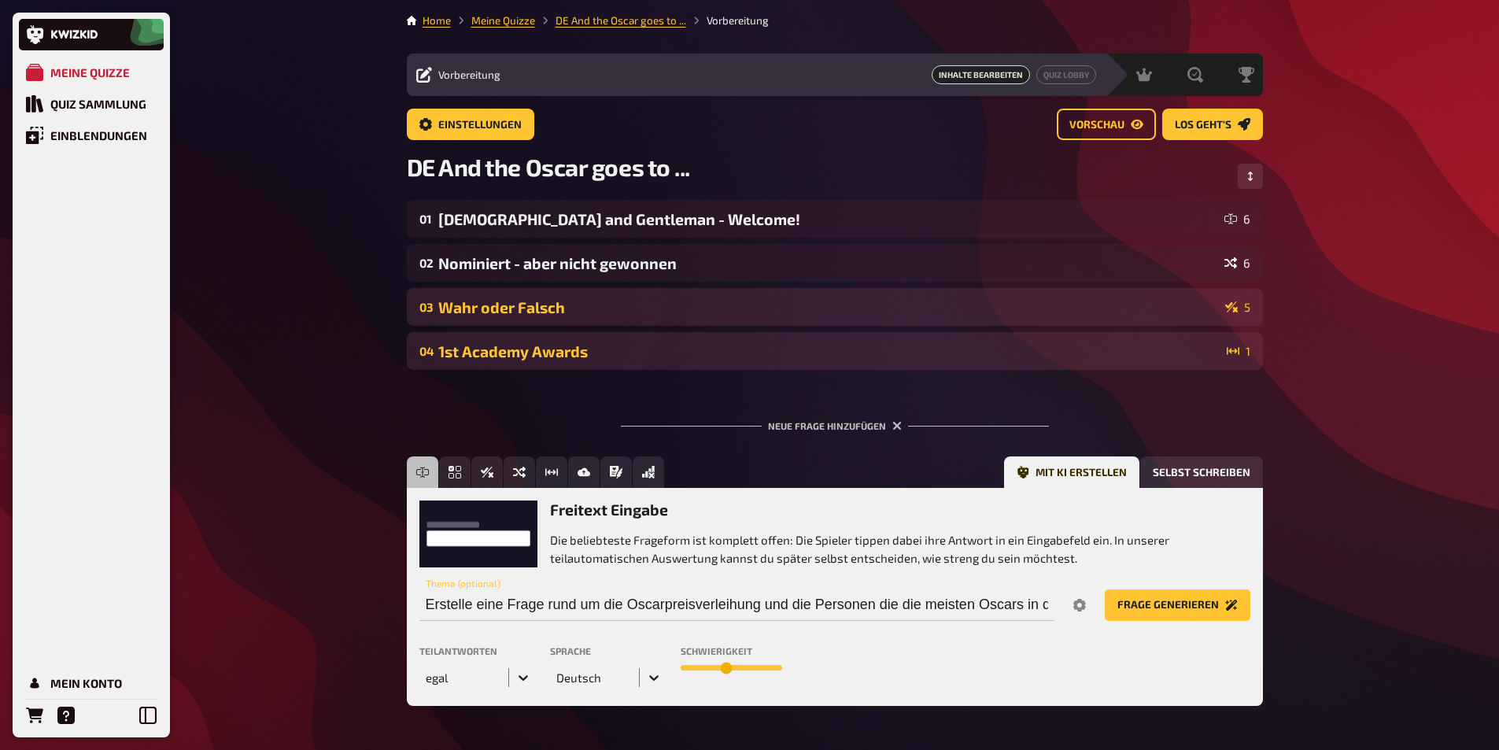
click at [527, 679] on div "egal" at bounding box center [478, 677] width 118 height 31
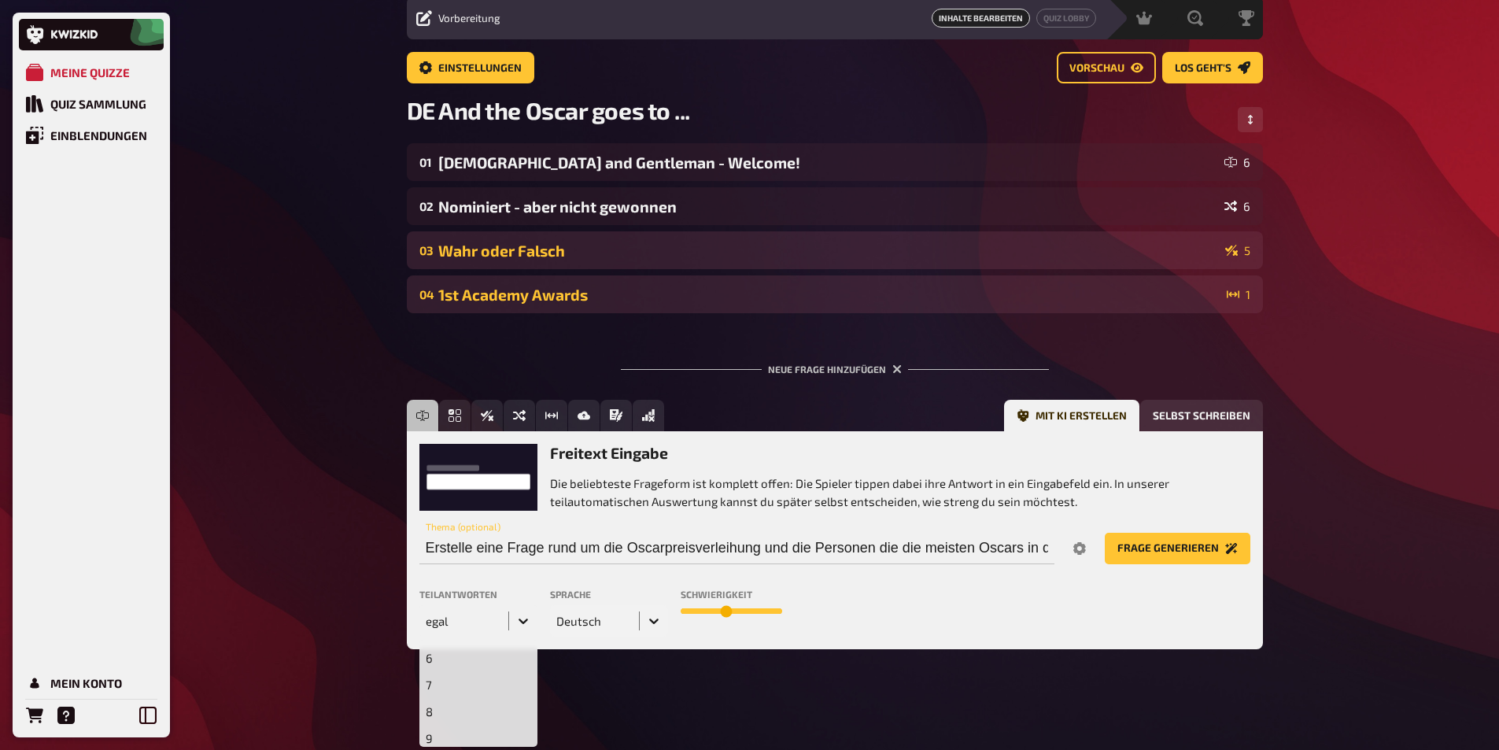
scroll to position [157, 0]
click at [456, 661] on div "6" at bounding box center [478, 656] width 118 height 27
click at [1158, 544] on button "Frage generieren" at bounding box center [1178, 548] width 146 height 31
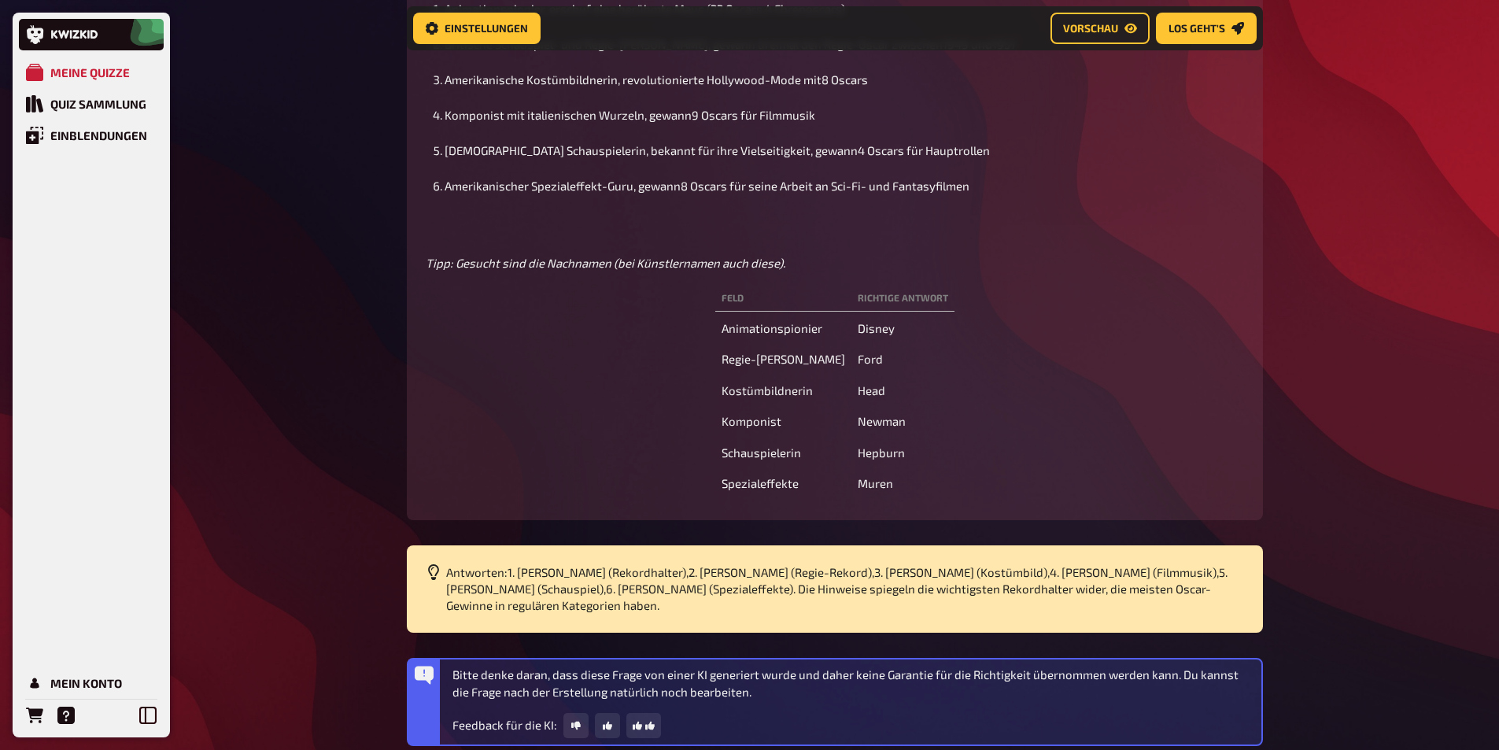
scroll to position [975, 0]
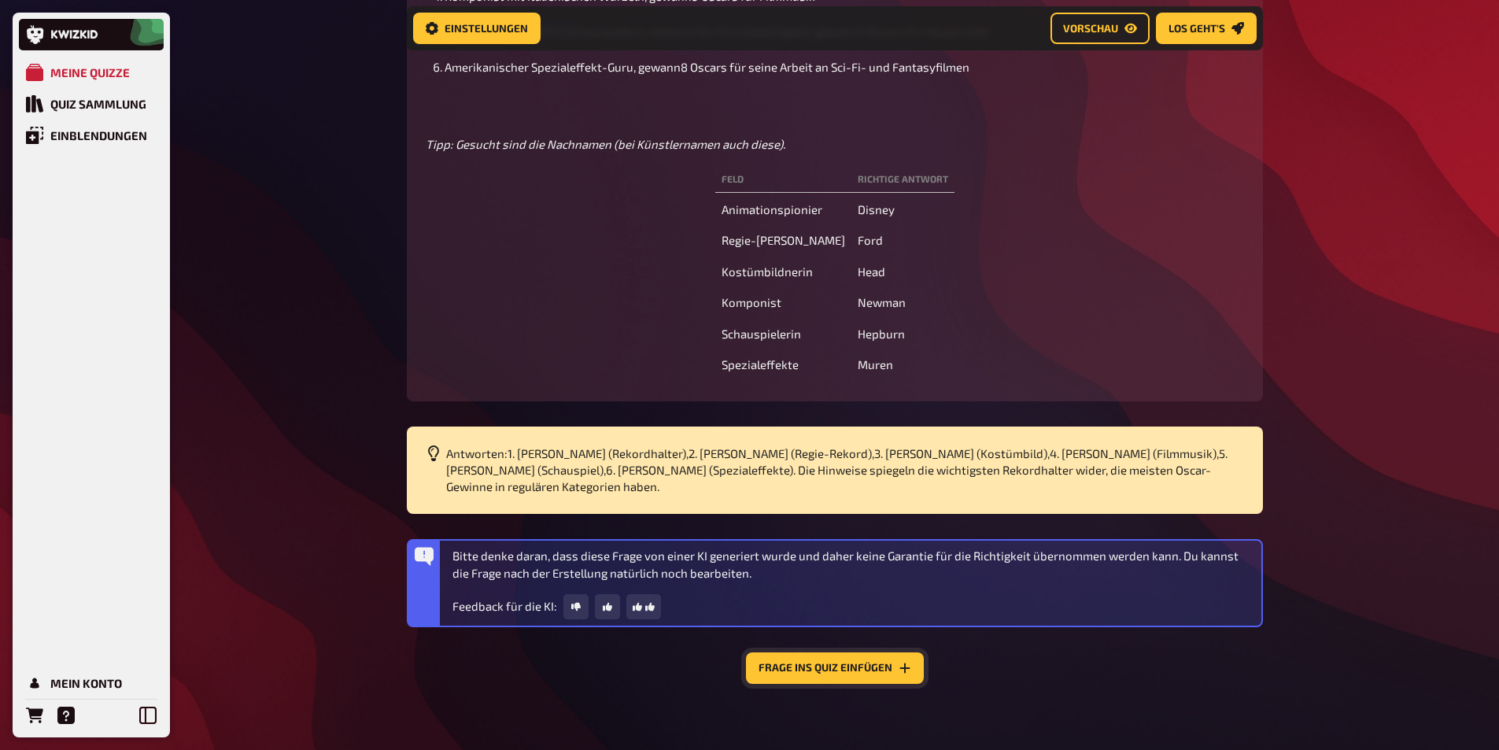
click at [779, 684] on button "Frage ins Quiz einfügen" at bounding box center [835, 667] width 178 height 31
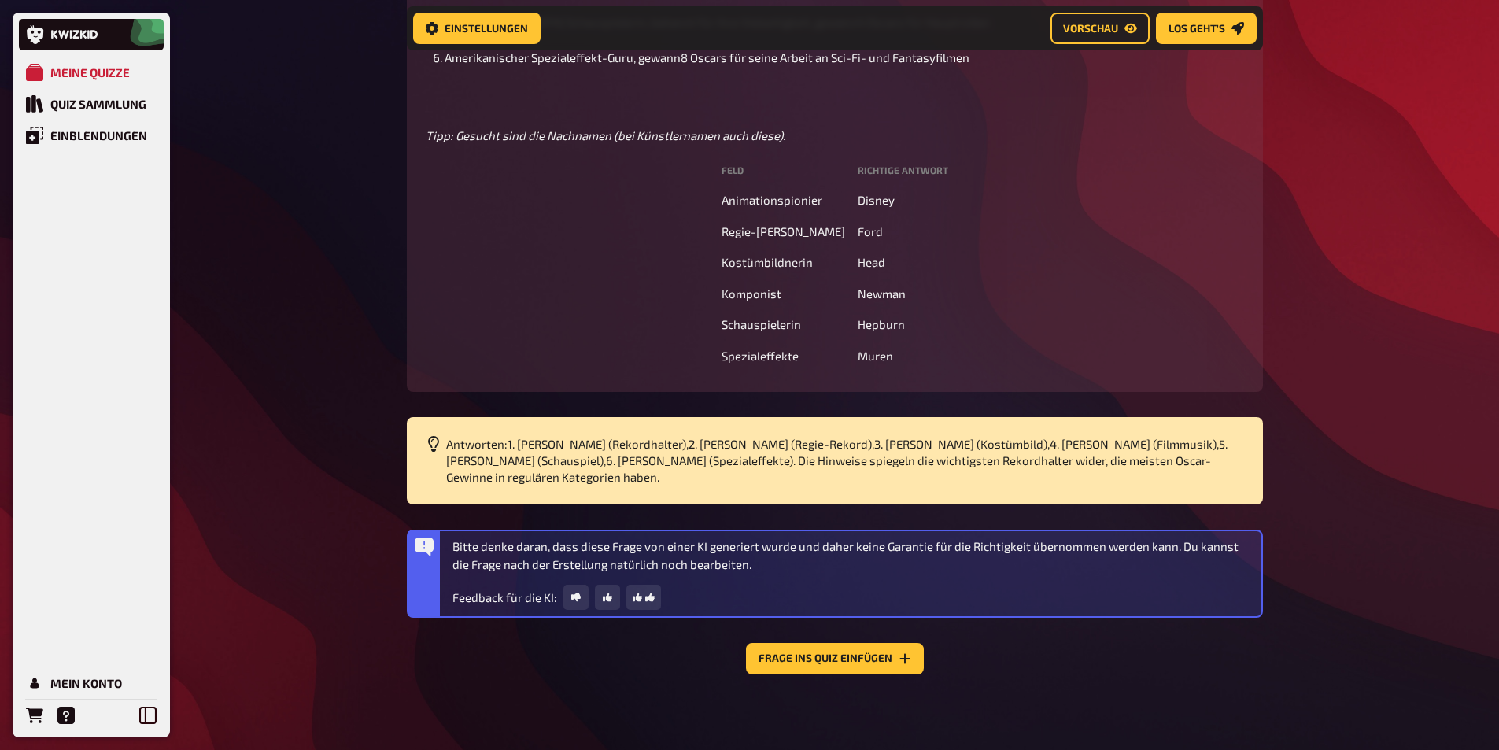
scroll to position [894, 0]
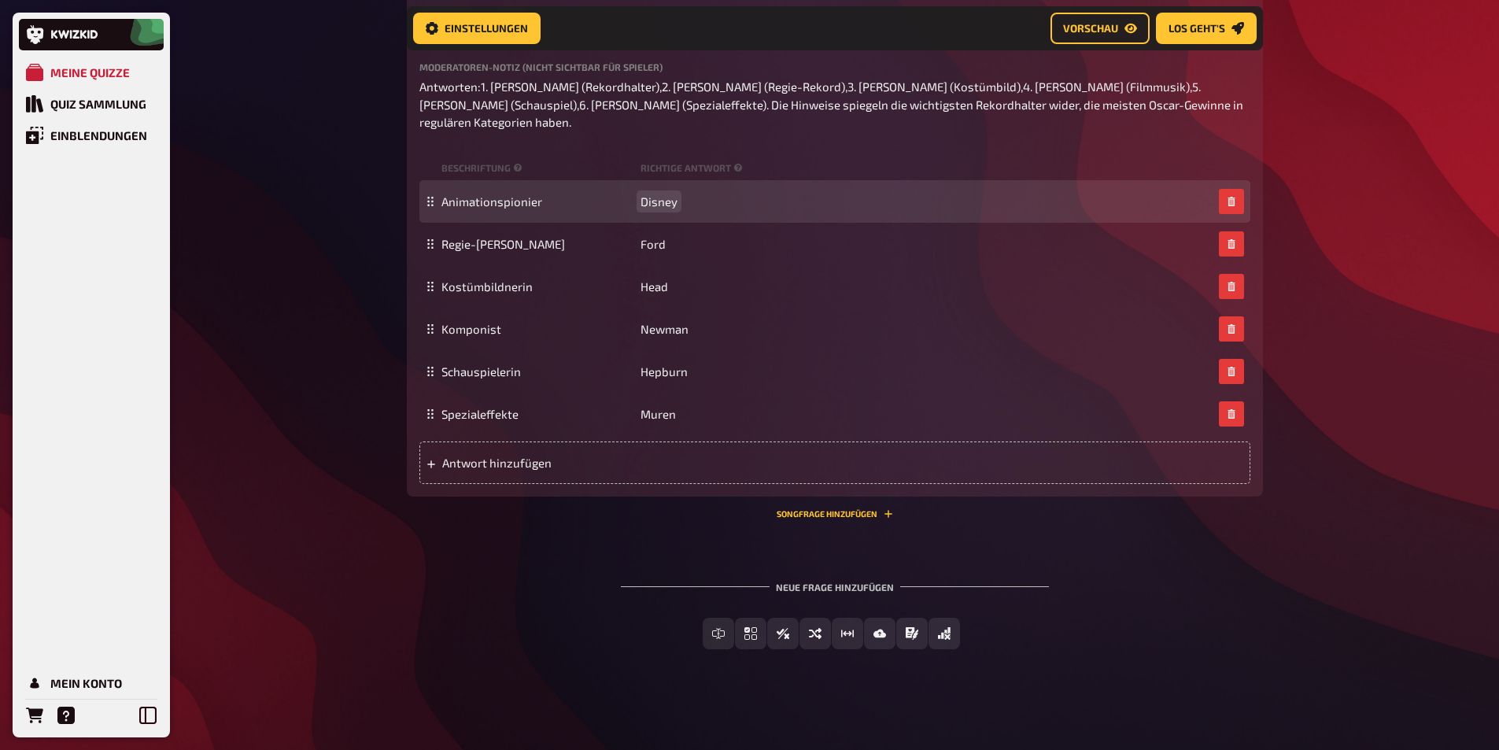
click at [641, 201] on span "Disney" at bounding box center [658, 201] width 37 height 14
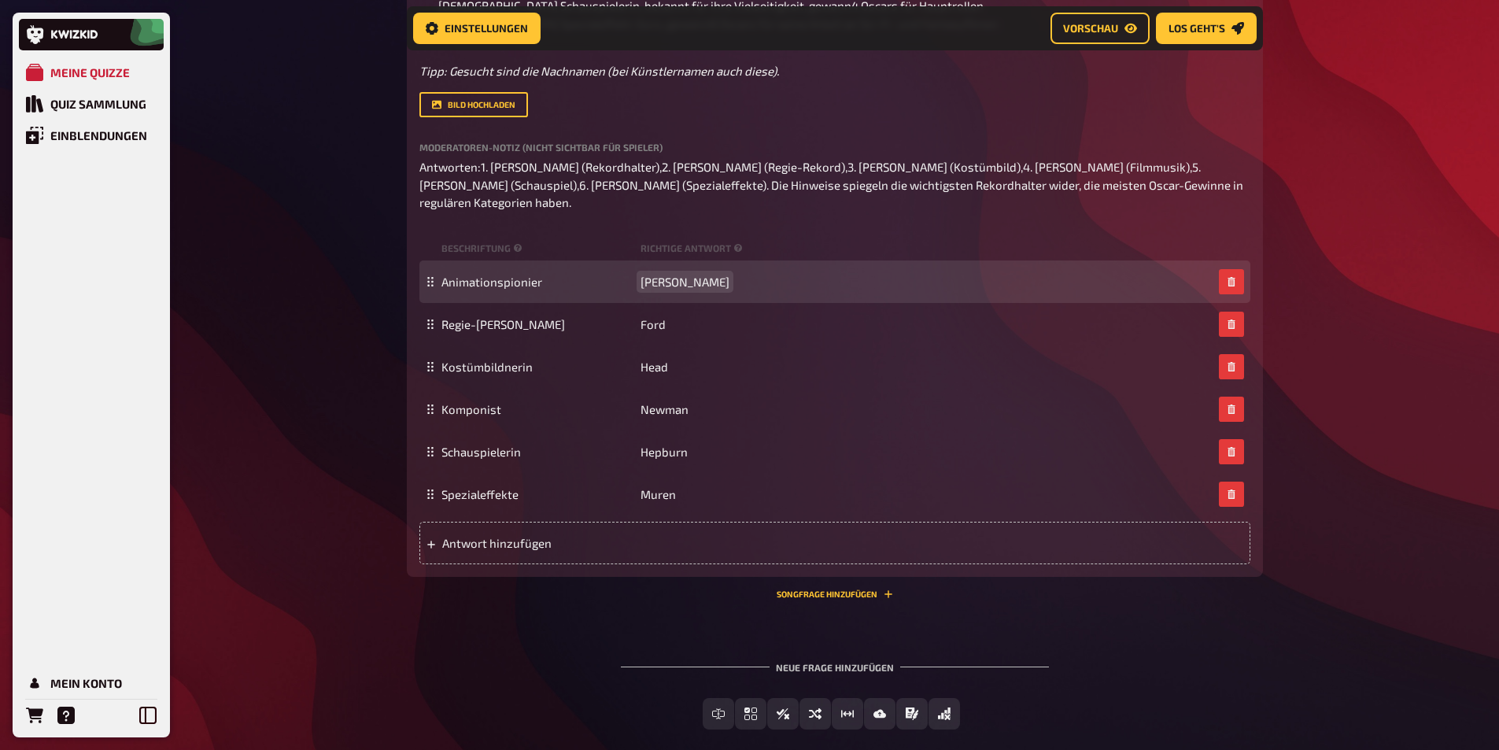
scroll to position [736, 0]
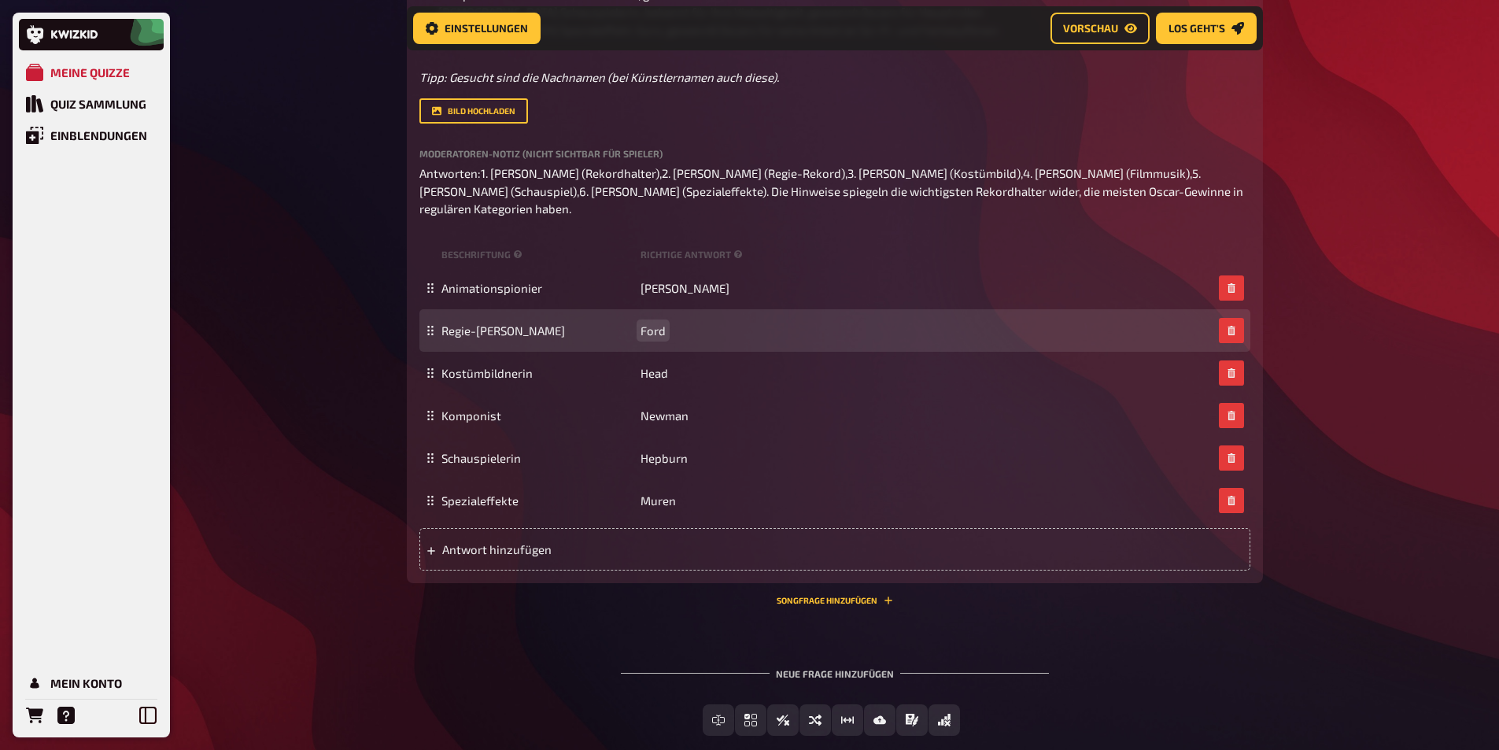
click at [640, 338] on span "Ford" at bounding box center [652, 330] width 25 height 14
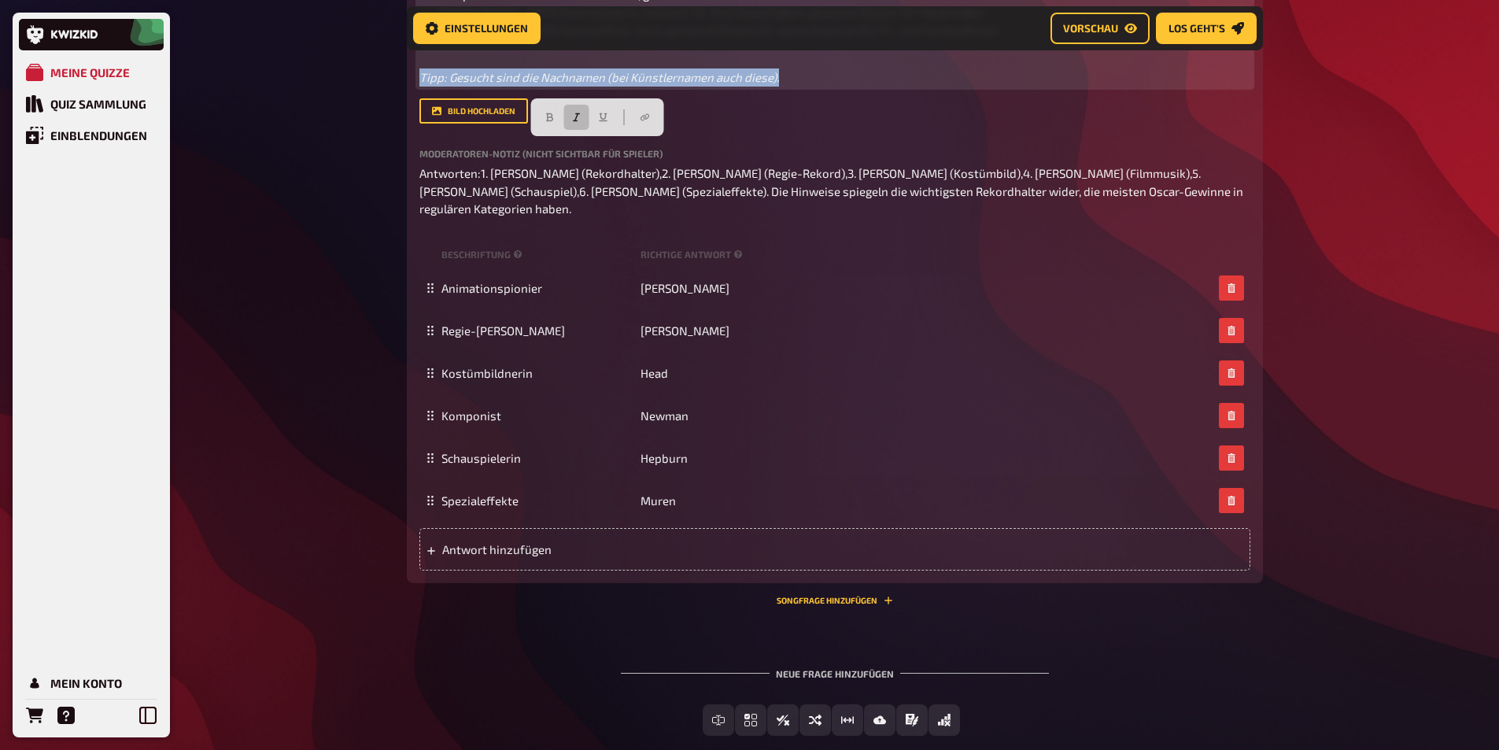
drag, startPoint x: 783, startPoint y: 152, endPoint x: 415, endPoint y: 143, distance: 368.3
click at [415, 143] on div "Wissen 6.00 Punkte Titel Oscars: Die Rekordjäger Fragetext Seit der ersten Osca…" at bounding box center [835, 143] width 856 height 880
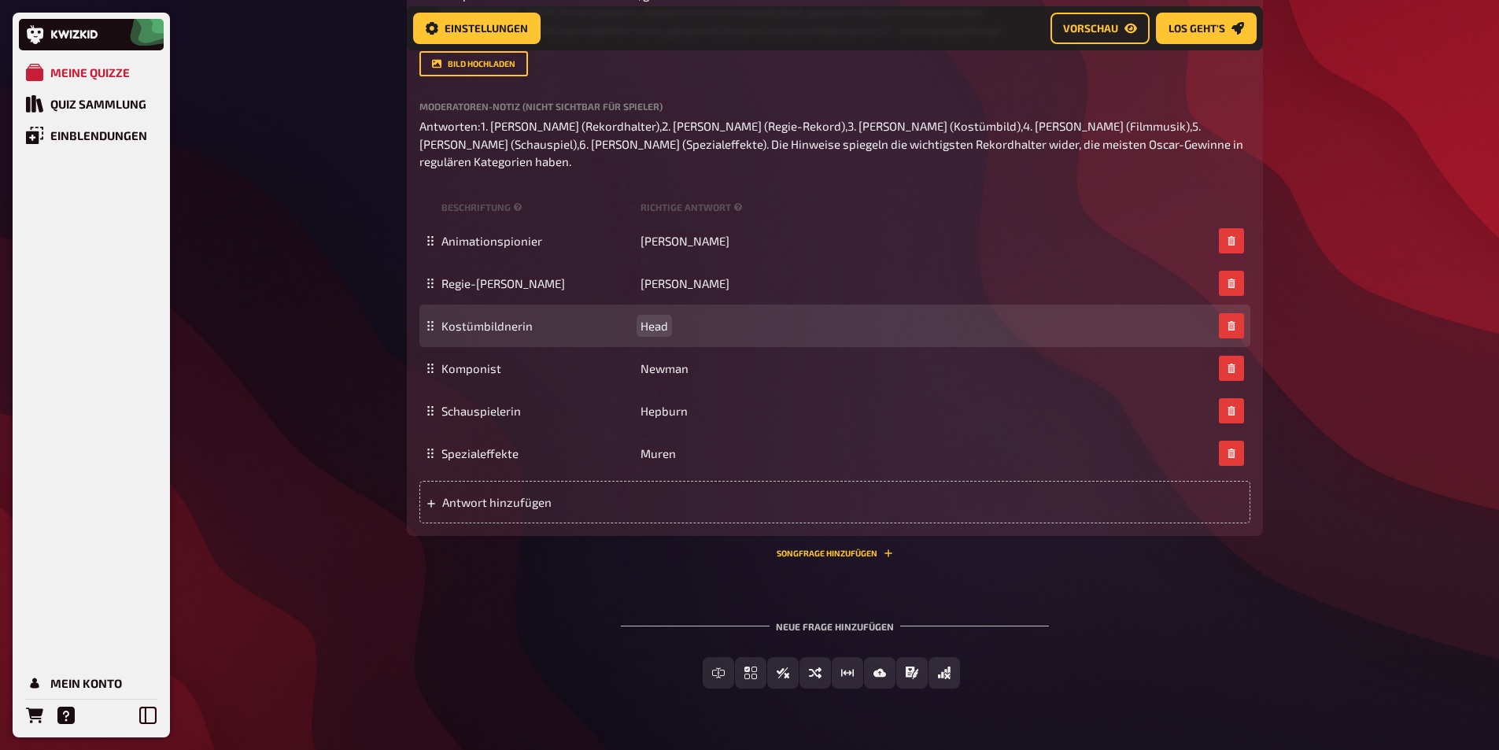
click at [643, 333] on span "Head" at bounding box center [654, 326] width 28 height 14
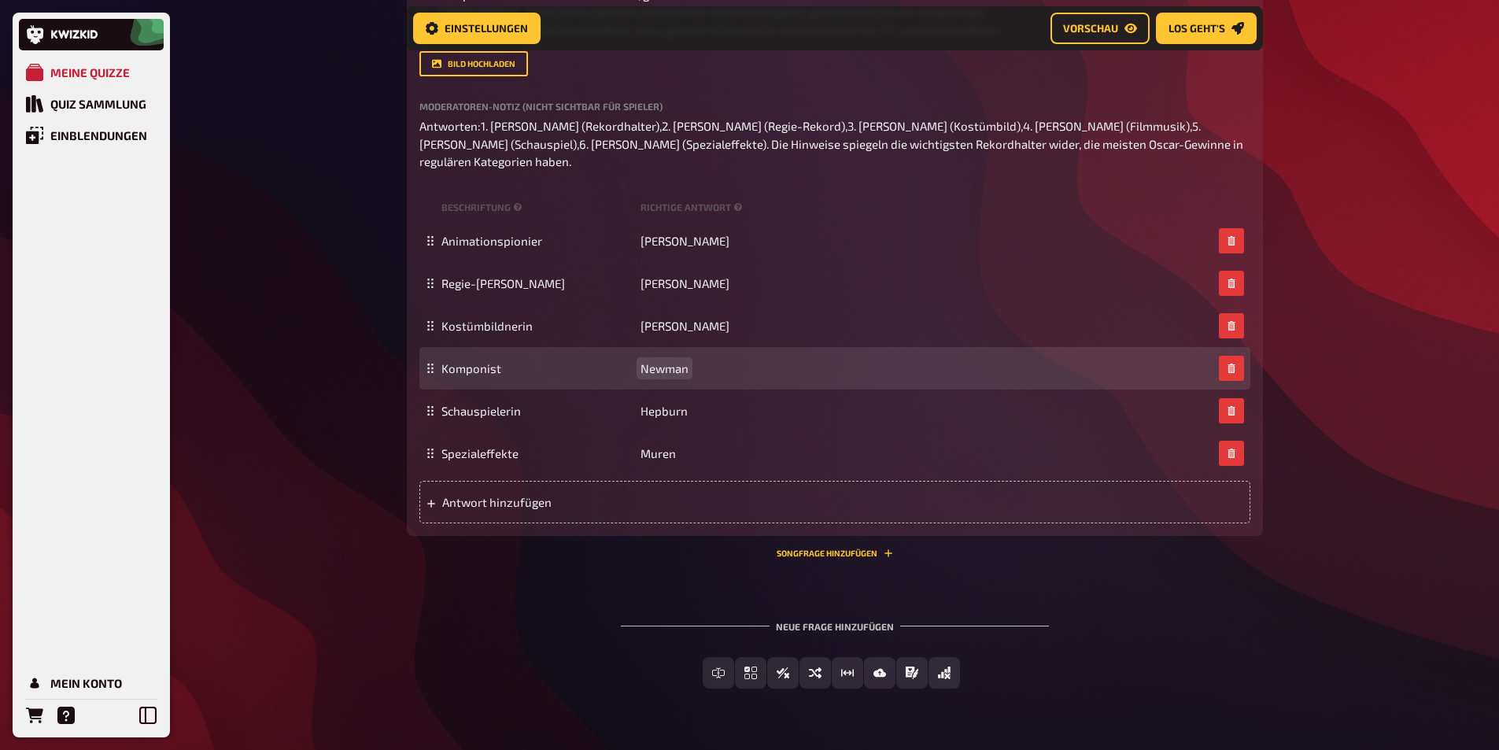
click at [648, 375] on span "Newman" at bounding box center [664, 368] width 48 height 14
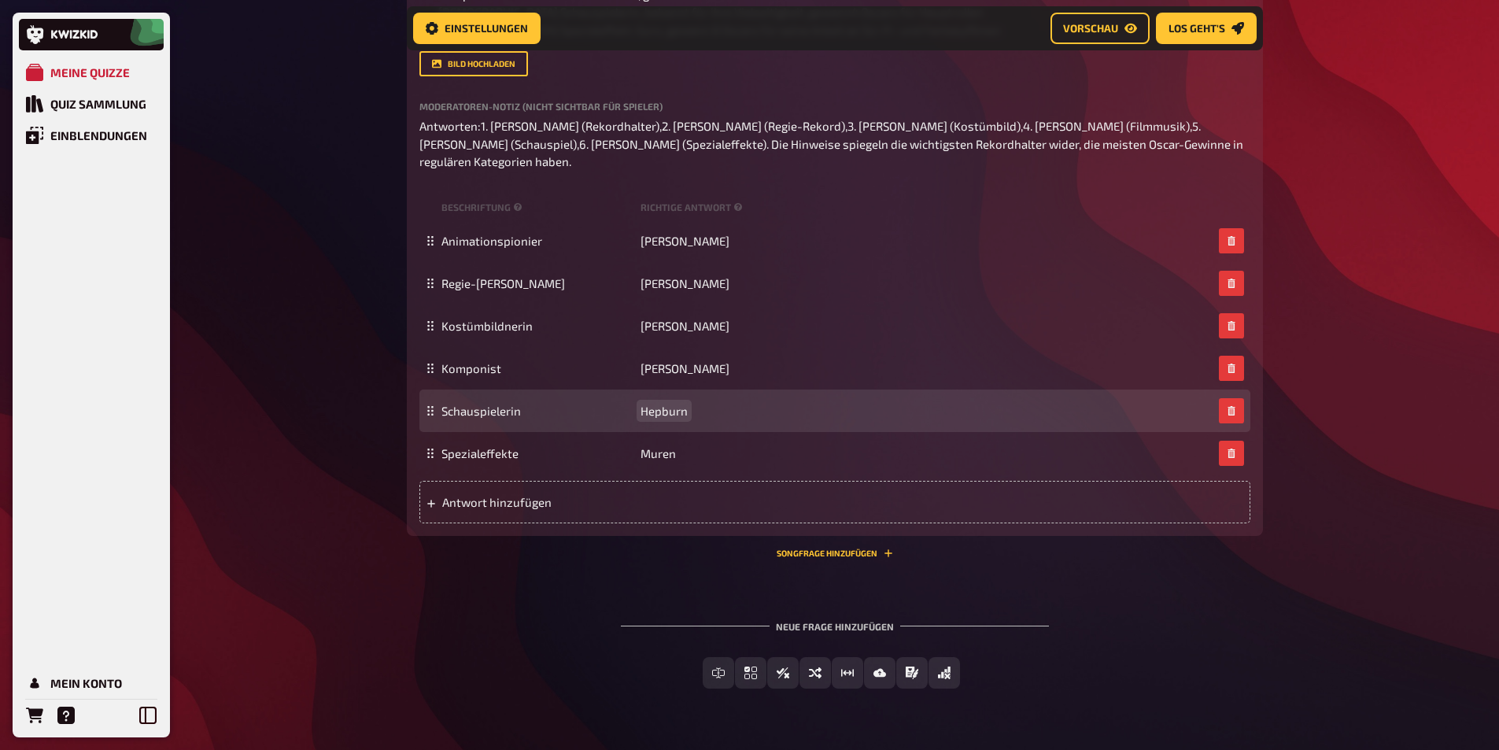
click at [645, 418] on span "Hepburn" at bounding box center [663, 411] width 47 height 14
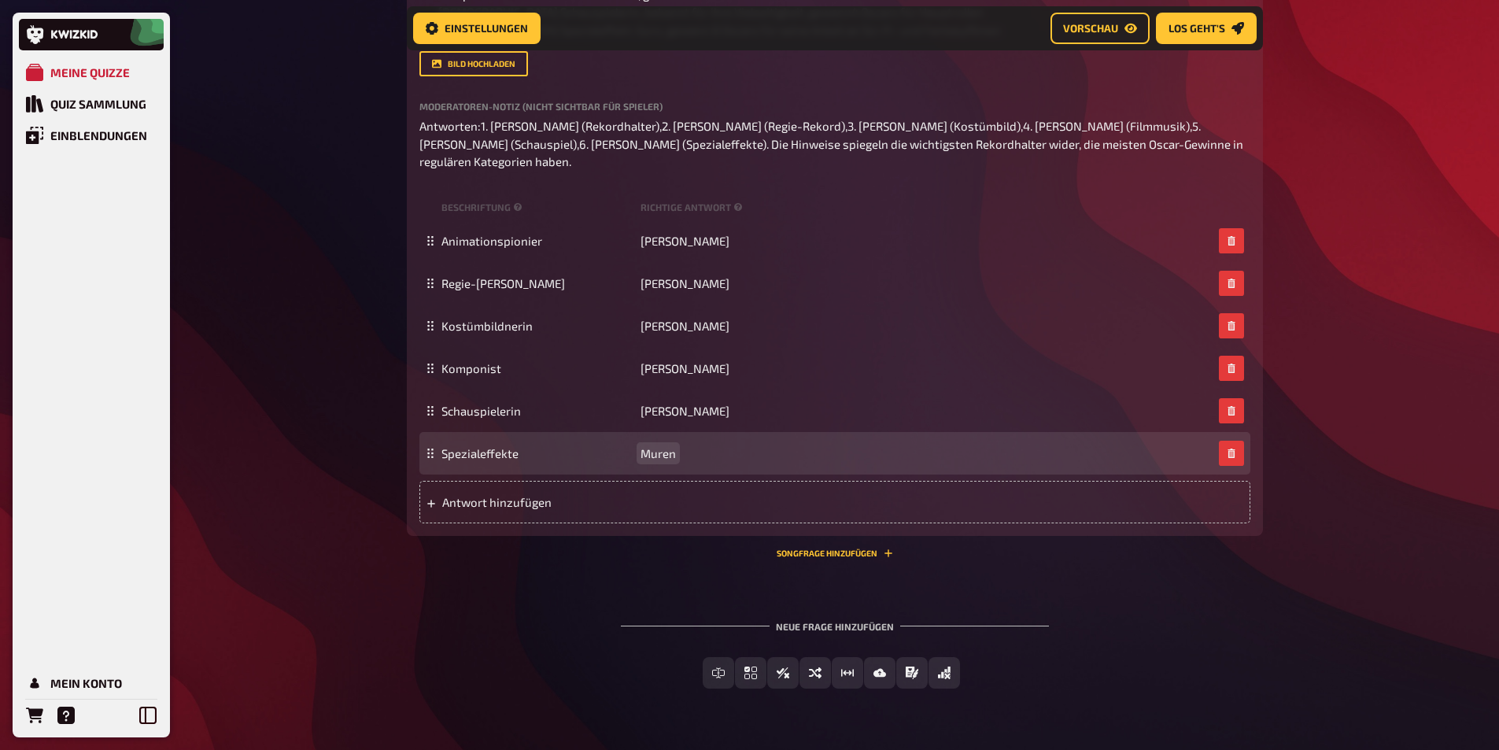
click at [640, 460] on span "Muren" at bounding box center [657, 453] width 35 height 14
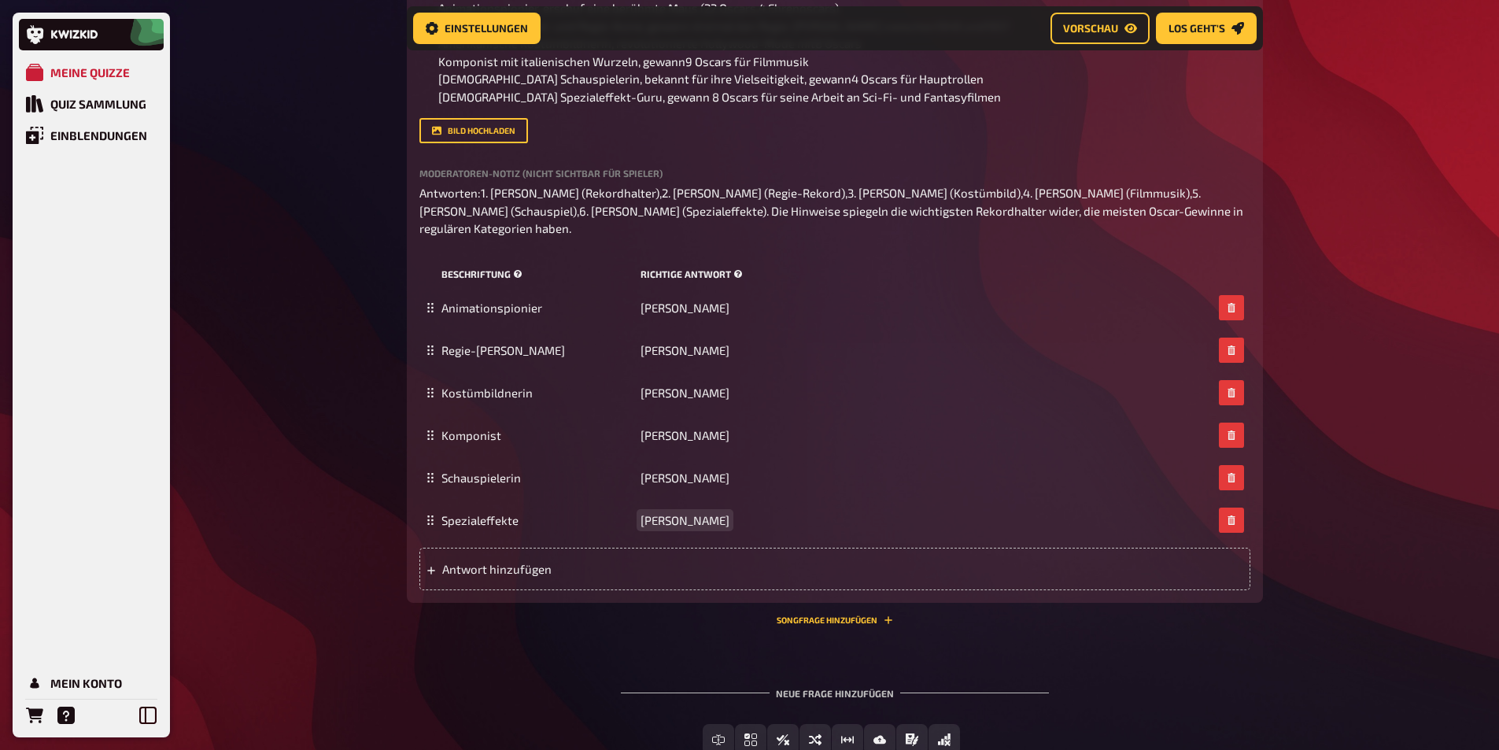
scroll to position [579, 0]
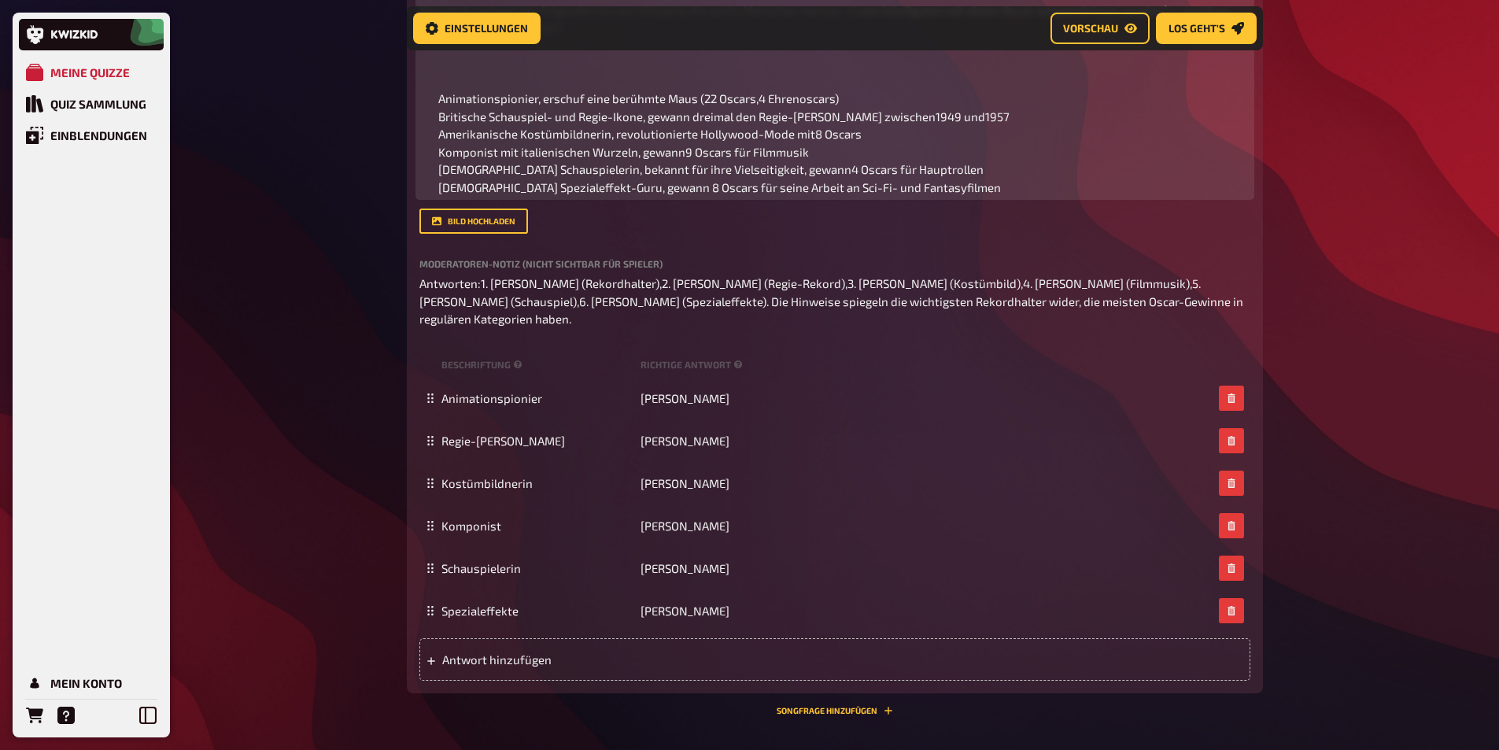
click at [808, 186] on span "Animationspionier, erschuf eine berühmte Maus (22 Oscars,4 Ehrenoscars) Britisc…" at bounding box center [723, 142] width 571 height 103
click at [684, 194] on span "Animationspionier, erschuf eine berühmte Maus (22 Oscars,4 Ehrenoscars) Britisc…" at bounding box center [723, 142] width 571 height 103
click at [810, 194] on span "Animationspionier, erschuf eine berühmte Maus (22 Oscars,4 Ehrenoscars) Britisc…" at bounding box center [723, 142] width 571 height 103
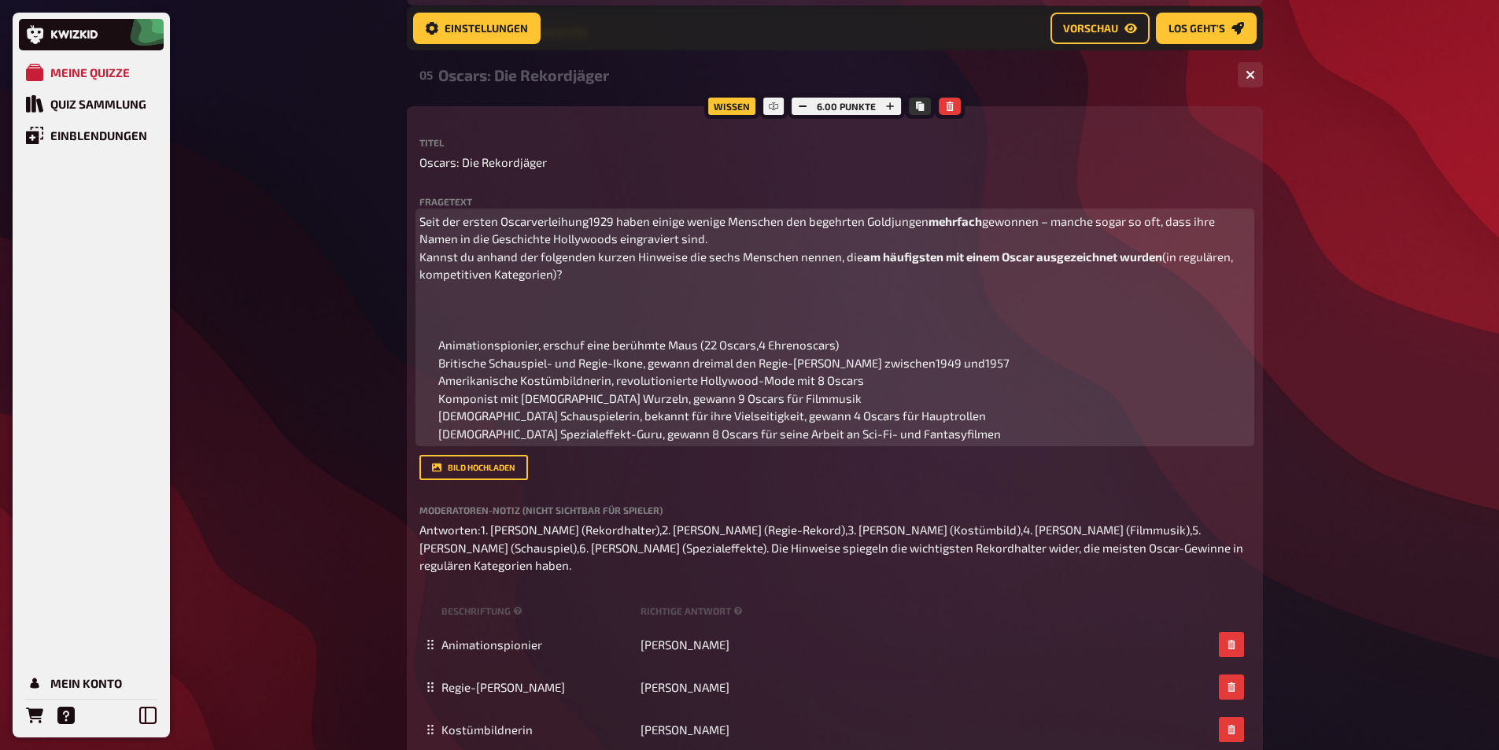
scroll to position [296, 0]
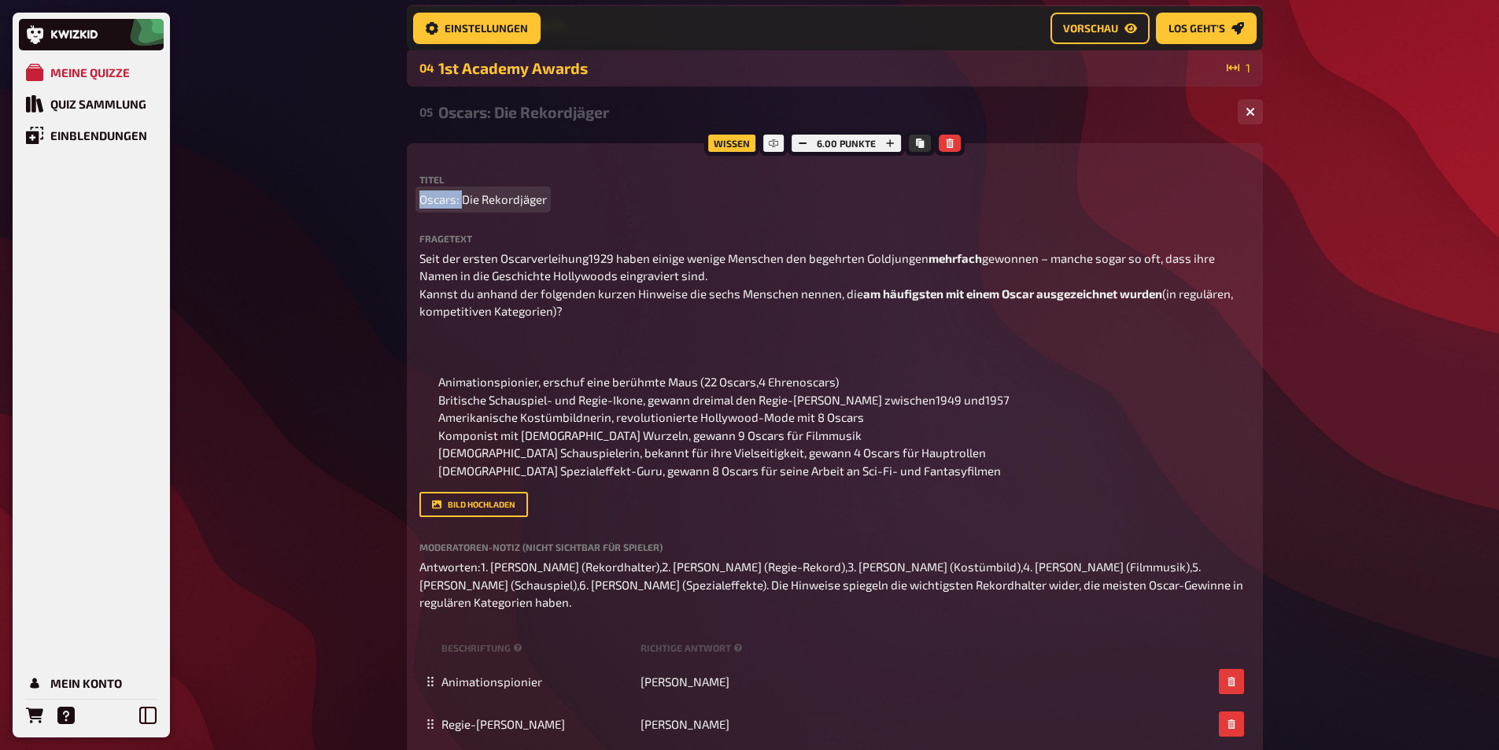
drag, startPoint x: 462, startPoint y: 202, endPoint x: 396, endPoint y: 201, distance: 66.1
click at [396, 201] on div "Home Meine Quizze DE And the Oscar goes to ... Vorbereitung Vorbereitung Inhalt…" at bounding box center [834, 467] width 881 height 1526
click at [377, 194] on div "Meine Quizze Quiz Sammlung Einblendungen Mein Konto Home Meine Quizze DE And th…" at bounding box center [749, 467] width 1499 height 1526
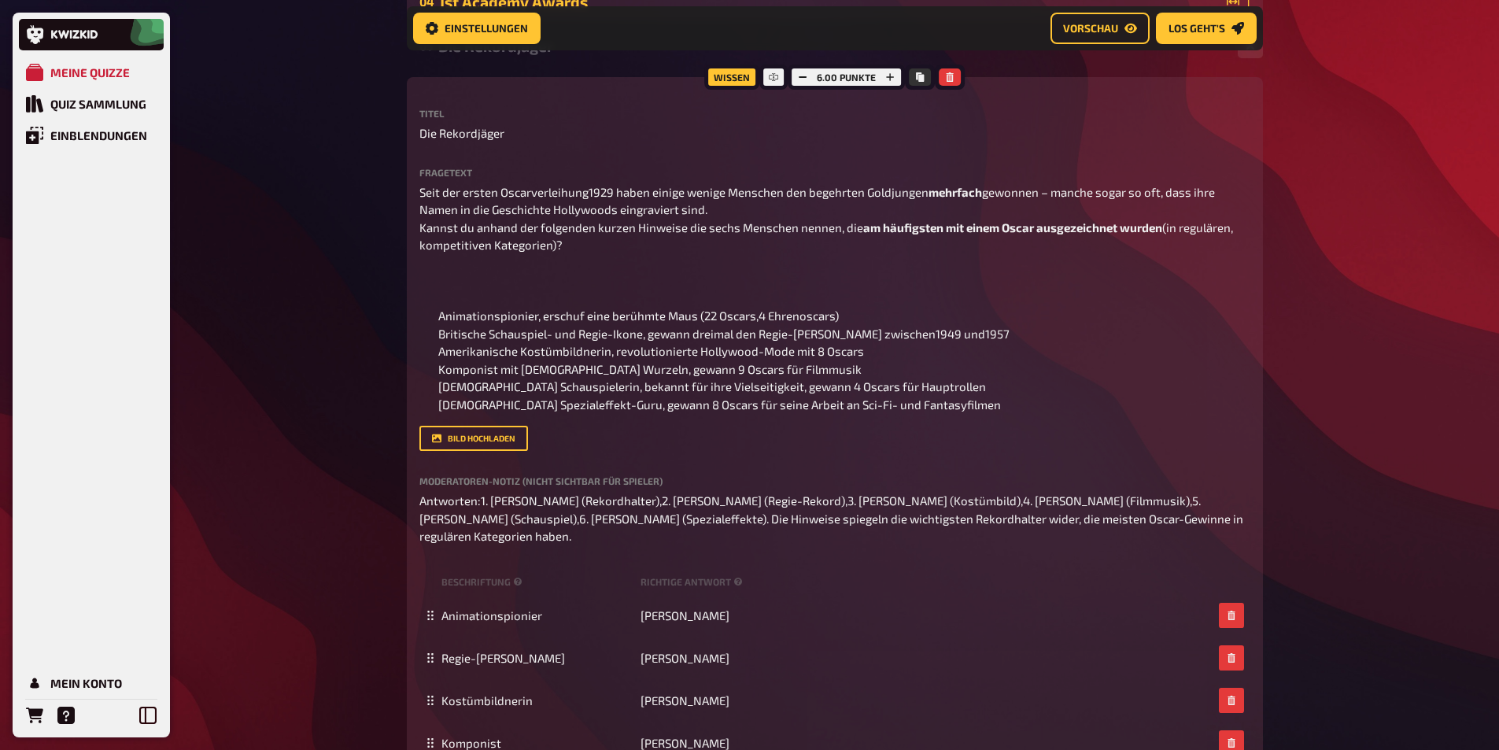
scroll to position [453, 0]
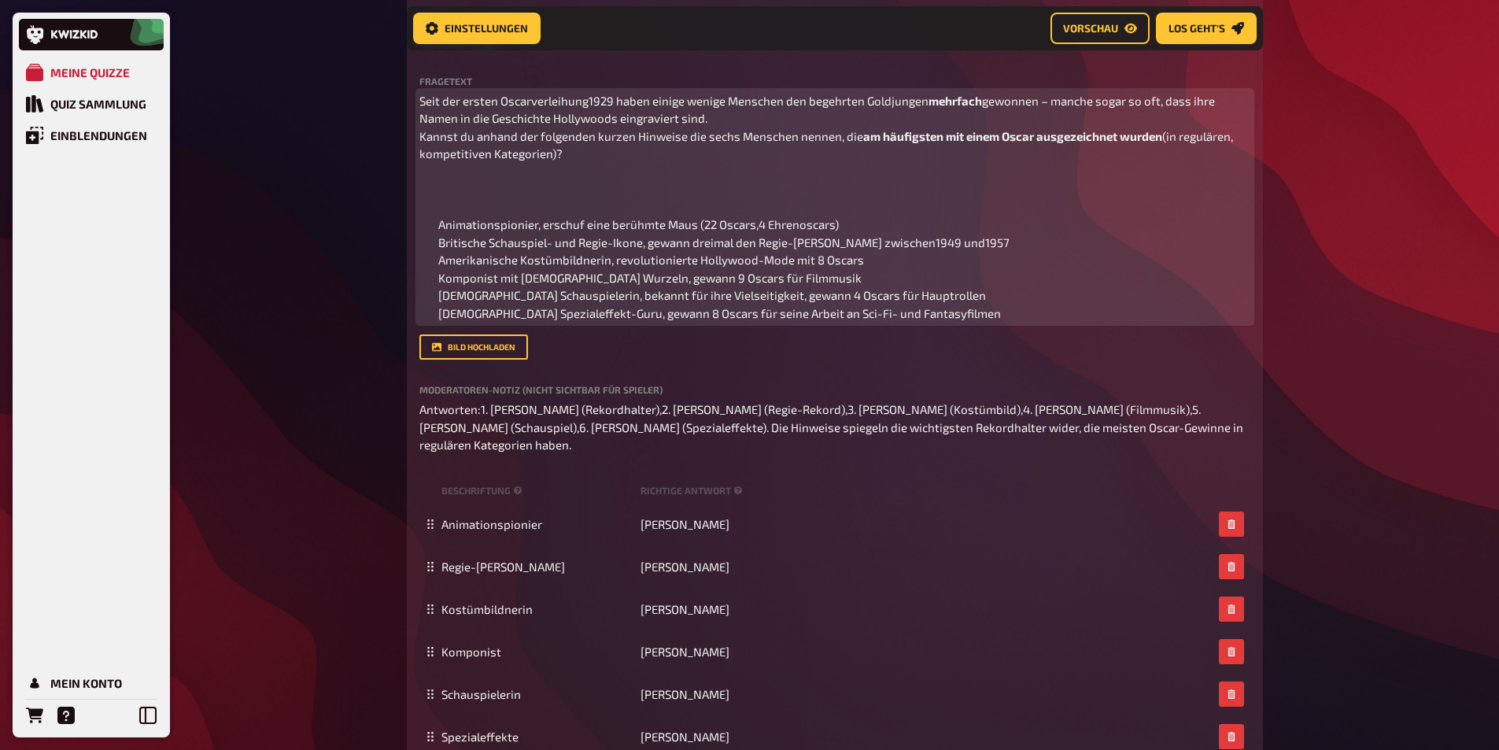
click at [481, 210] on p at bounding box center [834, 192] width 831 height 35
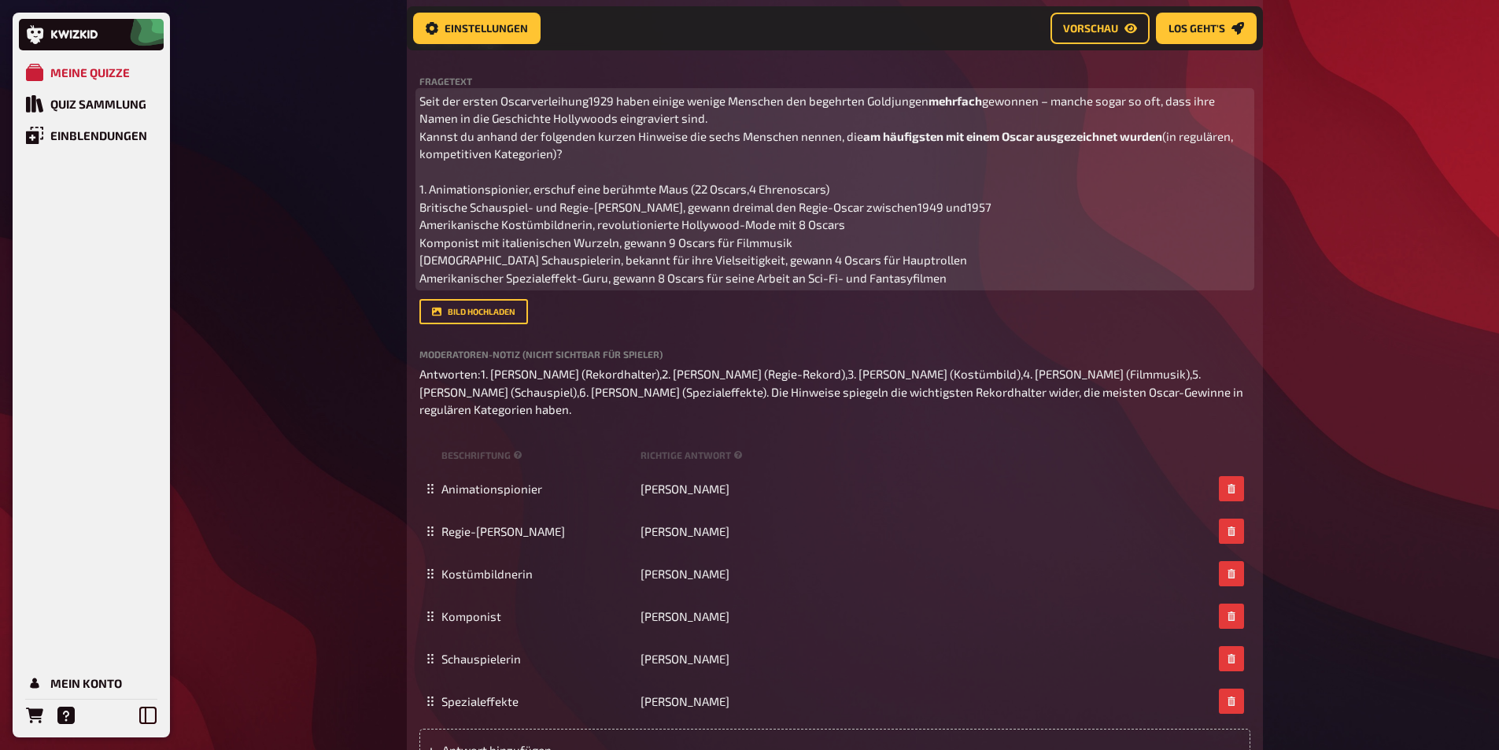
click at [845, 203] on p "Seit der ersten Oscarverleihung1929 haben einige wenige Menschen den begehrten …" at bounding box center [834, 189] width 831 height 195
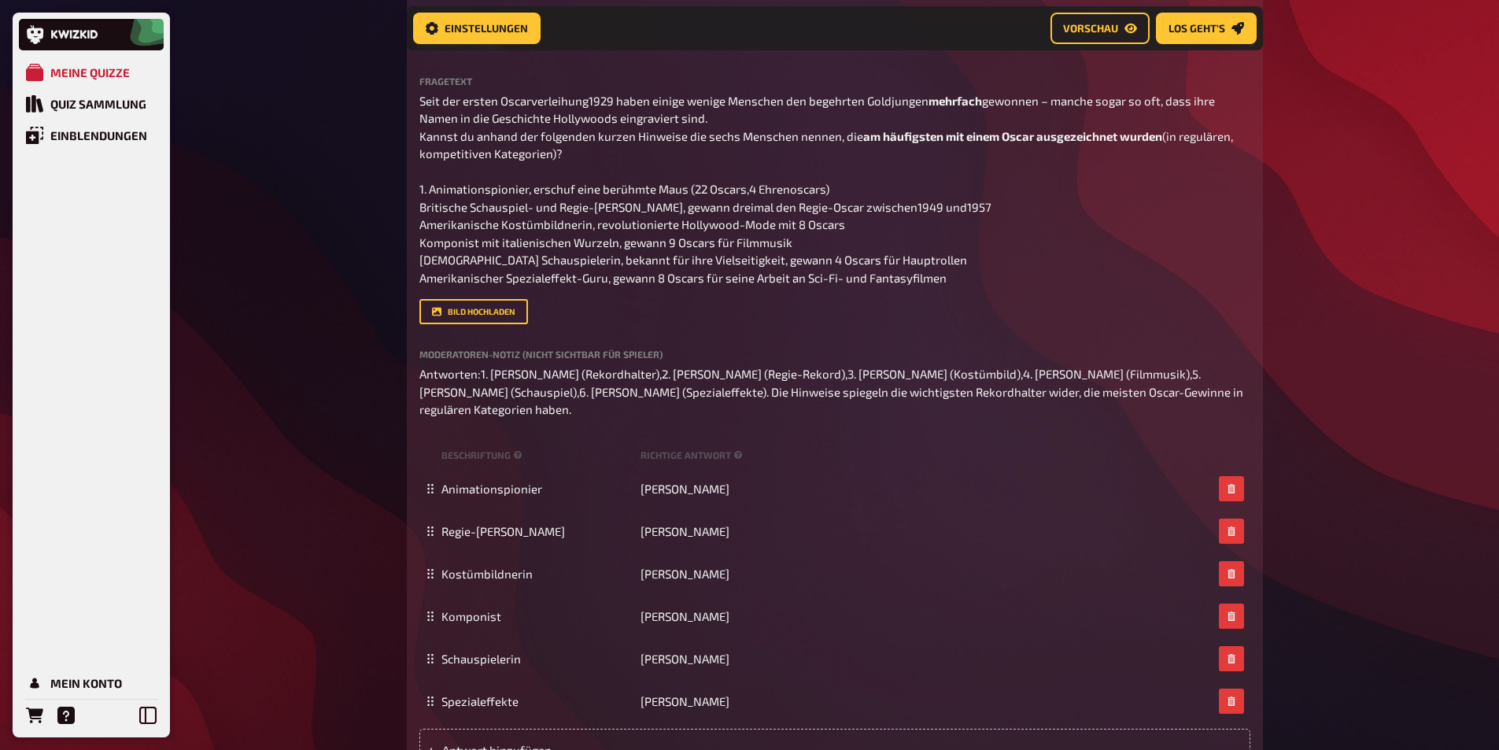
click at [418, 223] on div "Wissen 6.00 Punkte Titel Die Rekordjäger Fragetext Seit der ersten Oscarverleih…" at bounding box center [835, 385] width 856 height 798
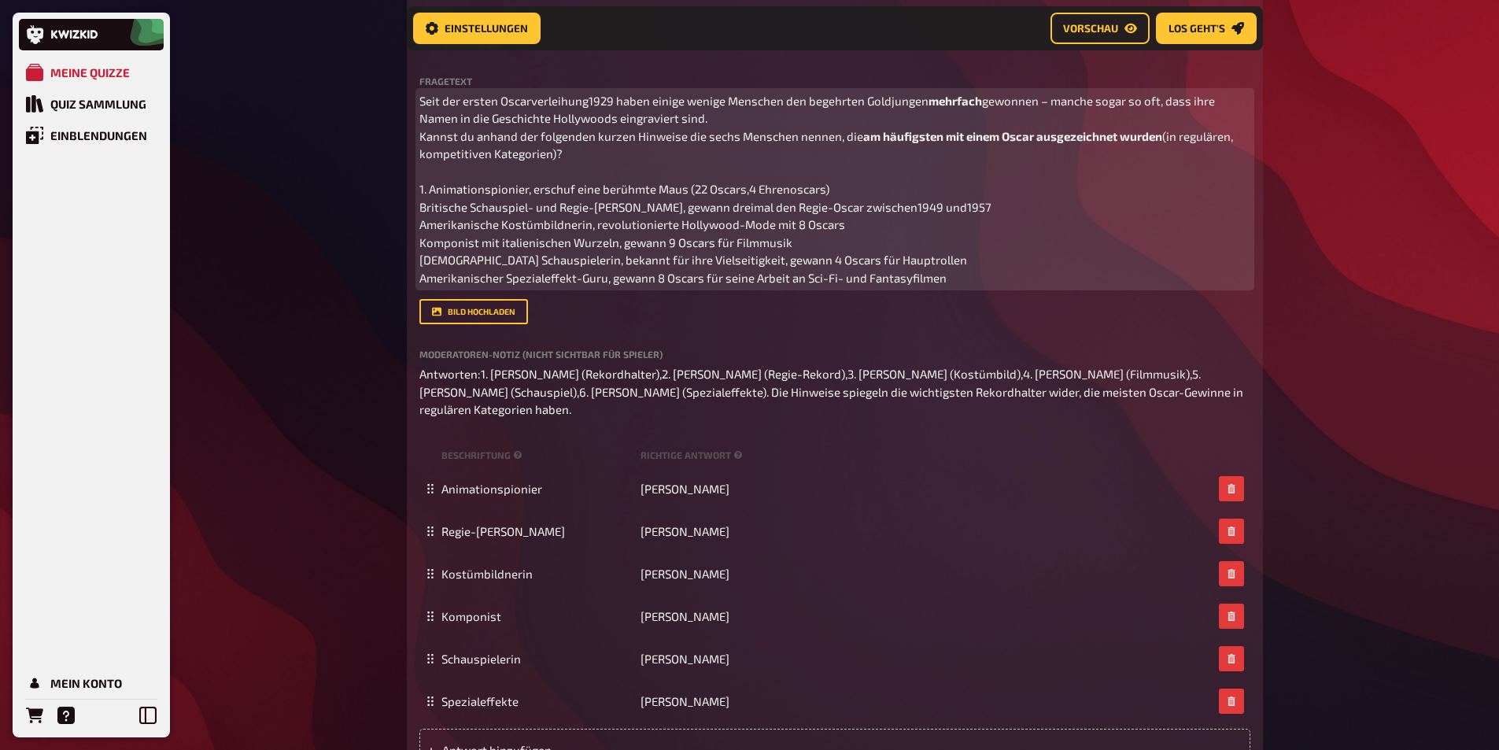
click at [422, 223] on span "(in regulären, kompetitiven Kategorien)? 1. Animationspionier, erschuf eine ber…" at bounding box center [827, 207] width 816 height 156
click at [420, 235] on span "(in regulären, kompetitiven Kategorien)? 1. Animationspionier, erschuf eine ber…" at bounding box center [827, 207] width 816 height 156
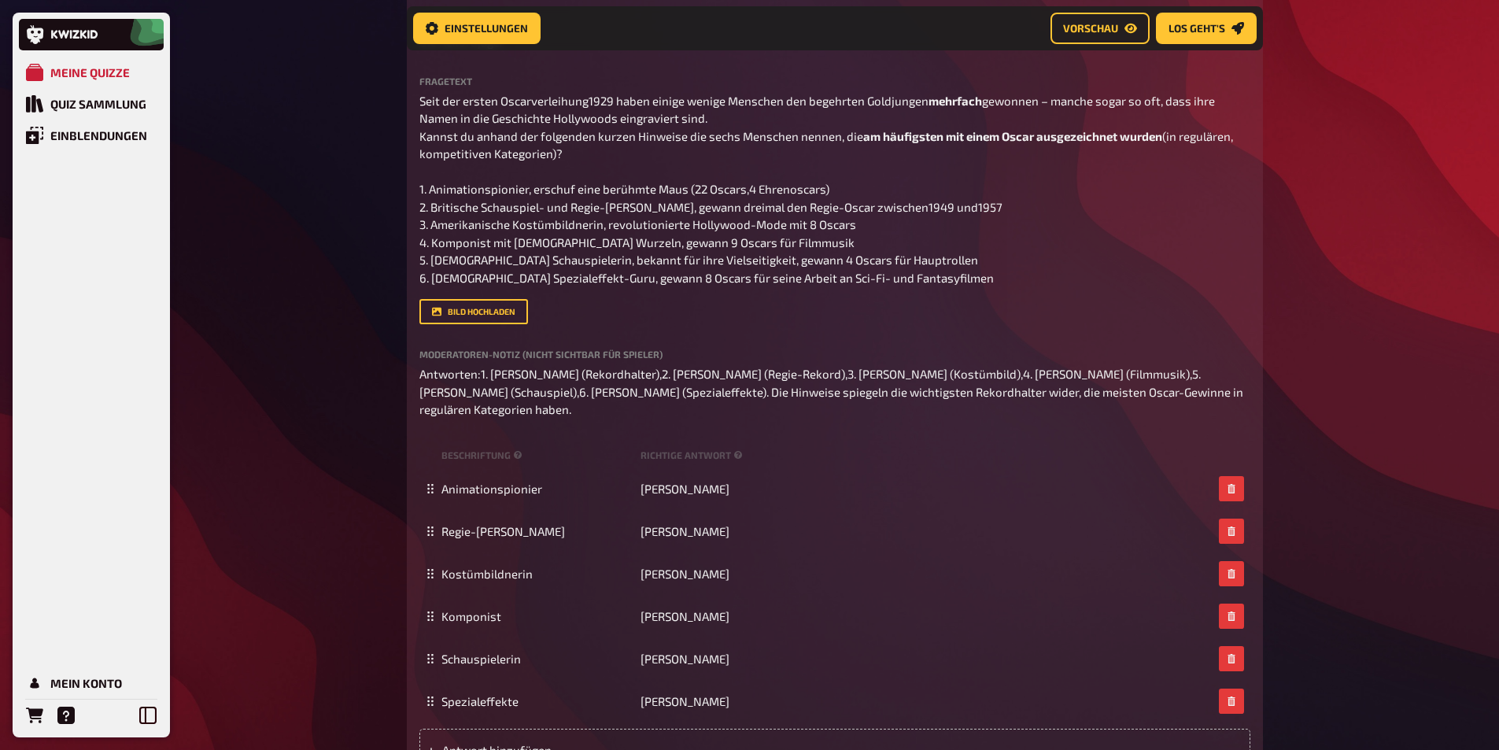
click at [365, 229] on div "Meine Quizze Quiz Sammlung Einblendungen Mein Konto Home Meine Quizze DE And th…" at bounding box center [749, 292] width 1499 height 1490
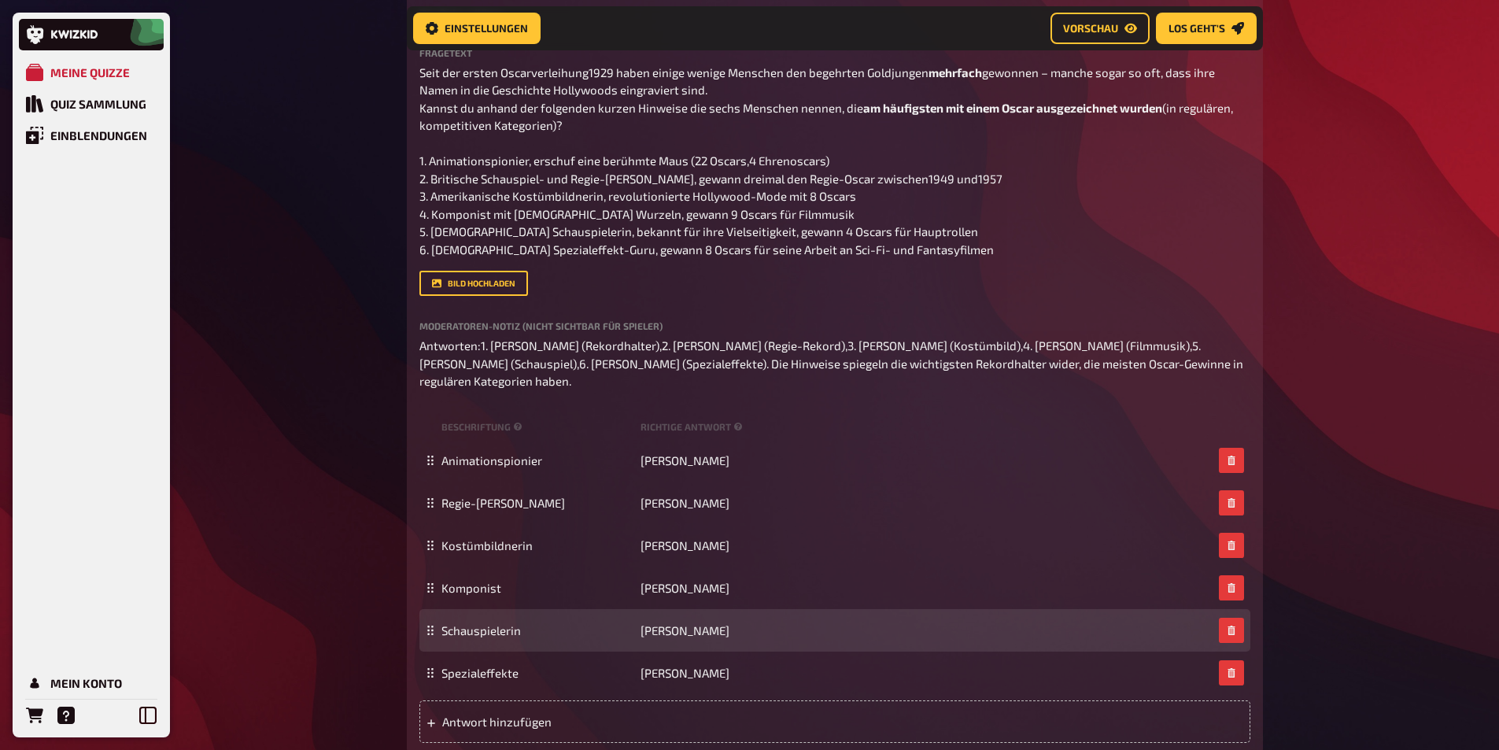
scroll to position [461, 0]
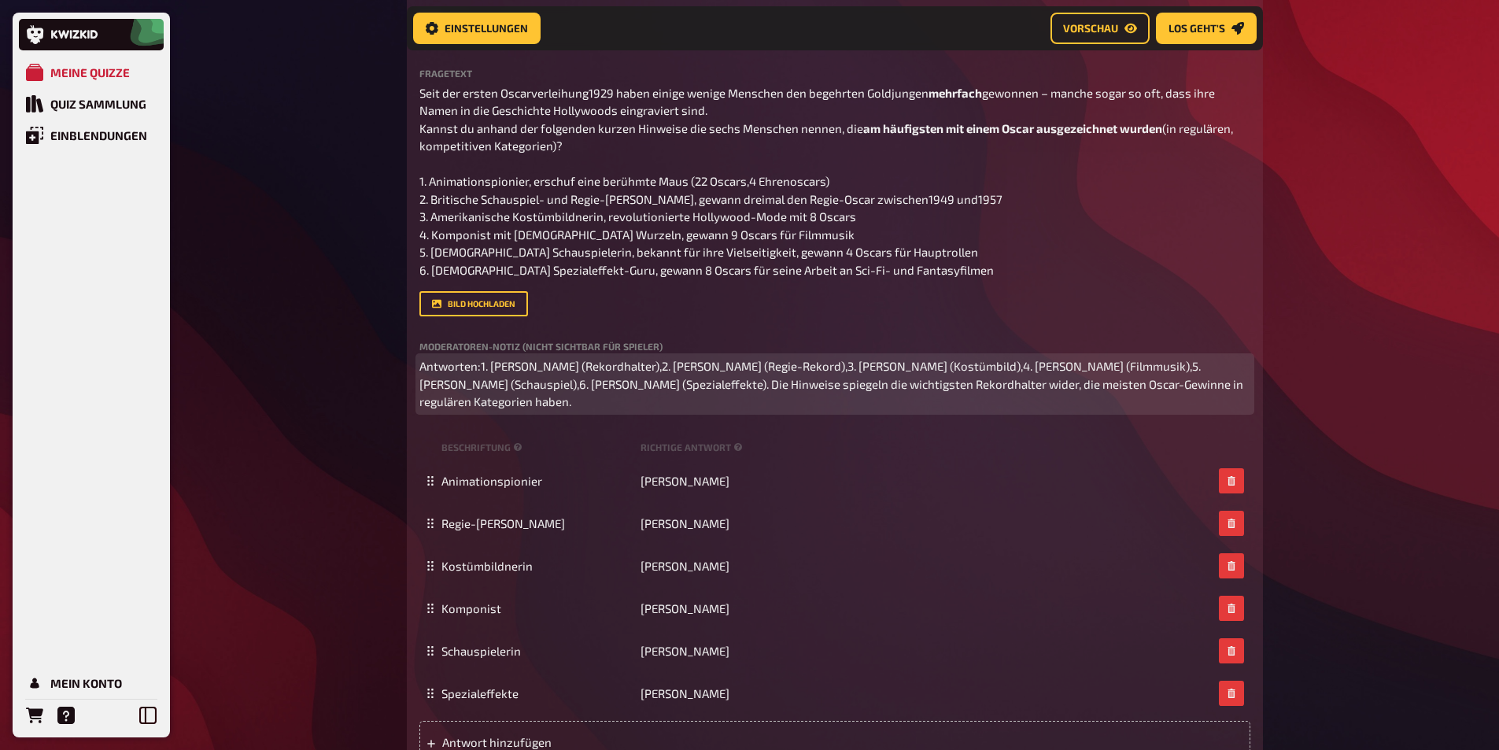
click at [480, 399] on span "Antworten:1. [PERSON_NAME] (Rekordhalter),2. [PERSON_NAME] (Regie-Rekord),3. [P…" at bounding box center [832, 384] width 826 height 50
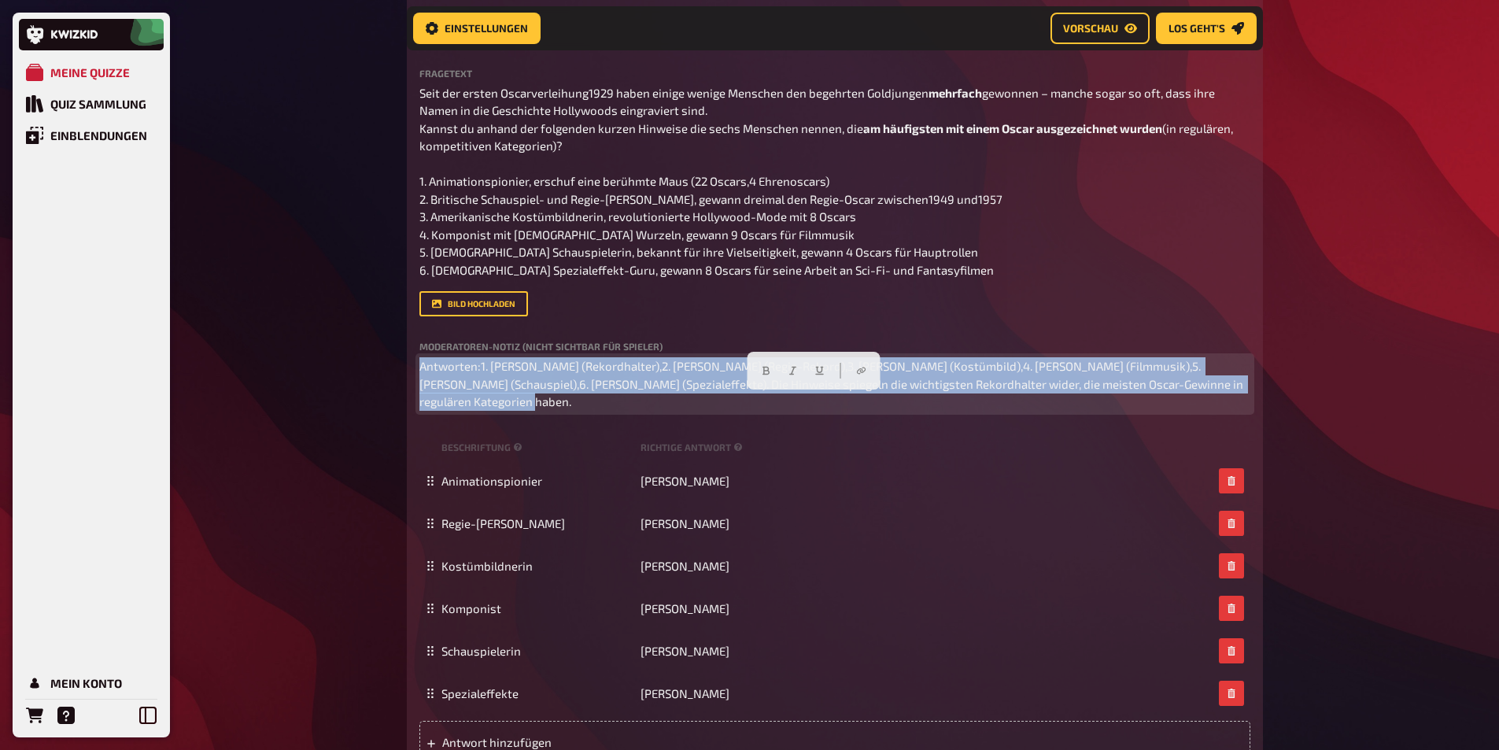
drag, startPoint x: 533, startPoint y: 437, endPoint x: 387, endPoint y: 404, distance: 149.3
click at [387, 404] on div "Meine Quizze Quiz Sammlung Einblendungen Mein Konto Home Meine Quizze DE And th…" at bounding box center [749, 284] width 1499 height 1490
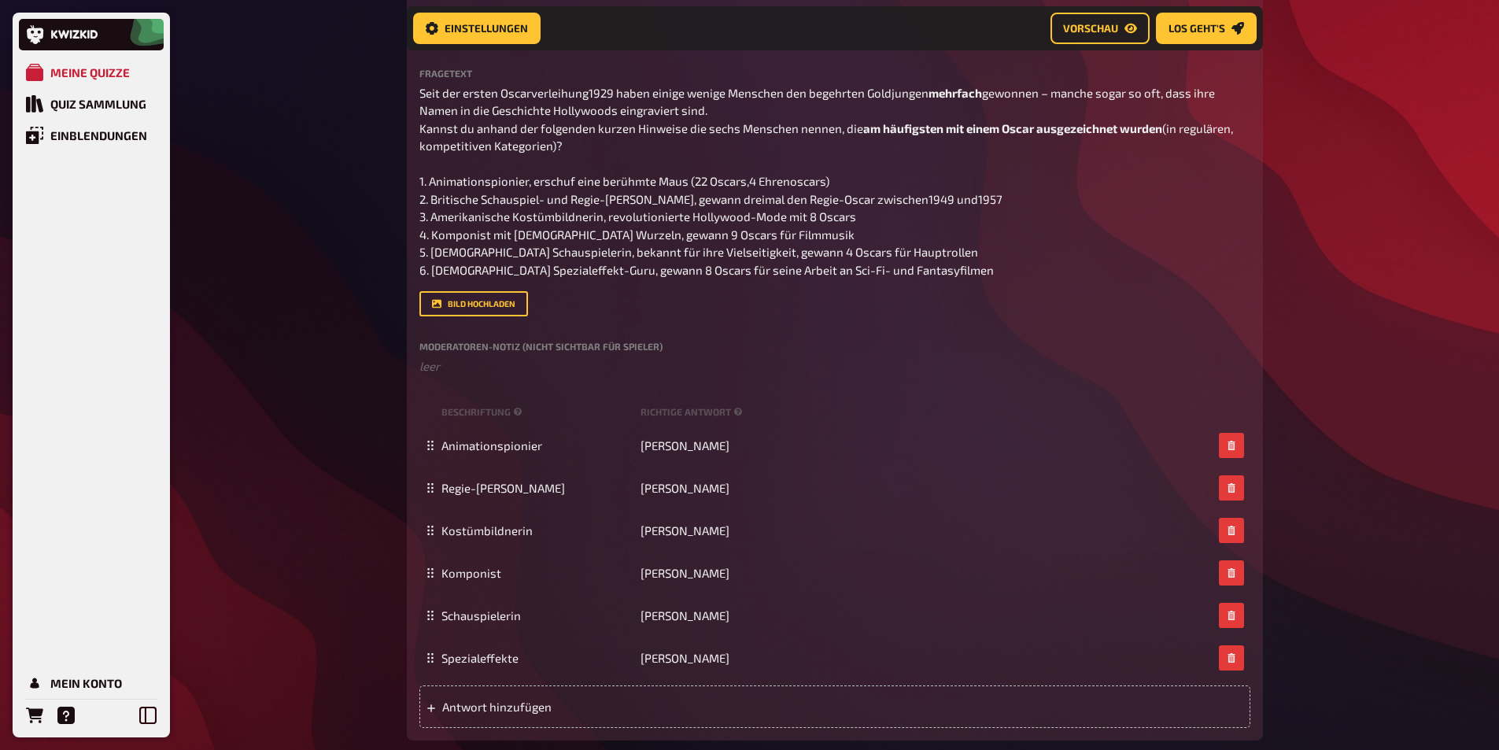
click at [341, 360] on div "Meine Quizze Quiz Sammlung Einblendungen Mein Konto Home Meine Quizze DE And th…" at bounding box center [749, 266] width 1499 height 1455
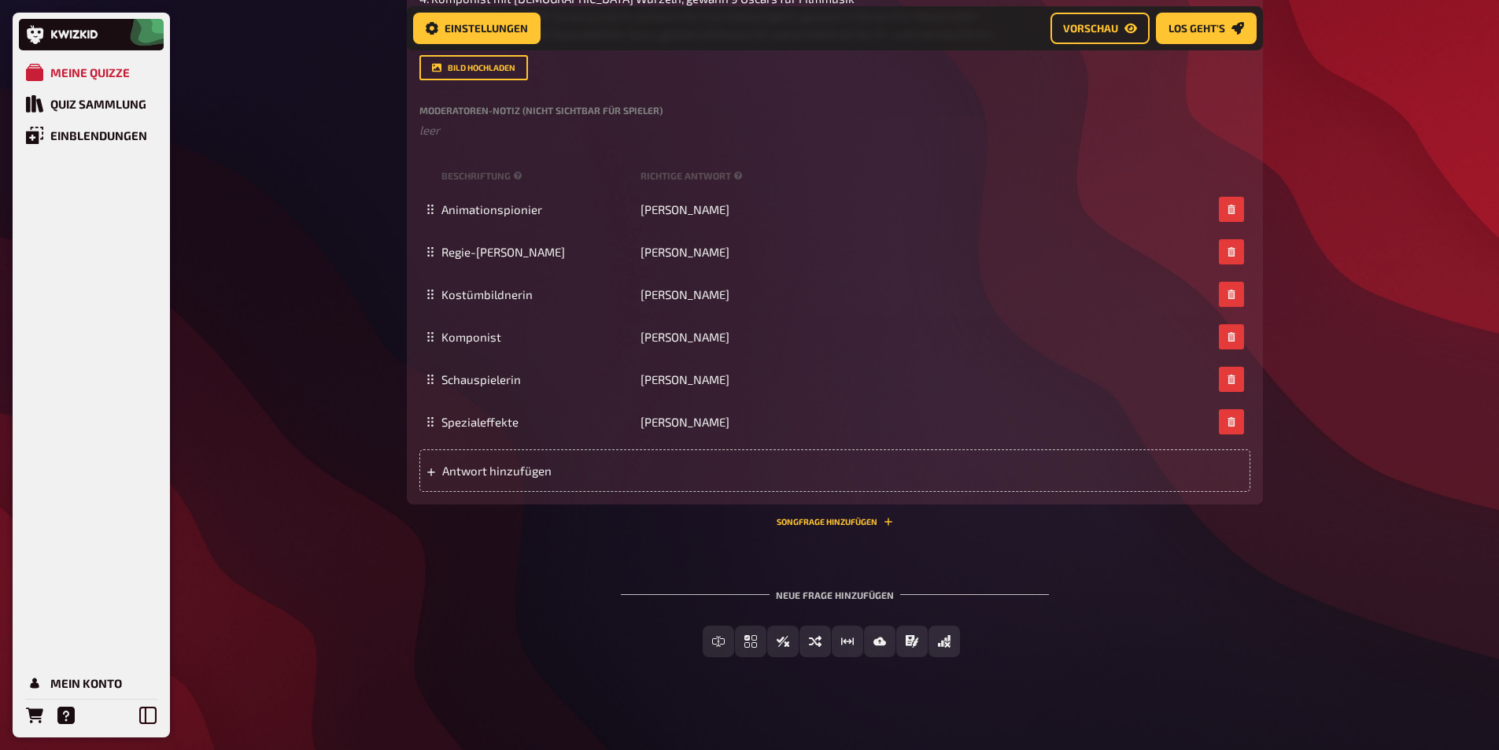
scroll to position [740, 0]
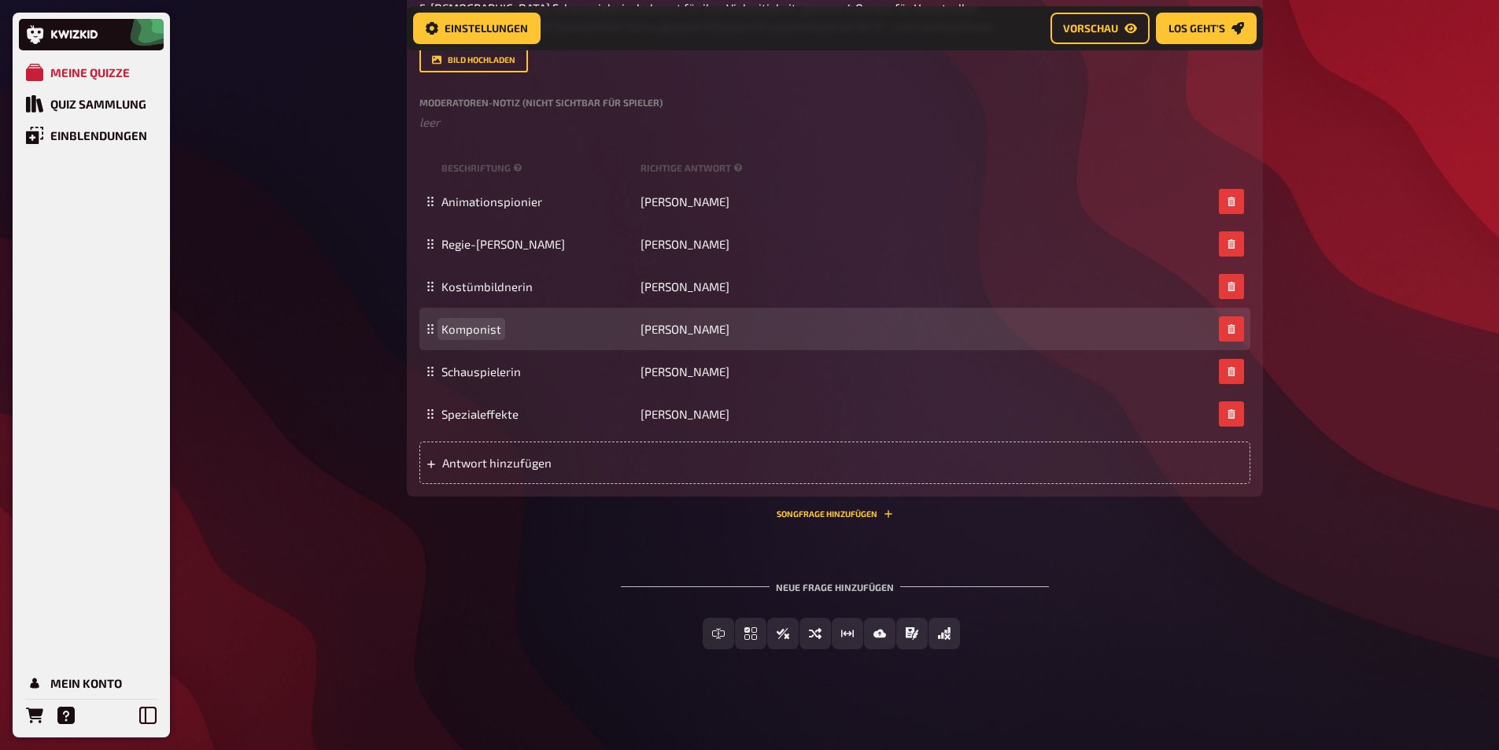
click at [487, 327] on span "Komponist" at bounding box center [471, 329] width 60 height 14
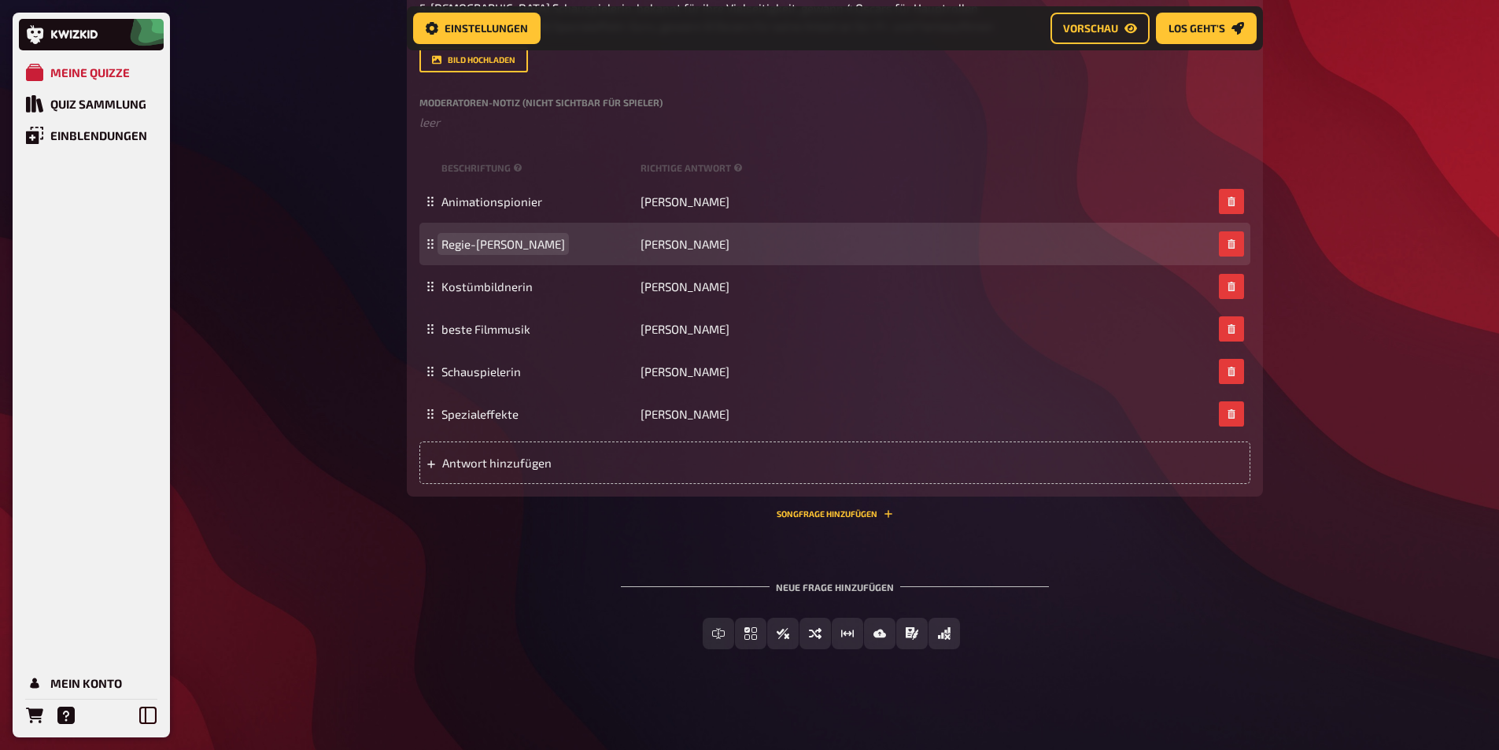
click at [493, 246] on span "Regie-[PERSON_NAME]" at bounding box center [503, 244] width 124 height 14
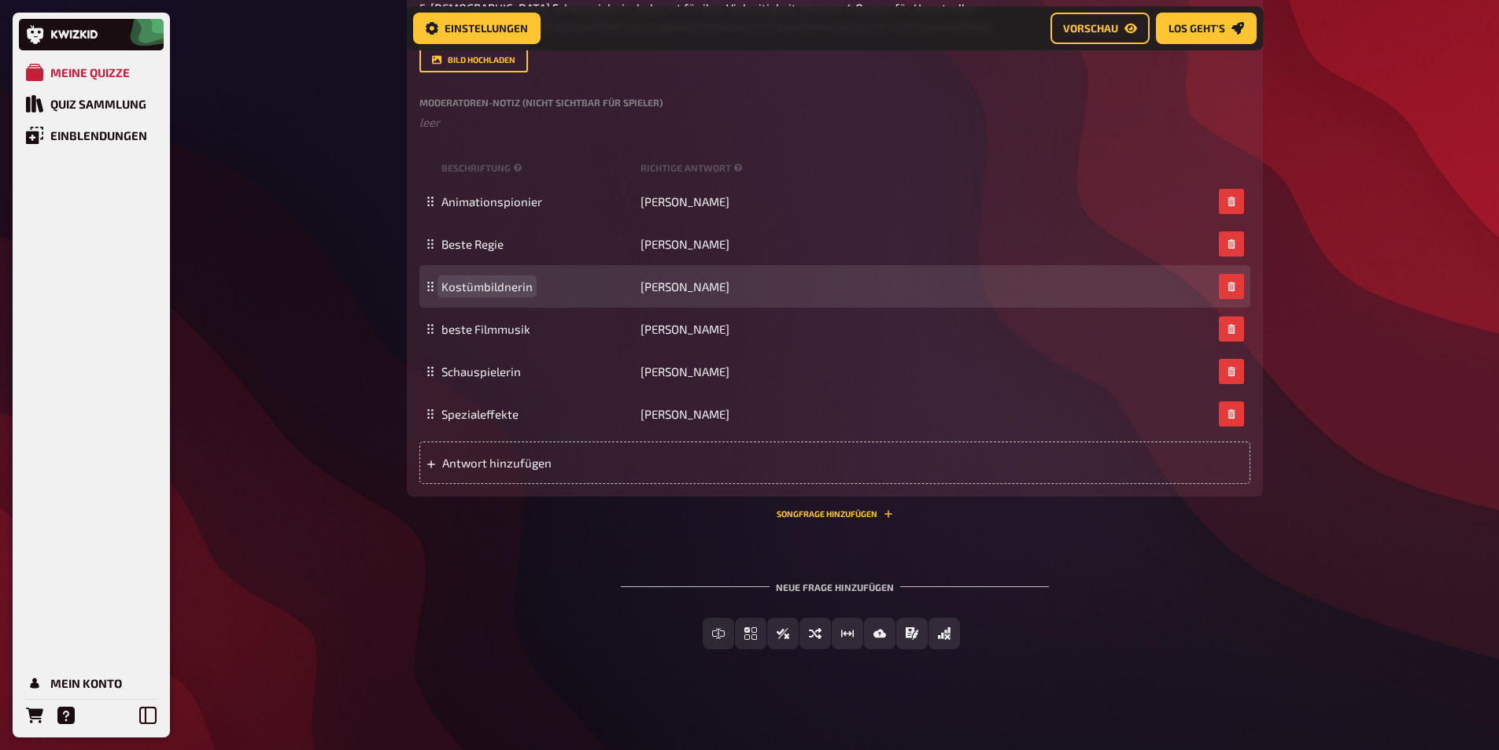
click at [487, 286] on span "Kostümbildnerin" at bounding box center [486, 286] width 91 height 14
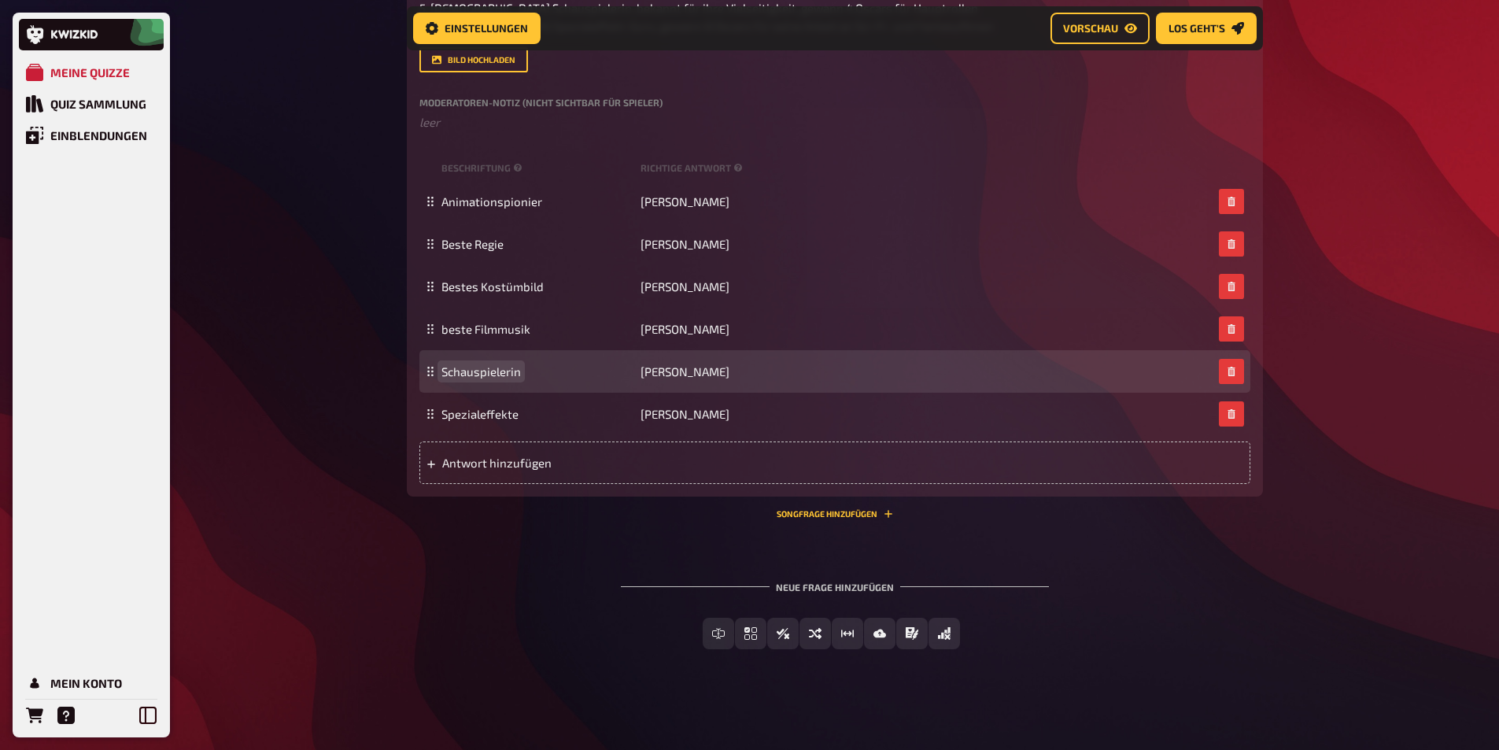
click at [457, 376] on span "Schauspielerin" at bounding box center [480, 371] width 79 height 14
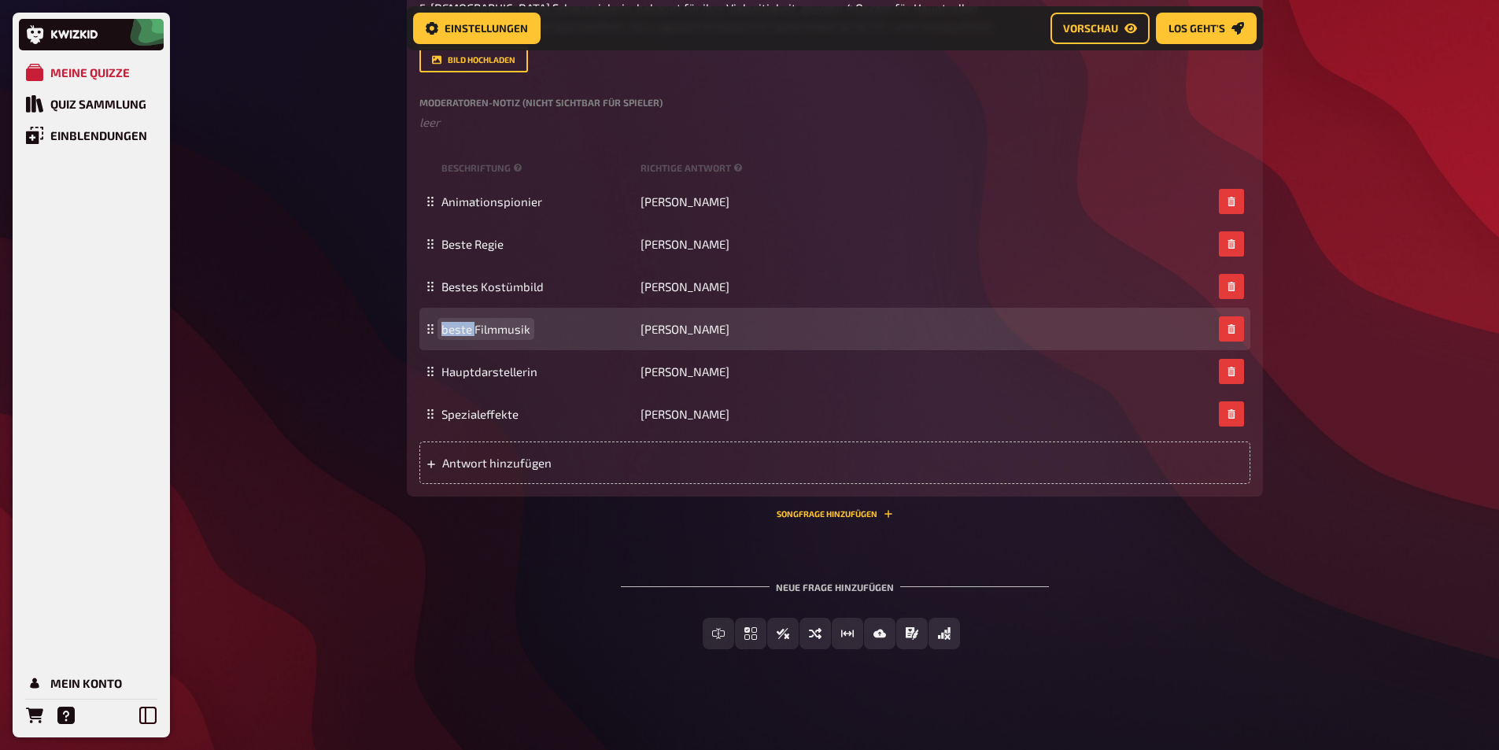
drag, startPoint x: 474, startPoint y: 332, endPoint x: 426, endPoint y: 327, distance: 49.0
click at [426, 327] on div "beste Filmmusik [PERSON_NAME]" at bounding box center [834, 329] width 831 height 42
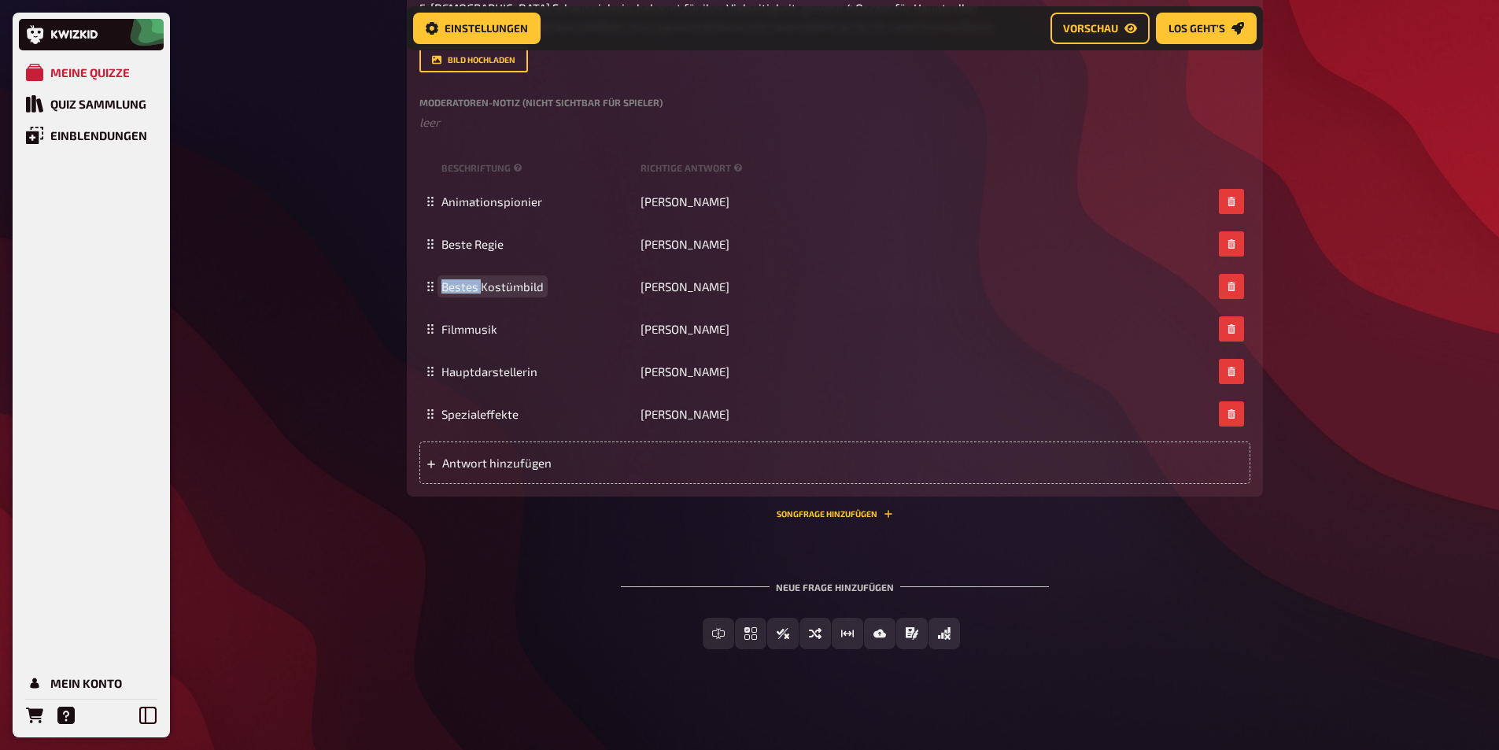
drag, startPoint x: 481, startPoint y: 286, endPoint x: 412, endPoint y: 287, distance: 68.5
click at [412, 287] on div "Wissen 6.00 Punkte Titel Die Rekordjäger Fragetext Seit der ersten Oscarverleih…" at bounding box center [835, 115] width 856 height 762
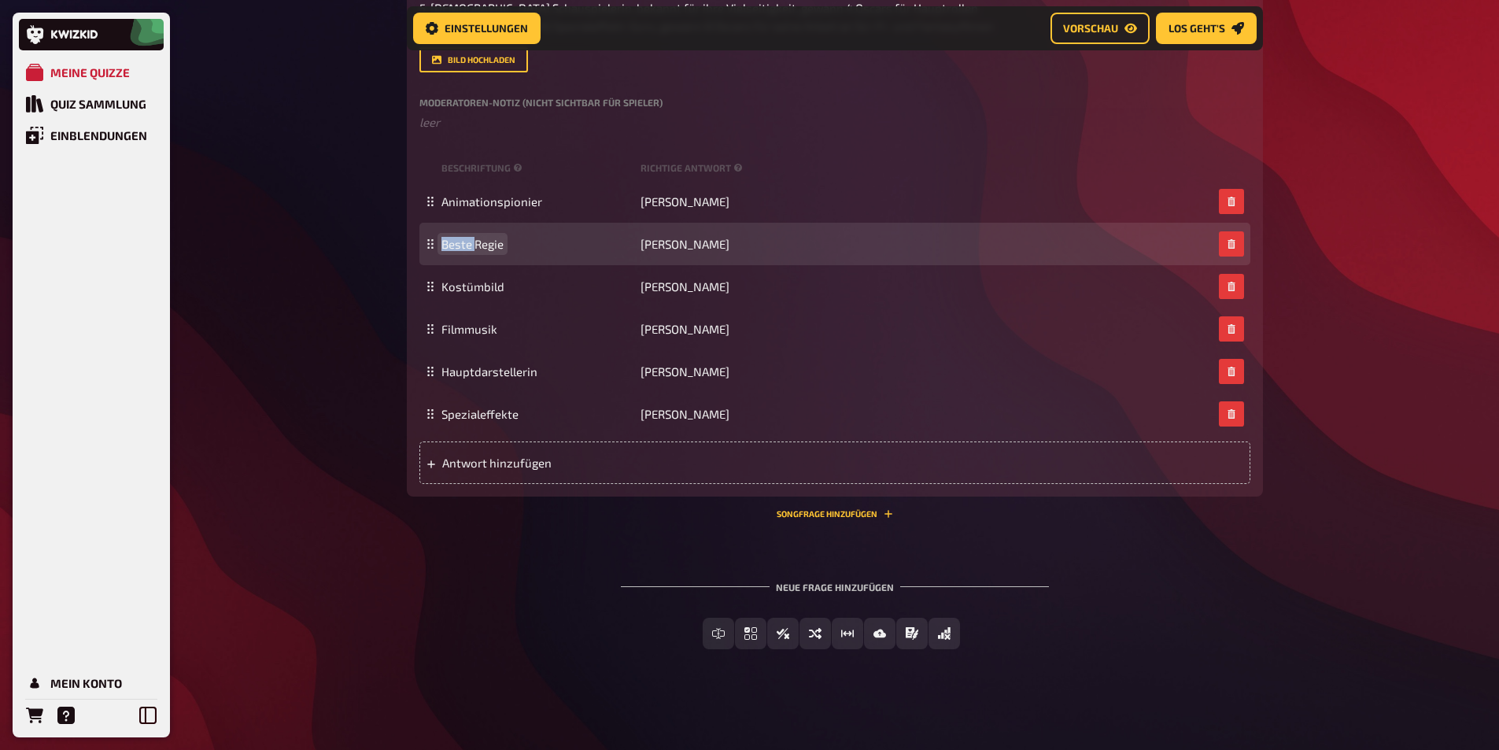
drag, startPoint x: 473, startPoint y: 243, endPoint x: 421, endPoint y: 244, distance: 51.9
click at [421, 244] on div "Beste Regie [PERSON_NAME]" at bounding box center [834, 244] width 831 height 42
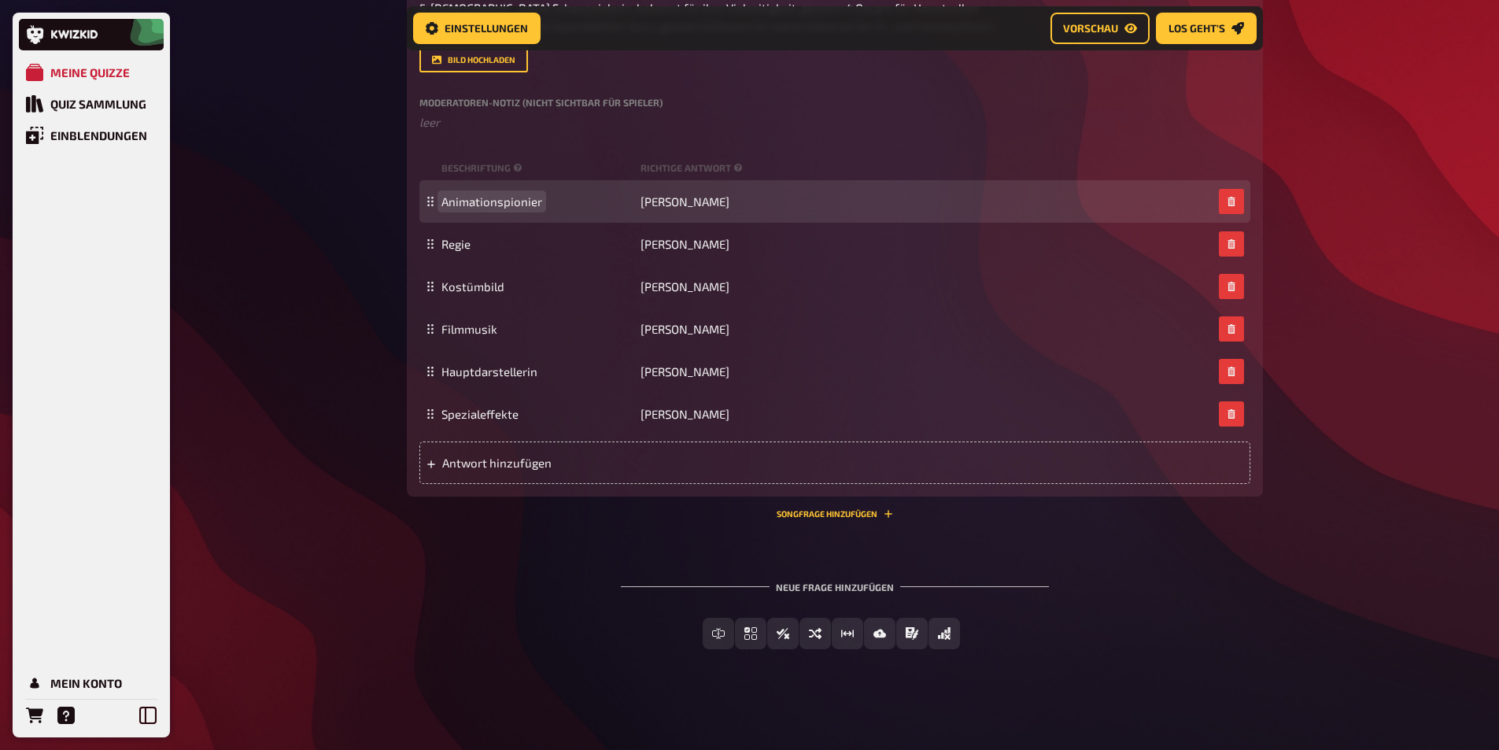
click at [467, 206] on span "Animationspionier" at bounding box center [491, 201] width 101 height 14
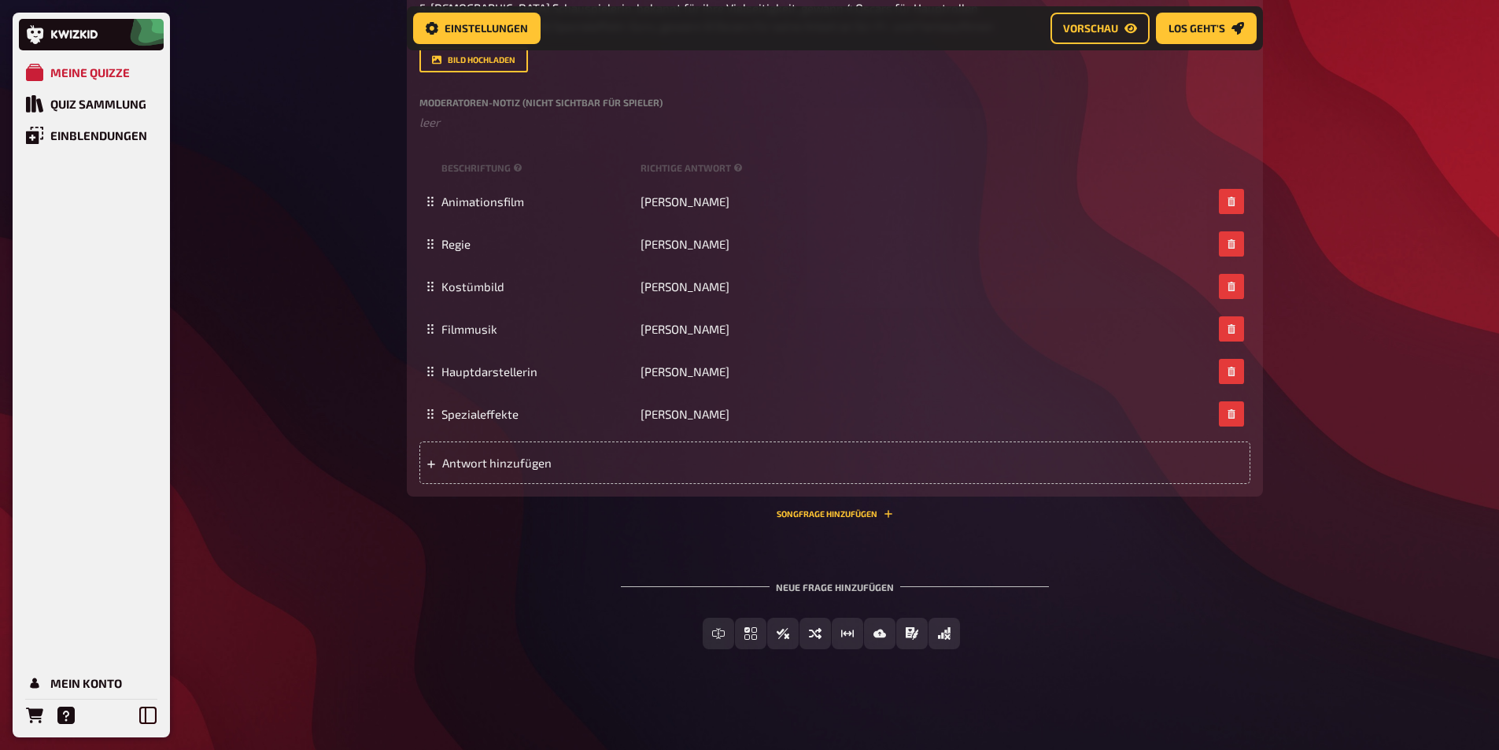
click at [368, 292] on div "Meine Quizze Quiz Sammlung Einblendungen Mein Konto Home Meine Quizze DE And th…" at bounding box center [749, 22] width 1499 height 1455
click at [876, 633] on span "Schätzfrage" at bounding box center [857, 633] width 72 height 11
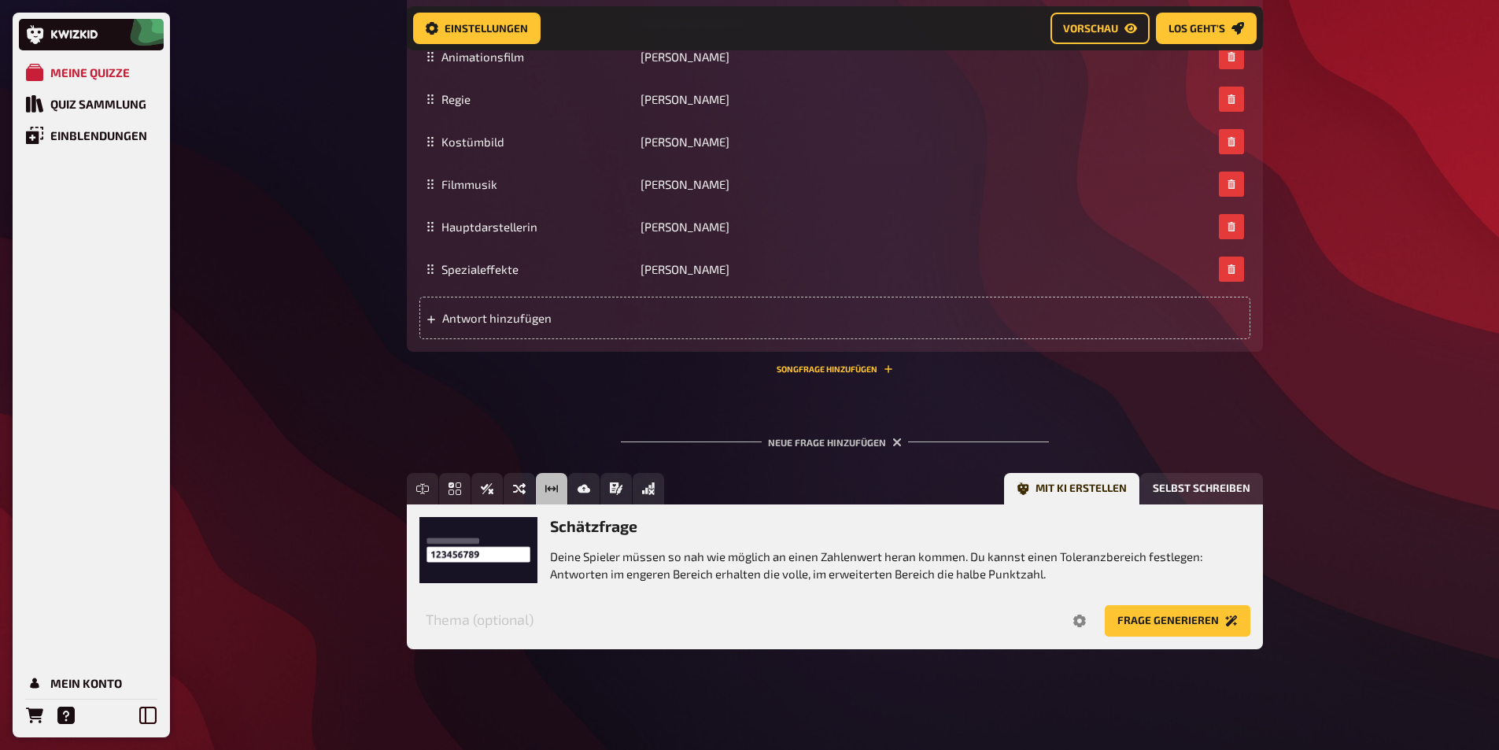
scroll to position [885, 0]
click at [1171, 495] on button "Selbst schreiben" at bounding box center [1201, 488] width 123 height 31
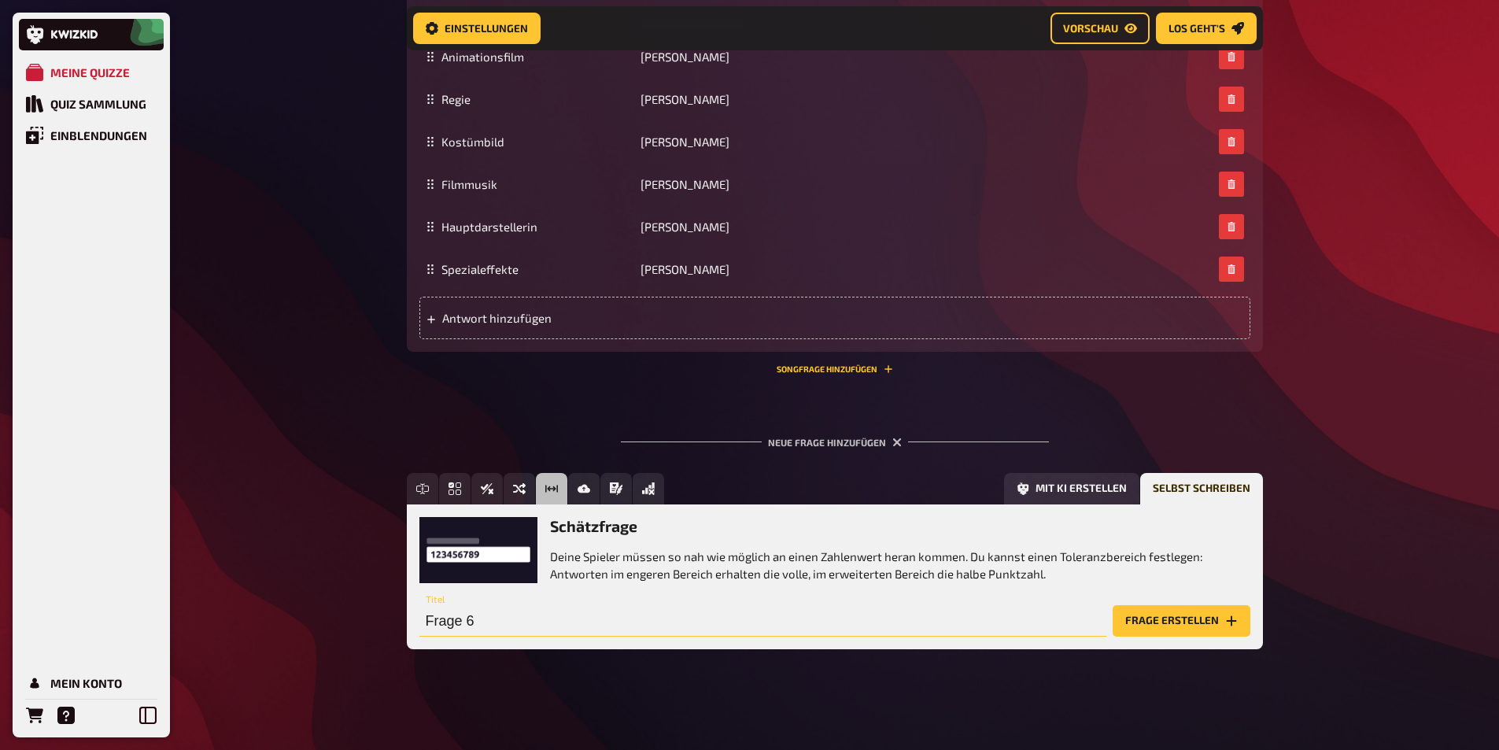
click at [520, 615] on input "Frage 6" at bounding box center [762, 620] width 687 height 31
type input "E"
type input "Einmal ist keinmal und zweimal ist ...."
click at [1153, 616] on button "Frage erstellen" at bounding box center [1181, 620] width 138 height 31
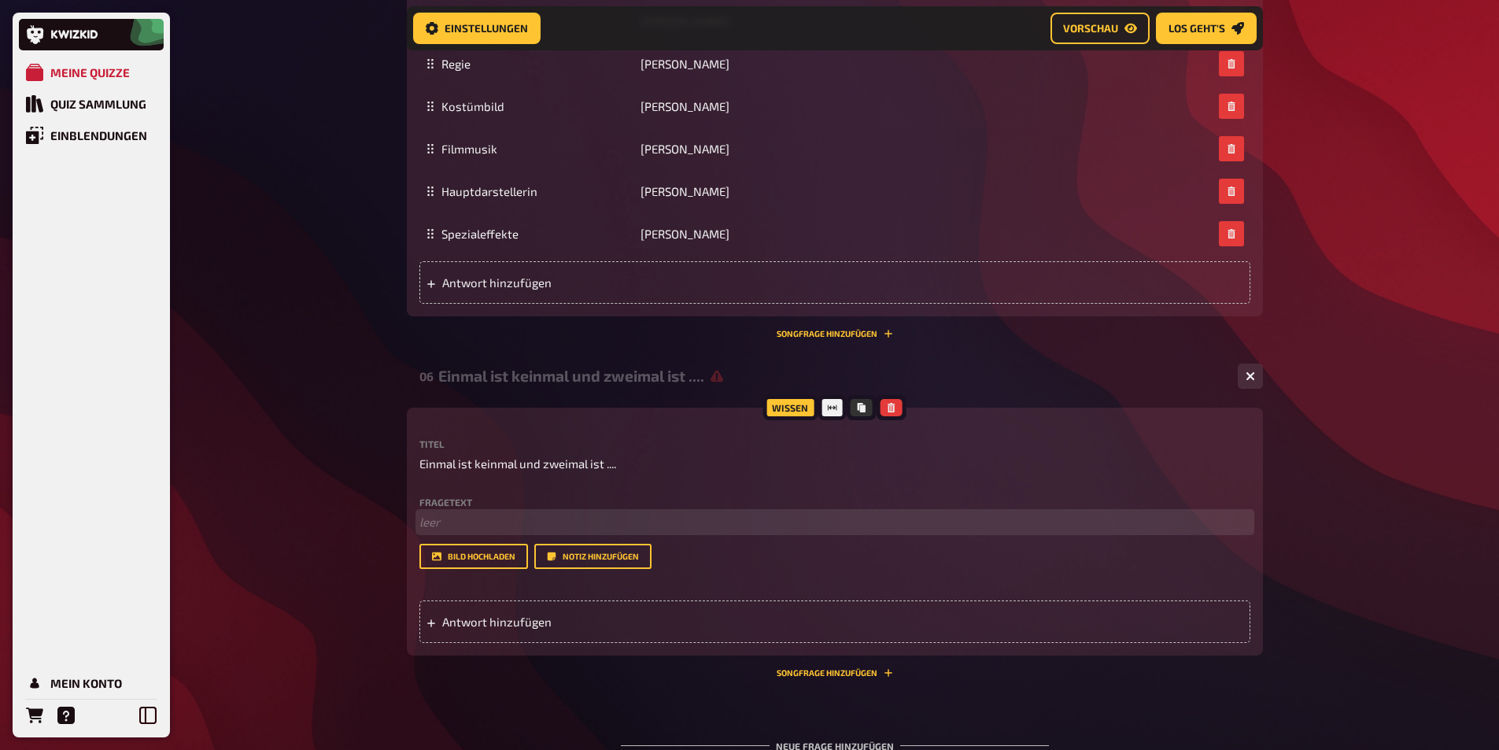
click at [451, 531] on p "﻿ leer" at bounding box center [834, 522] width 831 height 18
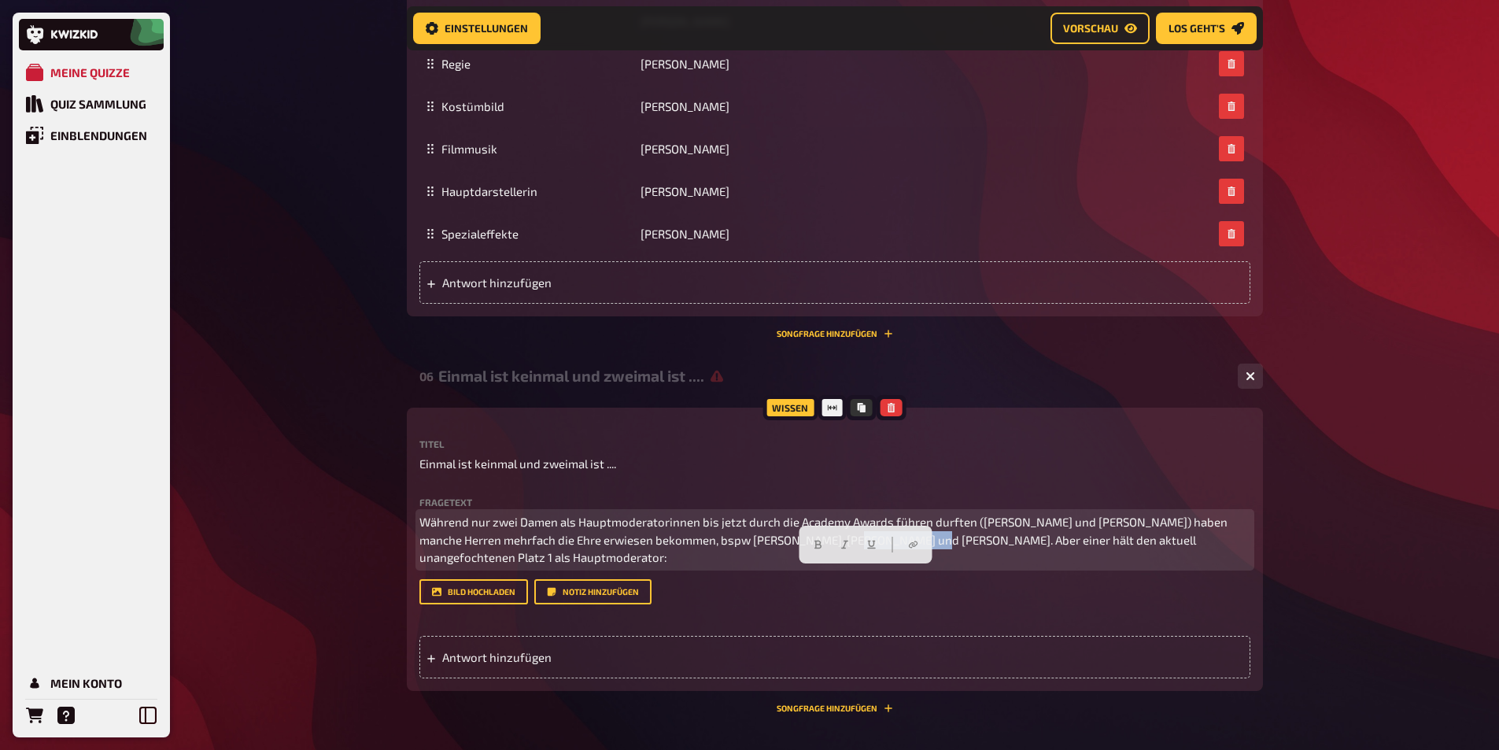
drag, startPoint x: 836, startPoint y: 577, endPoint x: 897, endPoint y: 583, distance: 60.9
click at [897, 566] on p "Während nur zwei Damen als Hauptmoderatorinnen bis jetzt durch die Academy Awar…" at bounding box center [834, 539] width 831 height 53
click at [563, 566] on p "Während nur zwei Damen als Hauptmoderatorinnen bis jetzt durch die Academy Awar…" at bounding box center [834, 539] width 831 height 53
click at [837, 564] on span "Während nur zwei Damen als Hauptmoderatorinnen bis jetzt durch die Academy Awar…" at bounding box center [831, 540] width 825 height 50
click at [693, 566] on p "Während nur zwei Damen als Hauptmoderatorinnen bis jetzt durch die Academy Awar…" at bounding box center [834, 539] width 831 height 53
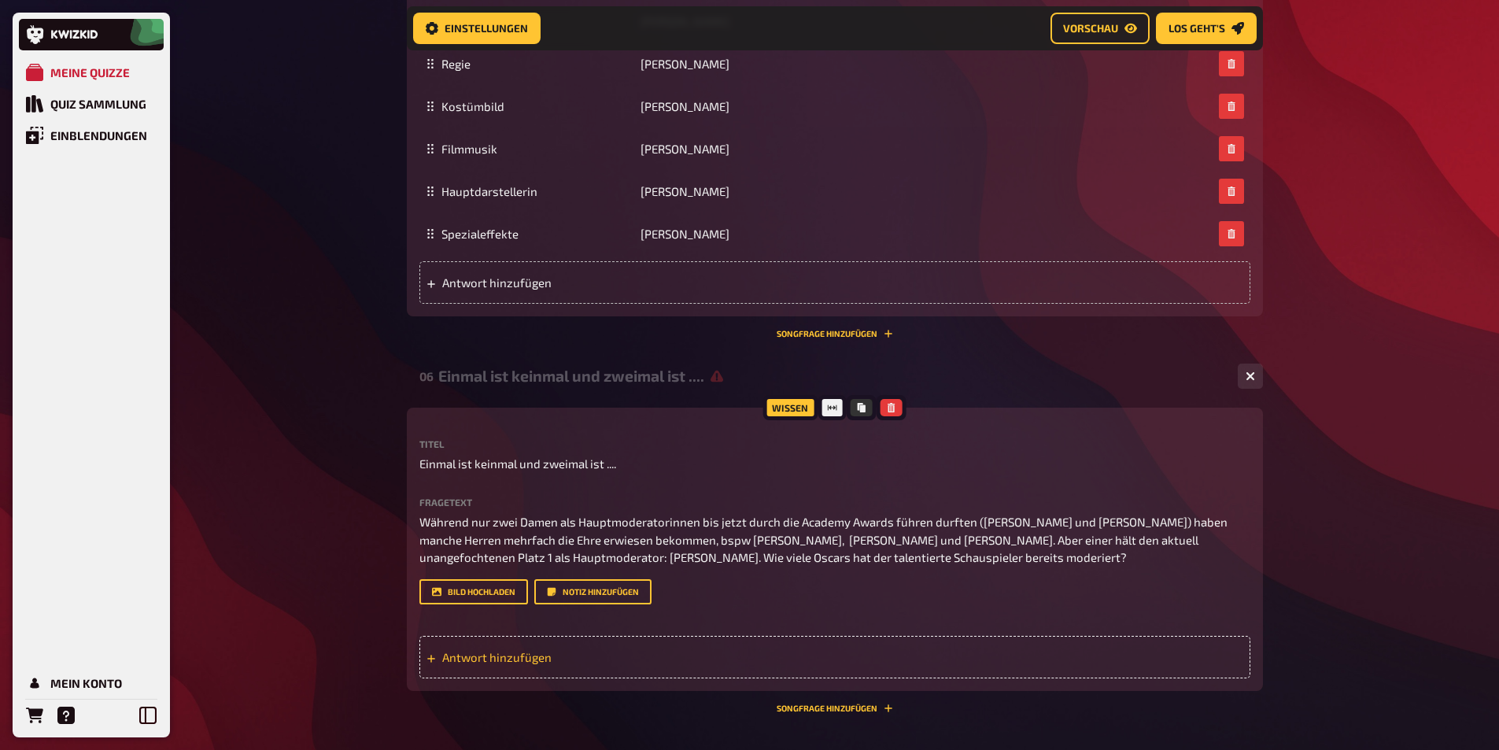
click at [635, 678] on div "Antwort hinzufügen" at bounding box center [834, 657] width 831 height 42
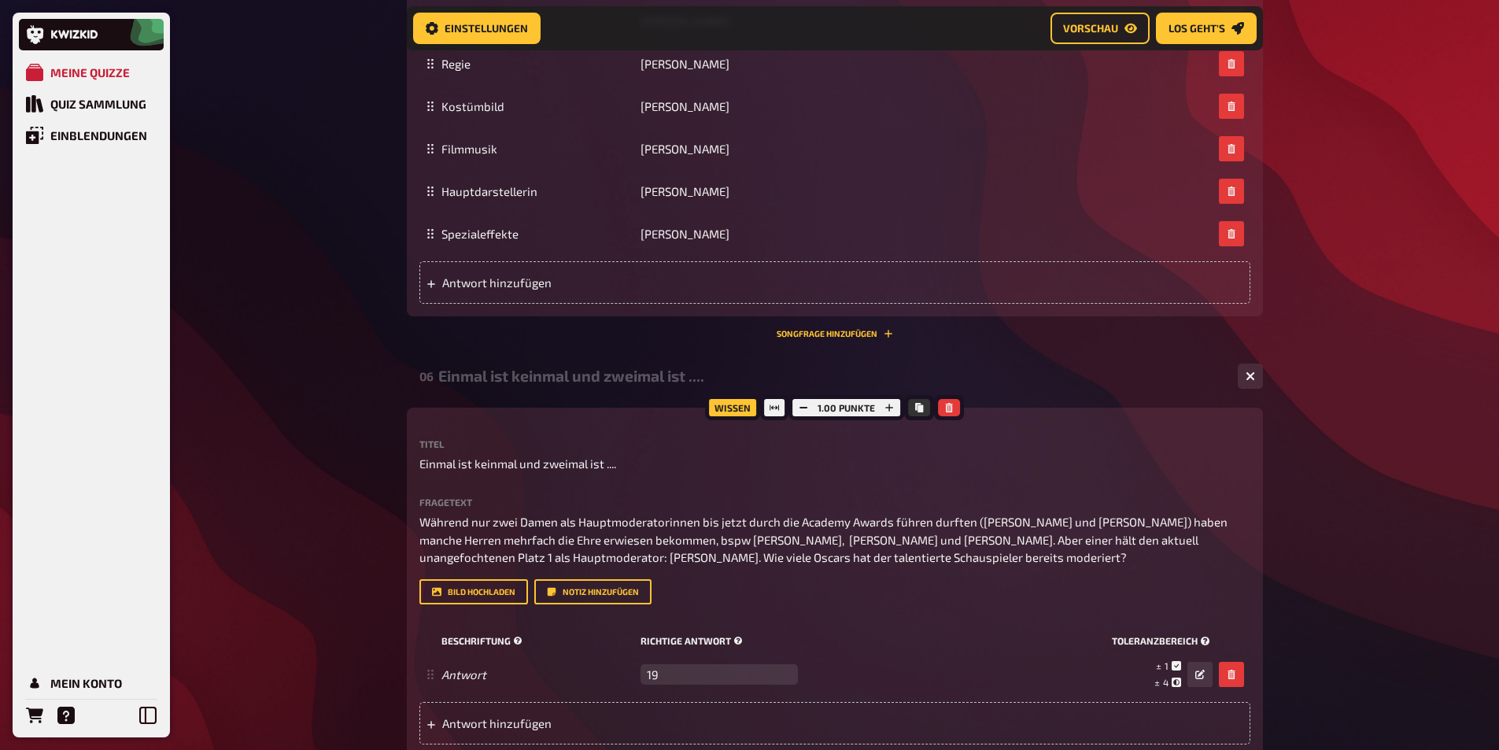
type input "19"
click at [884, 653] on div "Beschriftung Richtige Antwort Toleranzbereich" at bounding box center [834, 641] width 831 height 24
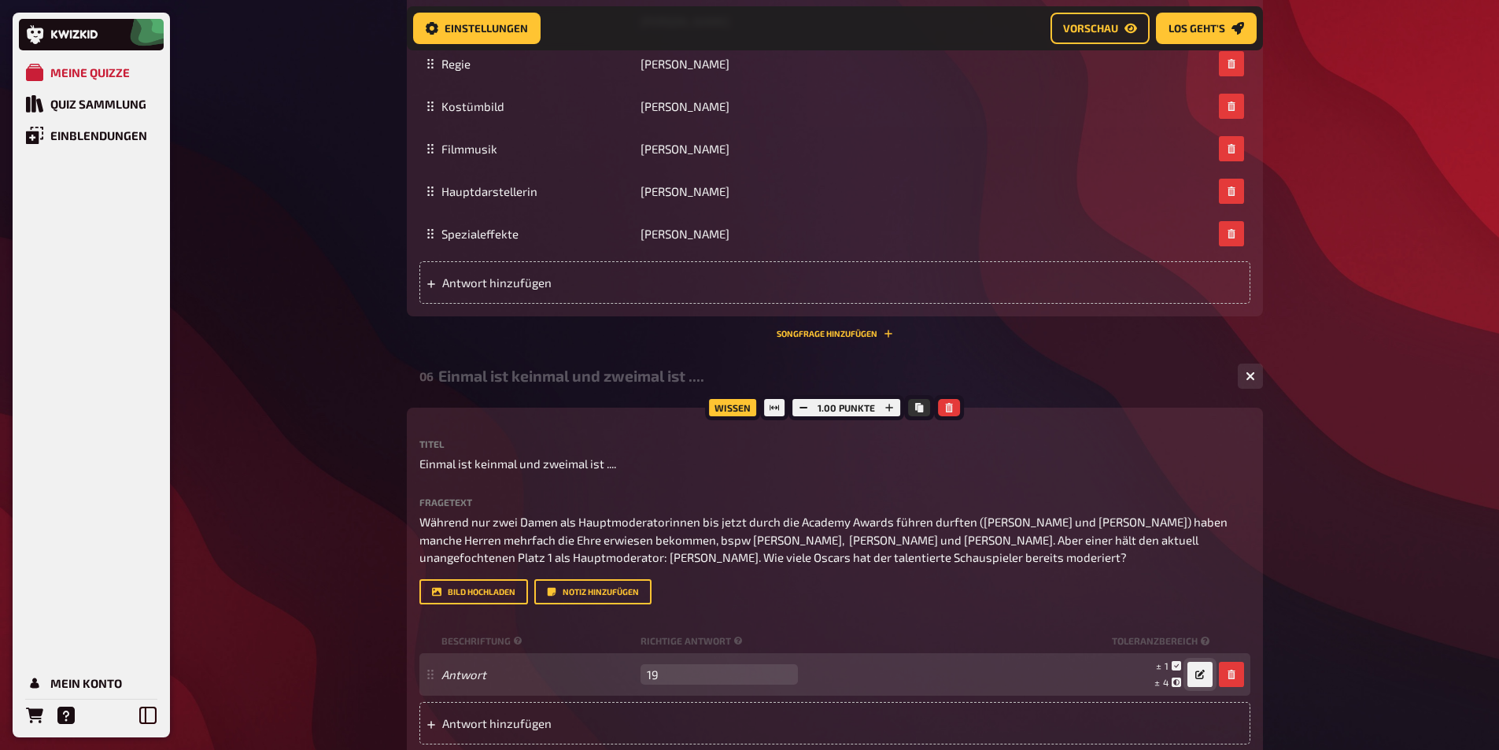
click at [1203, 679] on icon "button" at bounding box center [1199, 674] width 9 height 9
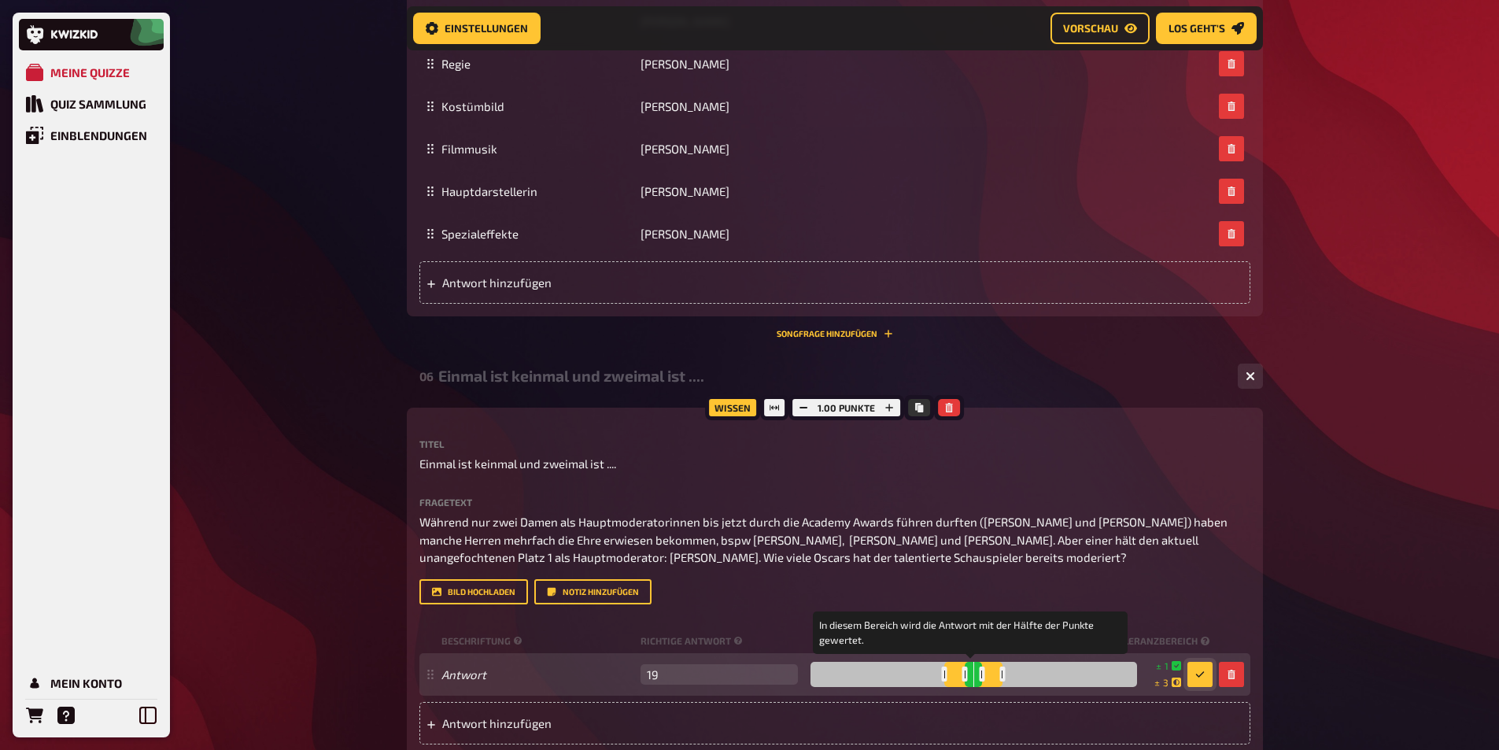
click at [1000, 681] on div at bounding box center [1002, 673] width 6 height 15
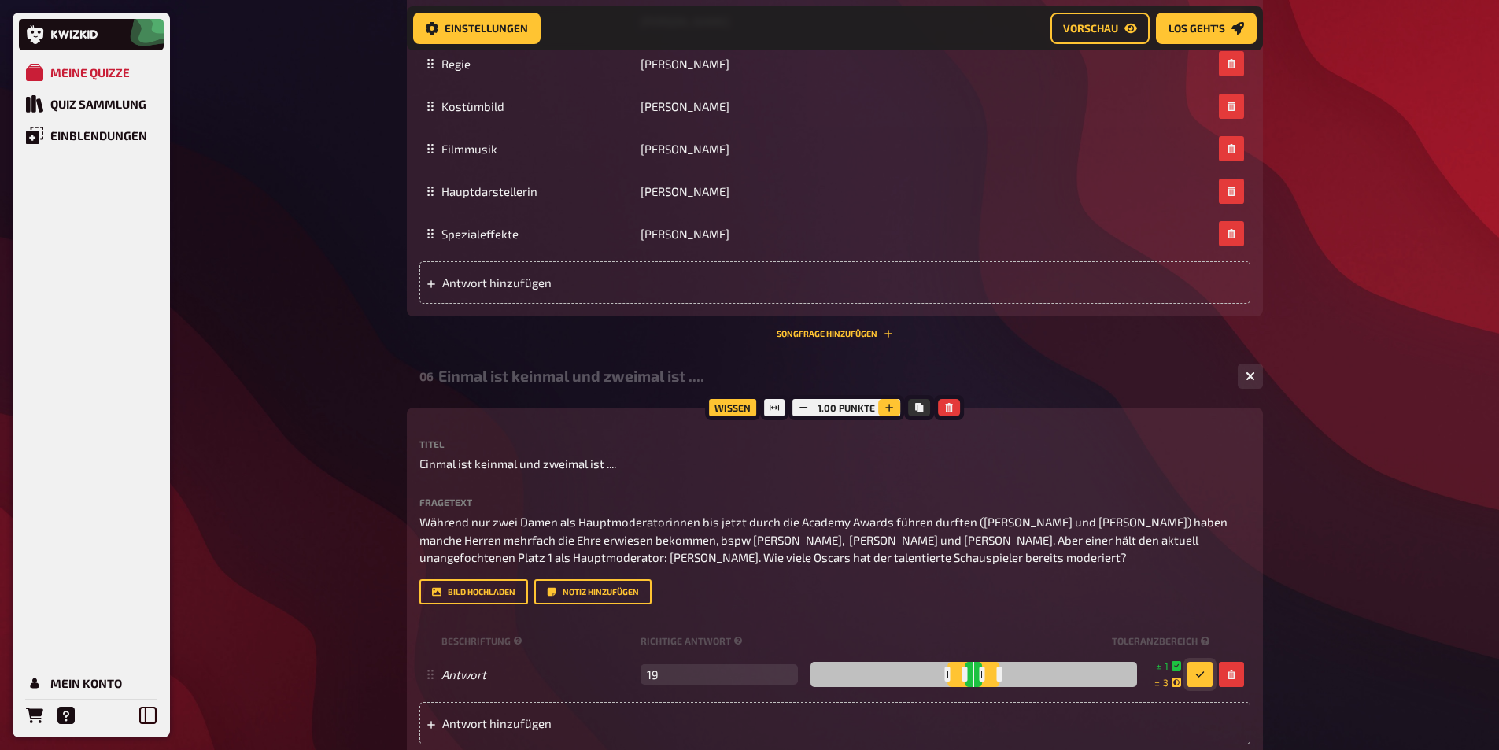
click at [892, 416] on button "button" at bounding box center [889, 407] width 22 height 17
click at [1289, 448] on div "Meine Quizze Quiz Sammlung Einblendungen Mein Konto Home Meine Quizze DE And th…" at bounding box center [749, 62] width 1499 height 1895
click at [1362, 369] on div "Meine Quizze Quiz Sammlung Einblendungen Mein Konto Home Meine Quizze DE And th…" at bounding box center [749, 62] width 1499 height 1895
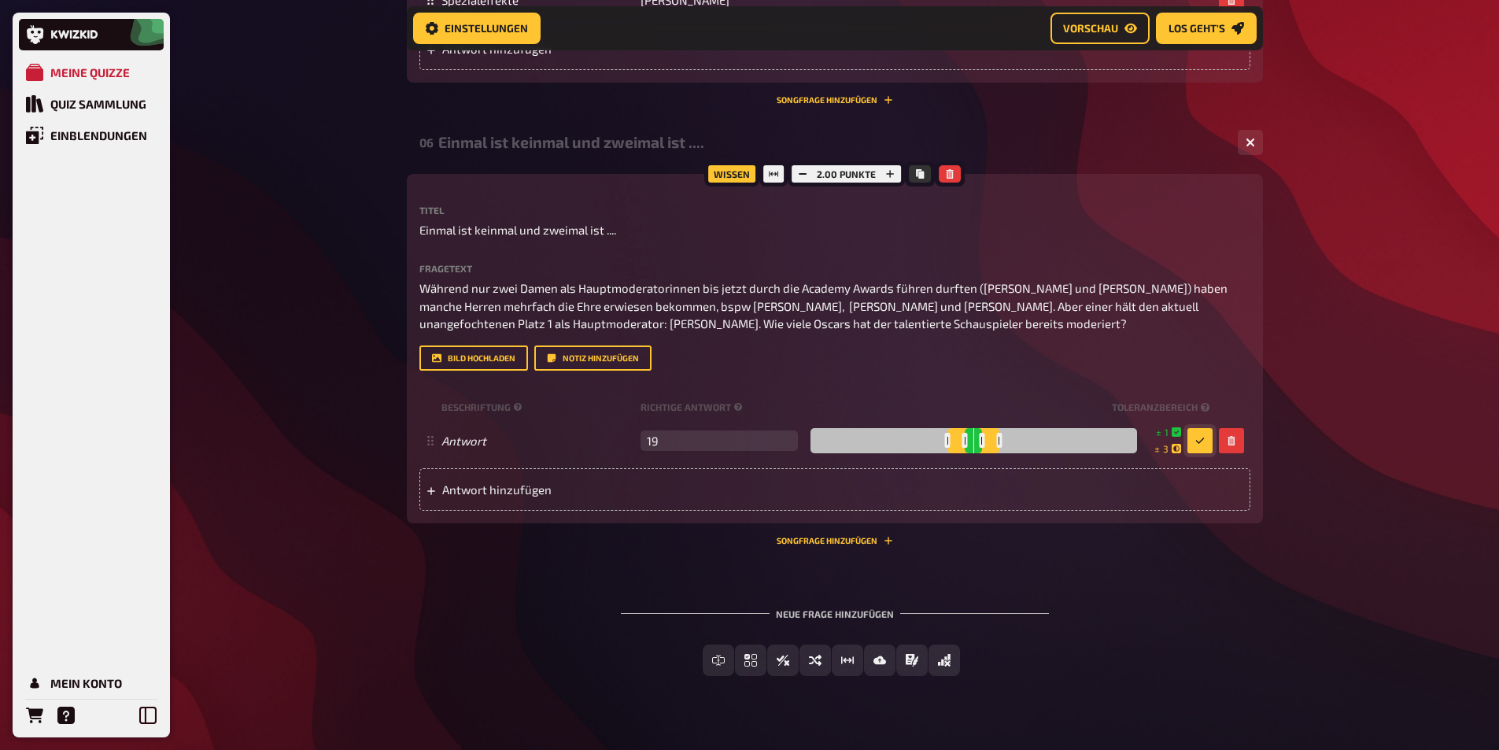
scroll to position [1181, 0]
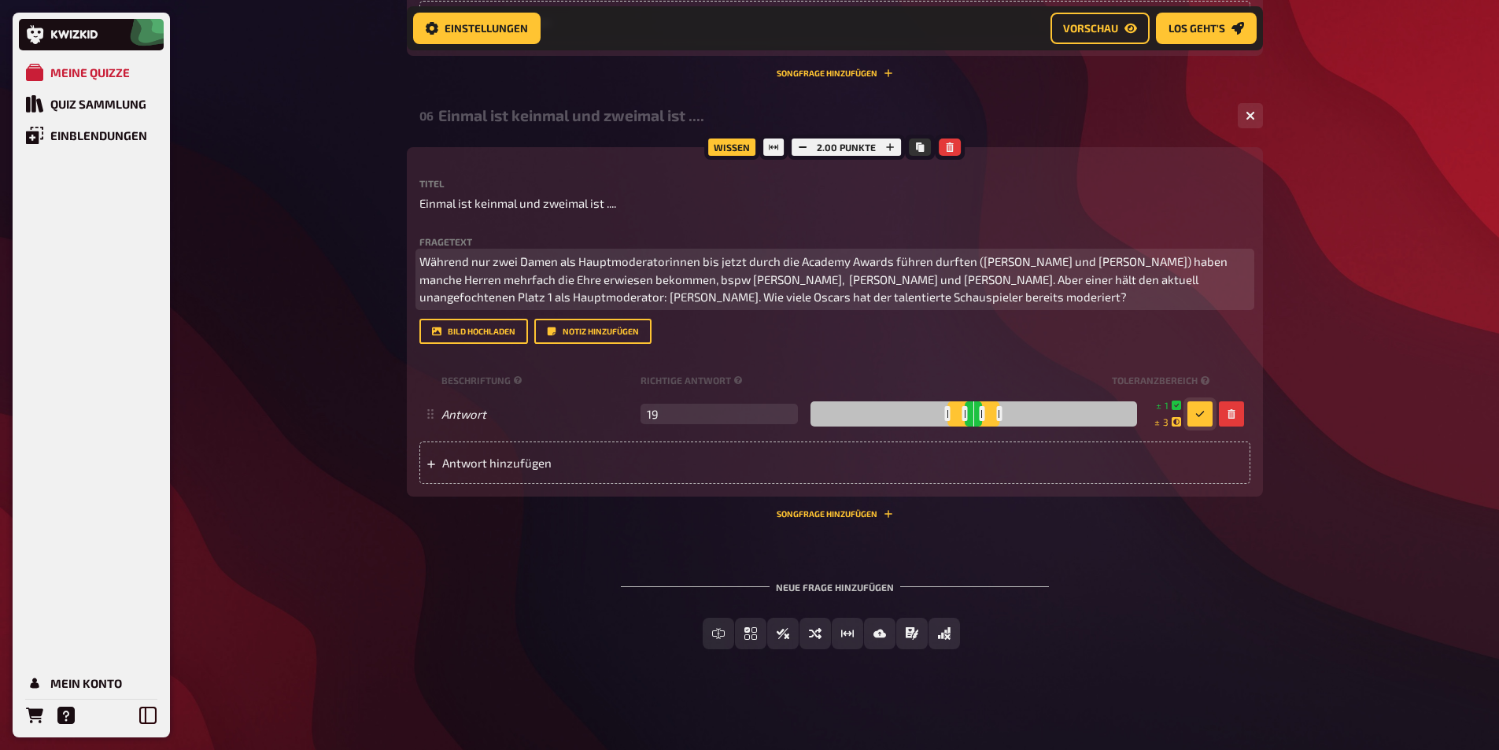
click at [1014, 297] on p "Während nur zwei Damen als Hauptmoderatorinnen bis jetzt durch die Academy Awar…" at bounding box center [834, 279] width 831 height 53
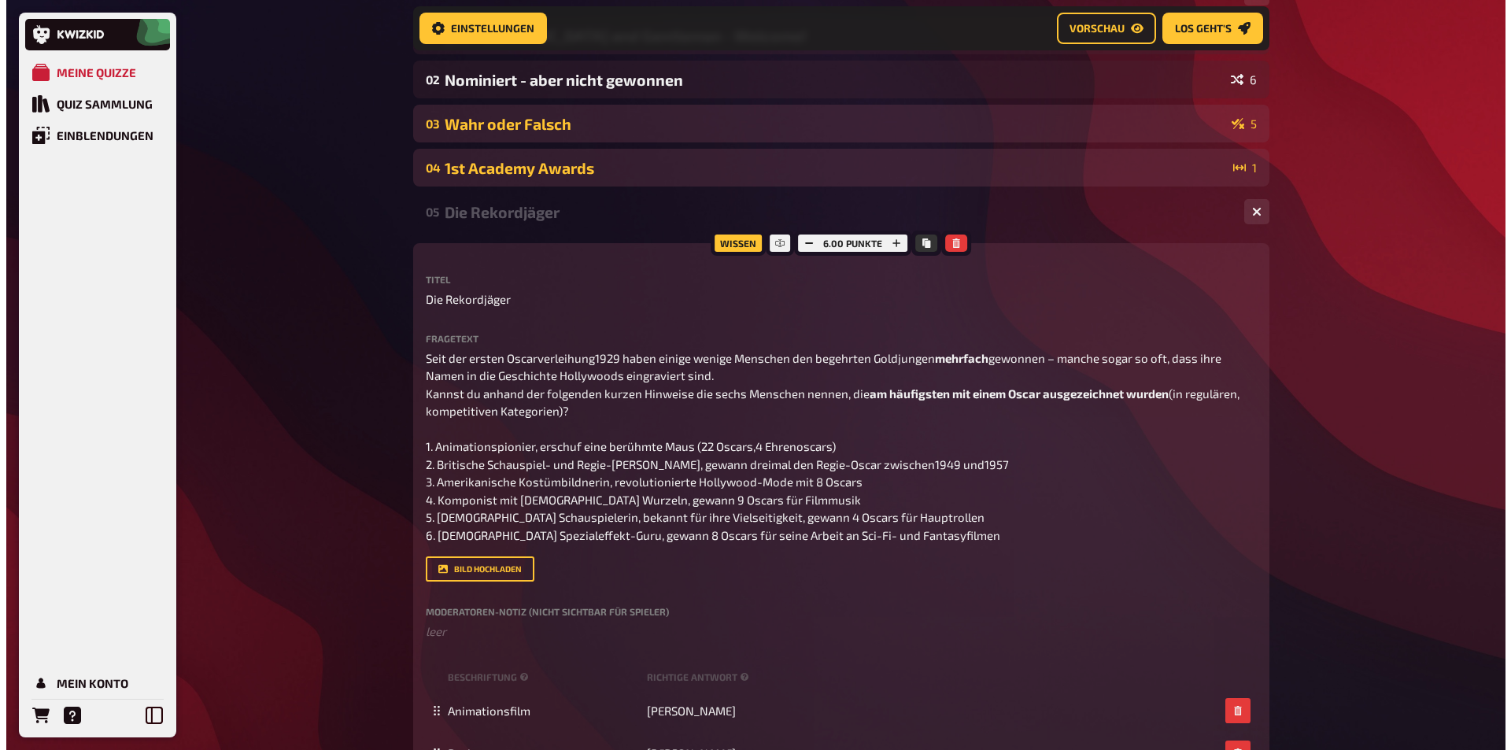
scroll to position [0, 0]
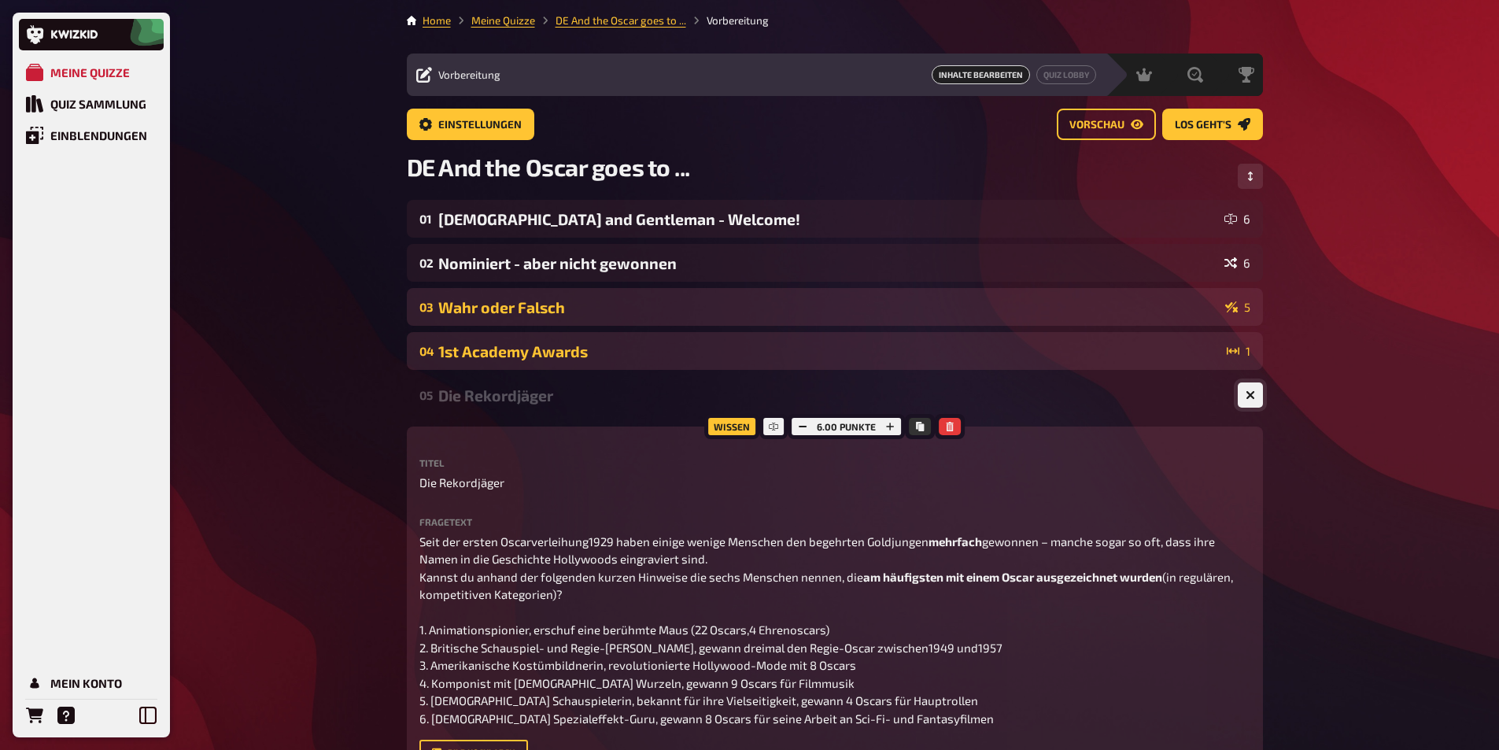
click at [1256, 397] on button "button" at bounding box center [1250, 394] width 25 height 25
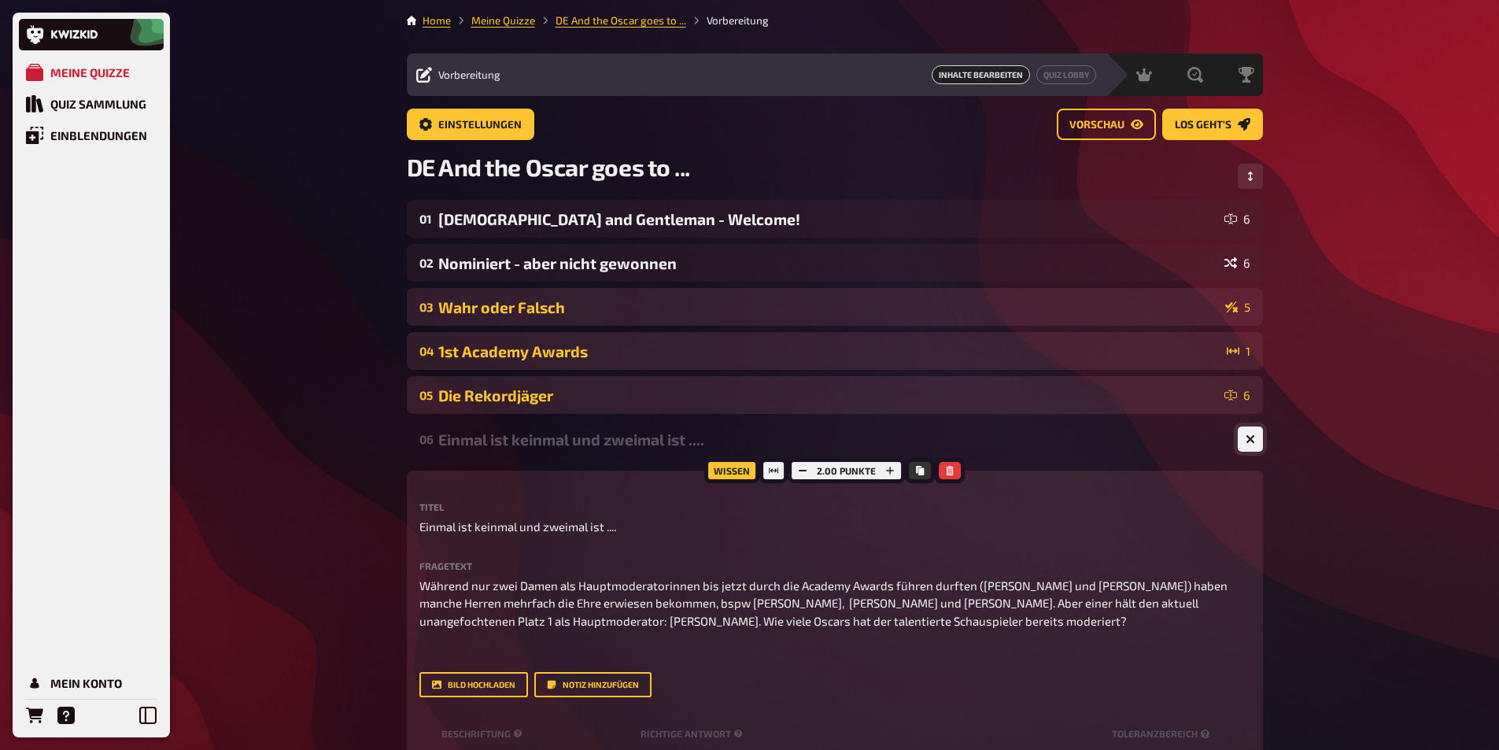
click at [1252, 442] on icon "button" at bounding box center [1249, 439] width 15 height 15
